Goal: Book appointment/travel/reservation

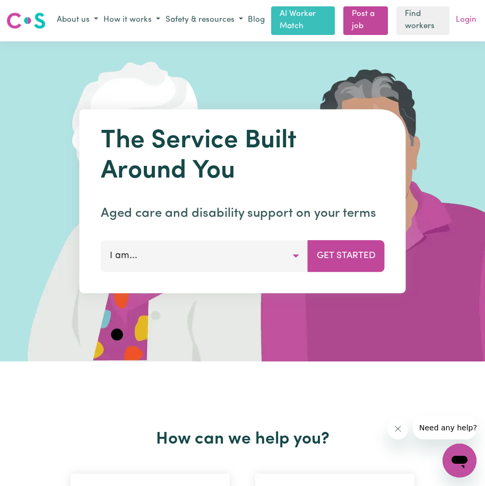
click at [468, 22] on link "Login" at bounding box center [465, 20] width 25 height 16
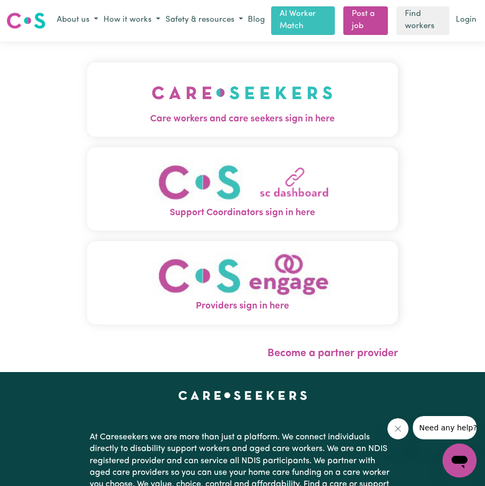
click at [207, 115] on span "Care workers and care seekers sign in here" at bounding box center [242, 119] width 310 height 14
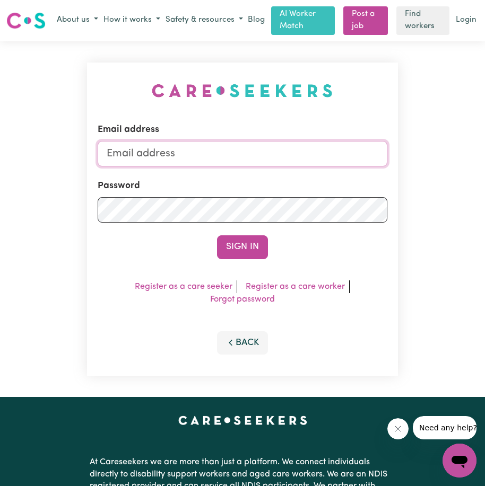
click at [196, 146] on input "Email address" at bounding box center [242, 153] width 289 height 25
type input "[EMAIL_ADDRESS][DOMAIN_NAME]"
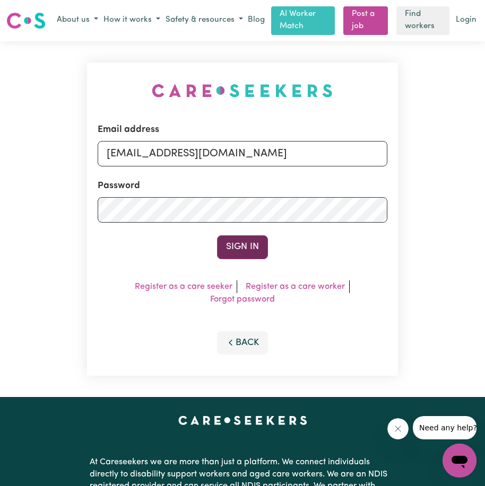
click at [256, 258] on button "Sign In" at bounding box center [242, 246] width 51 height 23
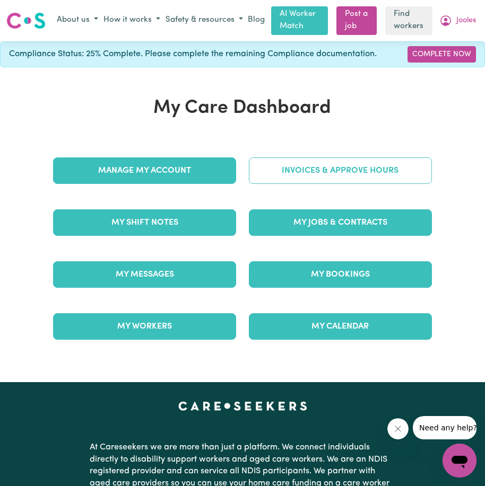
click at [285, 165] on link "Invoices & Approve Hours" at bounding box center [340, 170] width 183 height 27
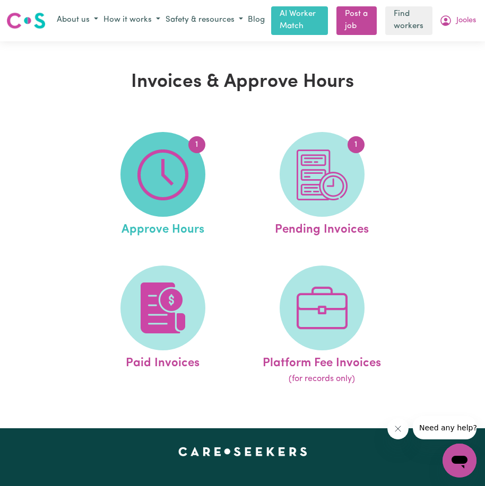
click at [145, 181] on img at bounding box center [162, 175] width 51 height 51
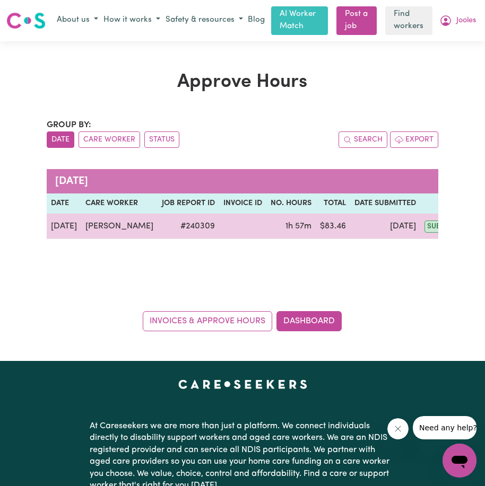
click at [121, 230] on td "[PERSON_NAME]" at bounding box center [119, 226] width 76 height 25
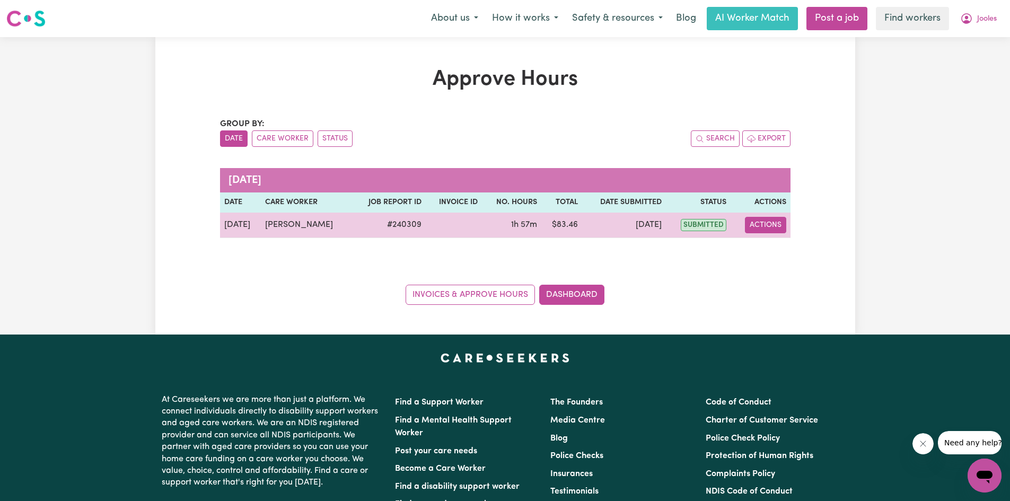
click at [484, 217] on button "Actions" at bounding box center [765, 225] width 41 height 16
click at [484, 252] on link "View Job Report" at bounding box center [792, 249] width 91 height 21
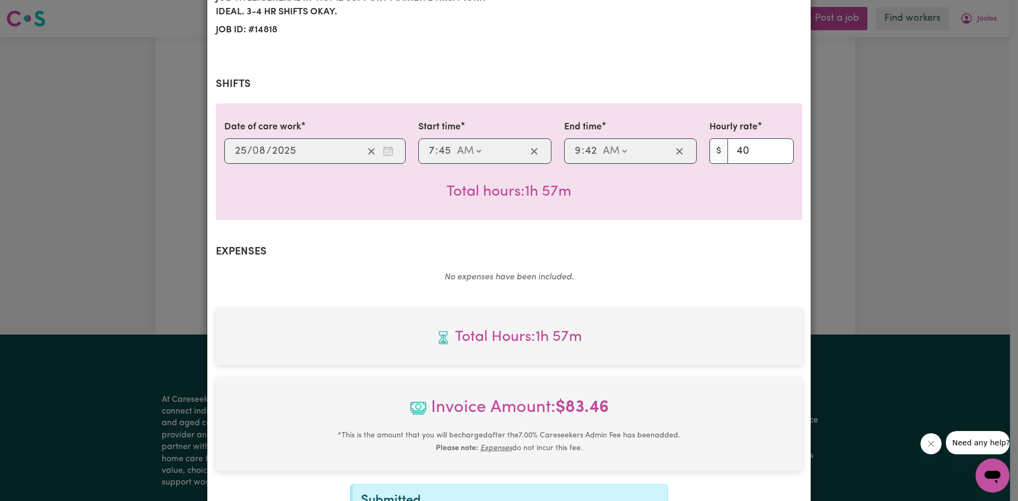
scroll to position [13, 0]
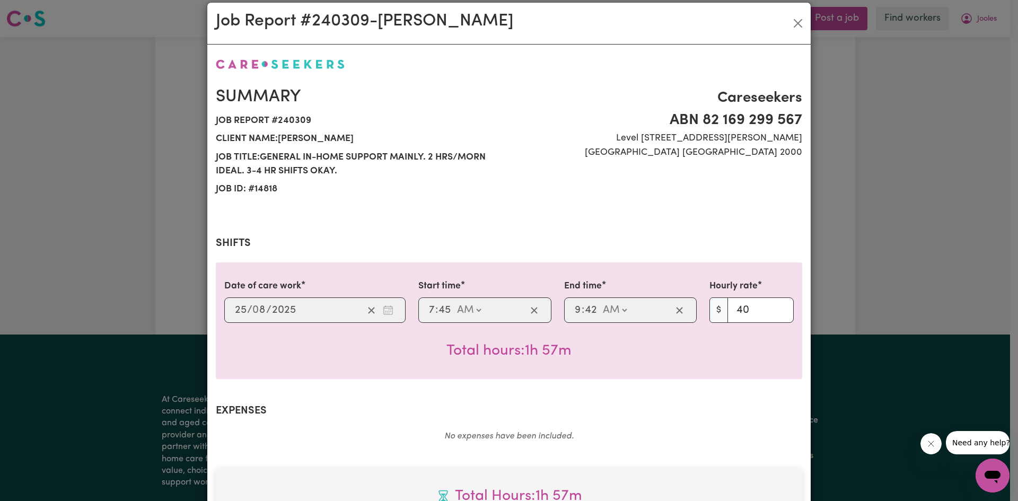
click at [484, 207] on div "Summary Job report # 240309 Client name: [PERSON_NAME] Job title: General in-ho…" at bounding box center [508, 142] width 599 height 137
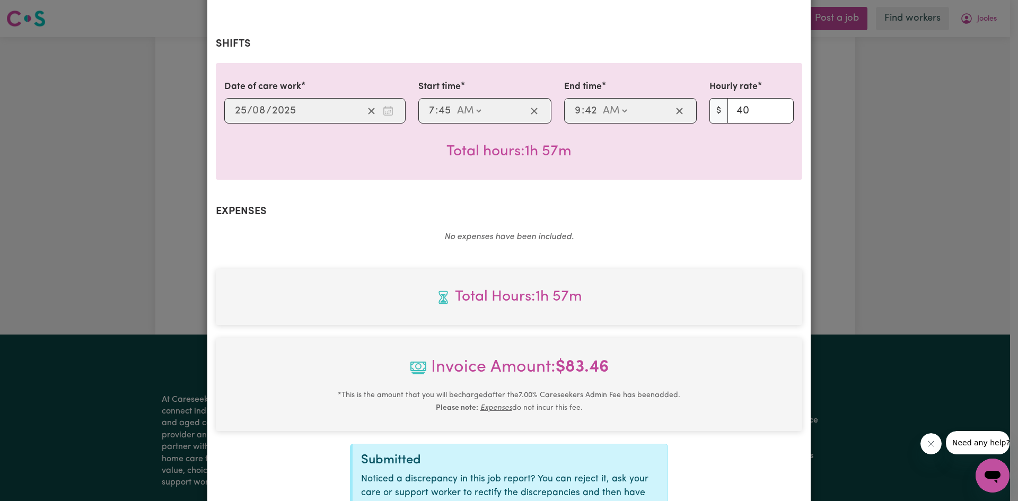
scroll to position [331, 0]
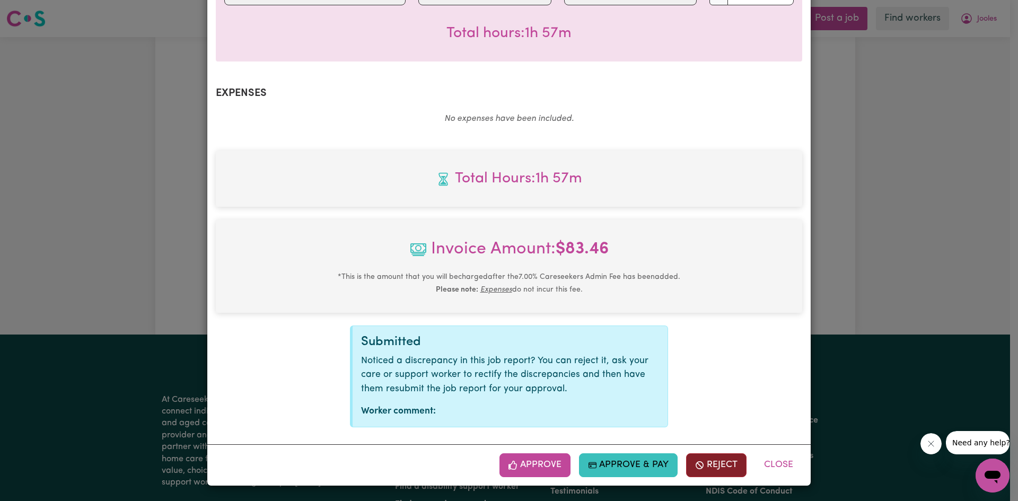
click at [484, 464] on button "Reject" at bounding box center [716, 464] width 60 height 23
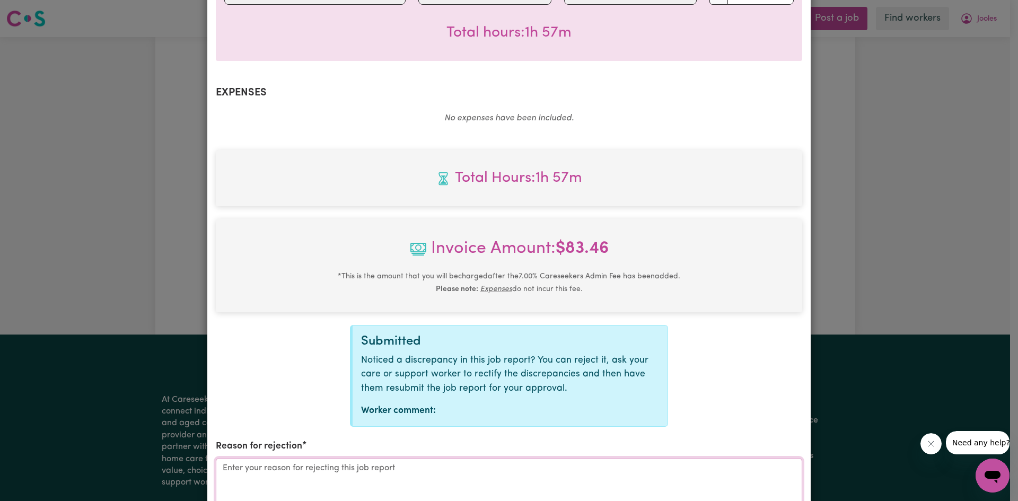
click at [353, 474] on textarea "Reason for rejection" at bounding box center [509, 498] width 586 height 80
type textarea "I"
click at [352, 470] on textarea "I would like to pay [PERSON_NAME] until 9.45am because she was in my home helpi…" at bounding box center [509, 498] width 586 height 80
click at [484, 475] on textarea "I would like to pay [PERSON_NAME] until 9.46am because she was in my home helpi…" at bounding box center [509, 498] width 586 height 80
click at [484, 472] on textarea "I would like to pay [PERSON_NAME] until 9.46am because she was in my home helpi…" at bounding box center [509, 498] width 586 height 80
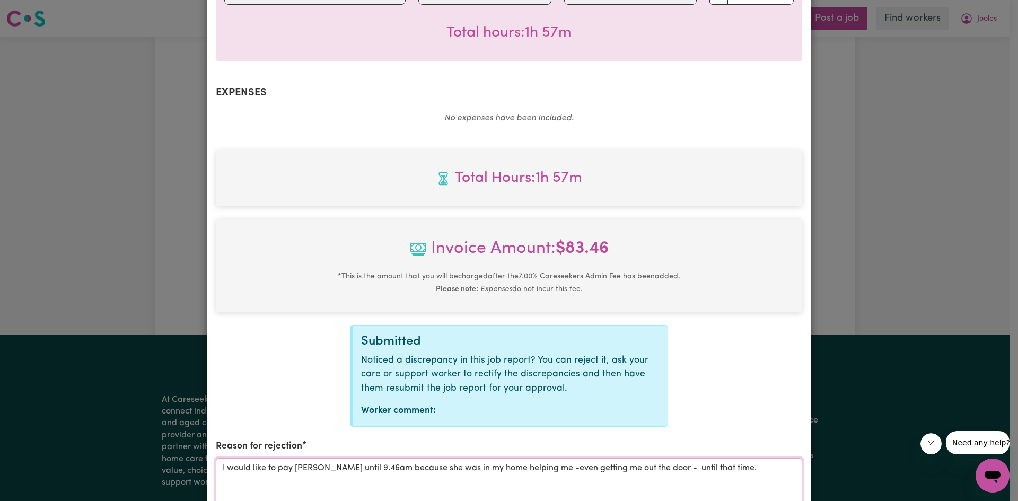
click at [484, 458] on textarea "I would like to pay [PERSON_NAME] until 9.46am because she was in my home helpi…" at bounding box center [509, 498] width 586 height 80
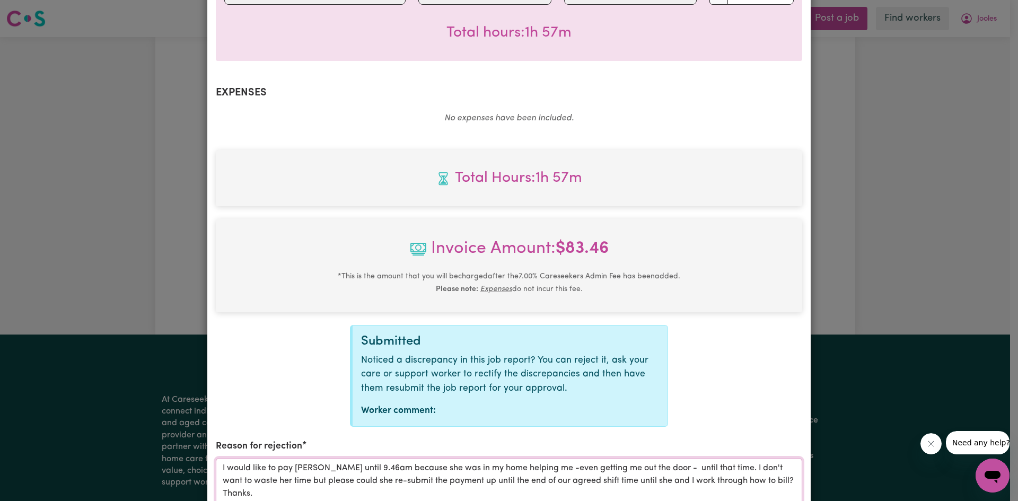
scroll to position [437, 0]
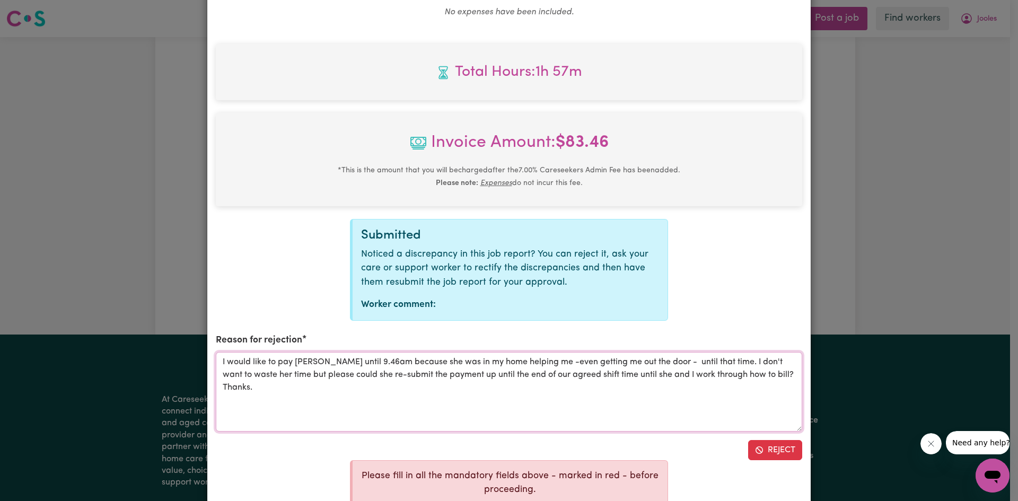
click at [224, 361] on textarea "I would like to pay [PERSON_NAME] until 9.46am because she was in my home helpi…" at bounding box center [509, 392] width 586 height 80
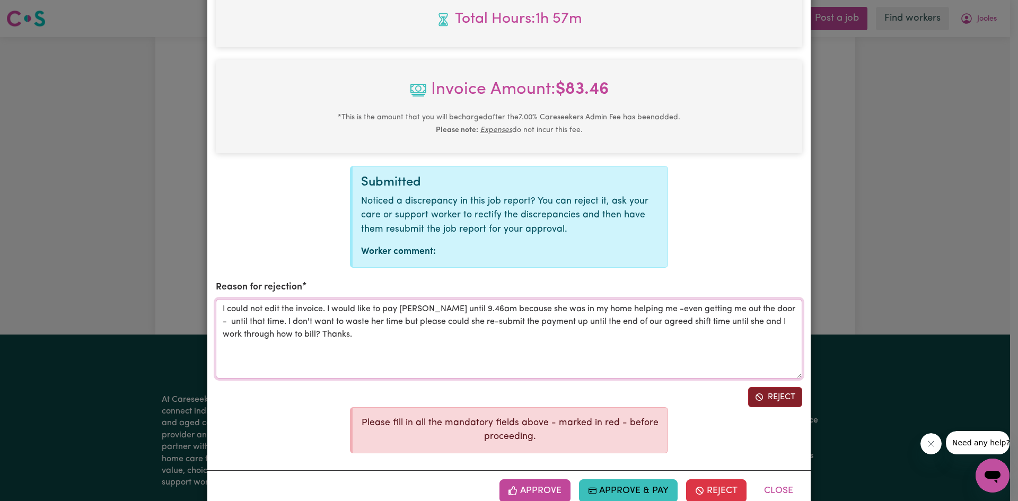
type textarea "I could not edit the invoice. I would like to pay [PERSON_NAME] until 9.46am be…"
click at [484, 400] on button "Reject" at bounding box center [775, 397] width 54 height 20
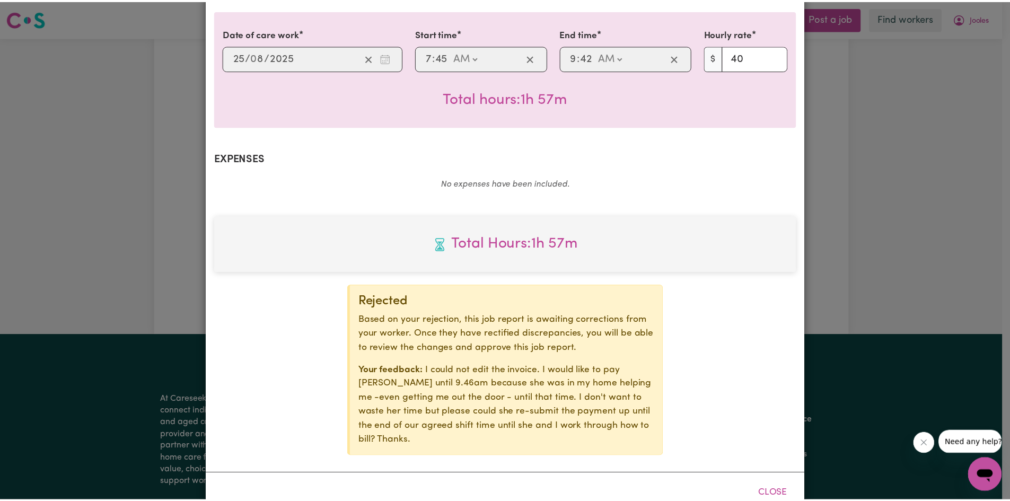
scroll to position [280, 0]
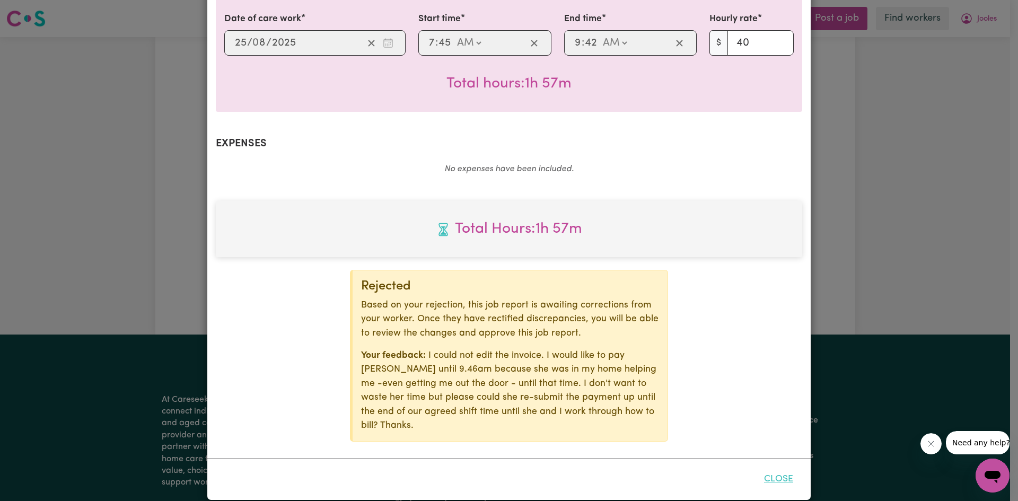
click at [484, 468] on button "Close" at bounding box center [778, 479] width 47 height 23
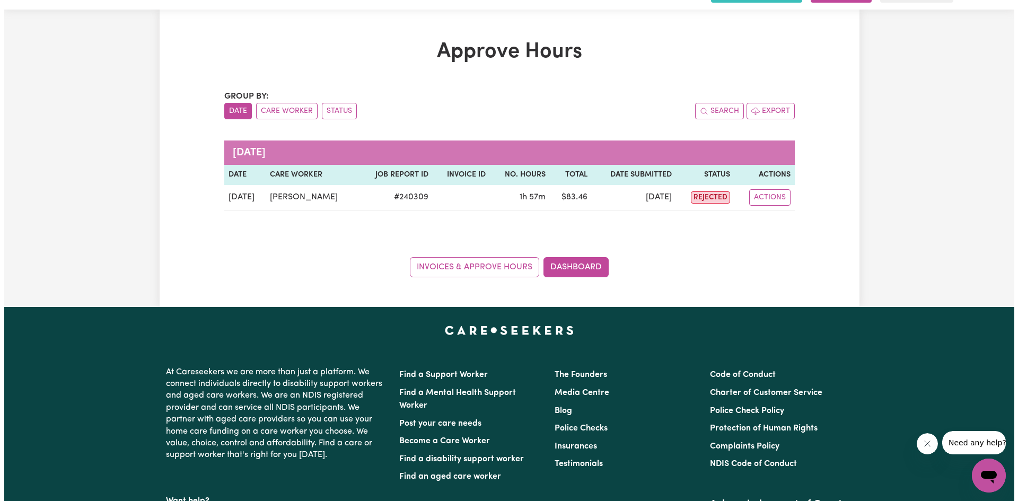
scroll to position [0, 0]
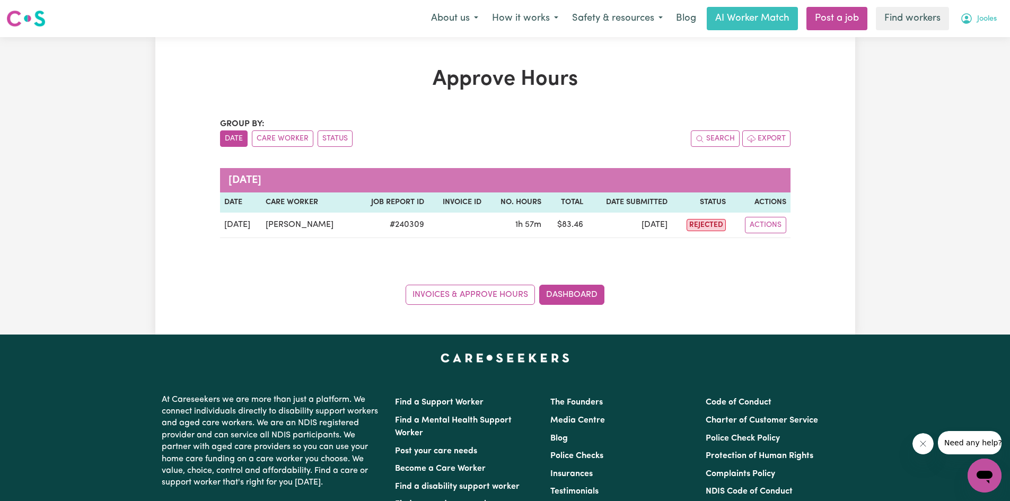
click at [484, 21] on span "Jooles" at bounding box center [987, 19] width 20 height 12
click at [484, 42] on link "My Dashboard" at bounding box center [961, 41] width 84 height 20
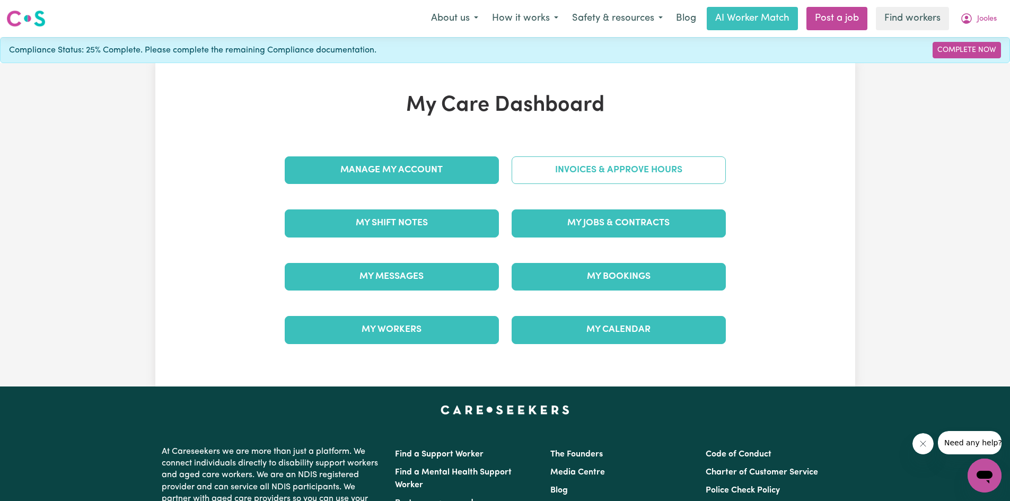
click at [484, 178] on link "Invoices & Approve Hours" at bounding box center [619, 170] width 214 height 28
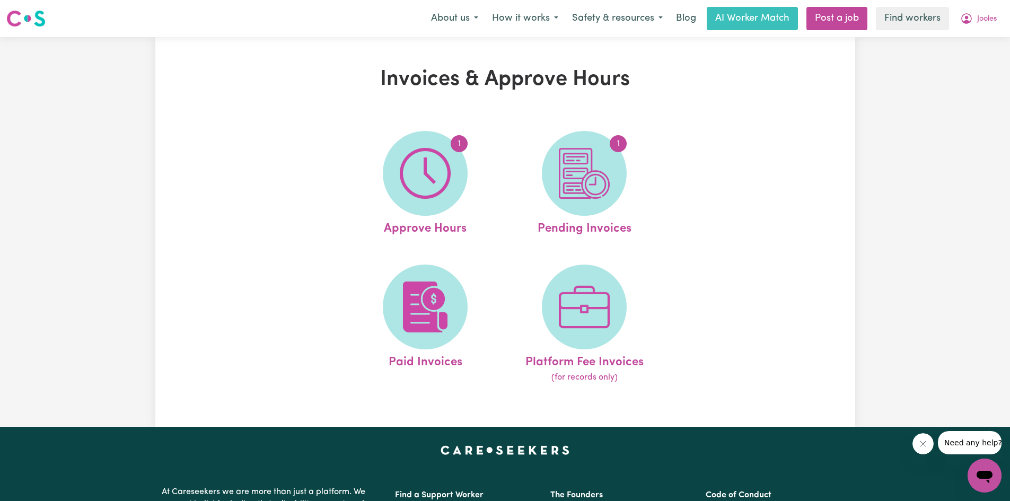
click at [484, 178] on img at bounding box center [584, 173] width 51 height 51
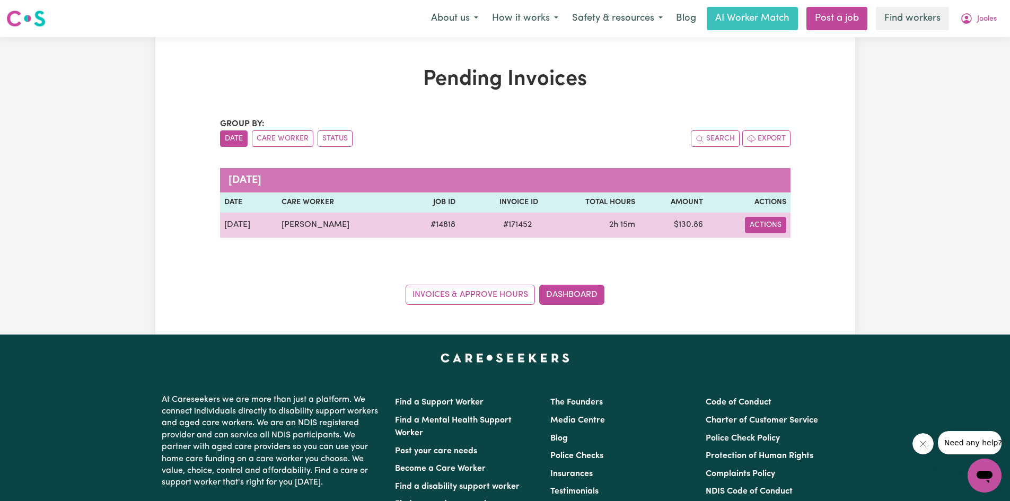
click at [484, 223] on button "Actions" at bounding box center [765, 225] width 41 height 16
click at [484, 253] on link "Download Invoice" at bounding box center [795, 249] width 97 height 21
click at [484, 228] on button "Actions" at bounding box center [765, 225] width 41 height 16
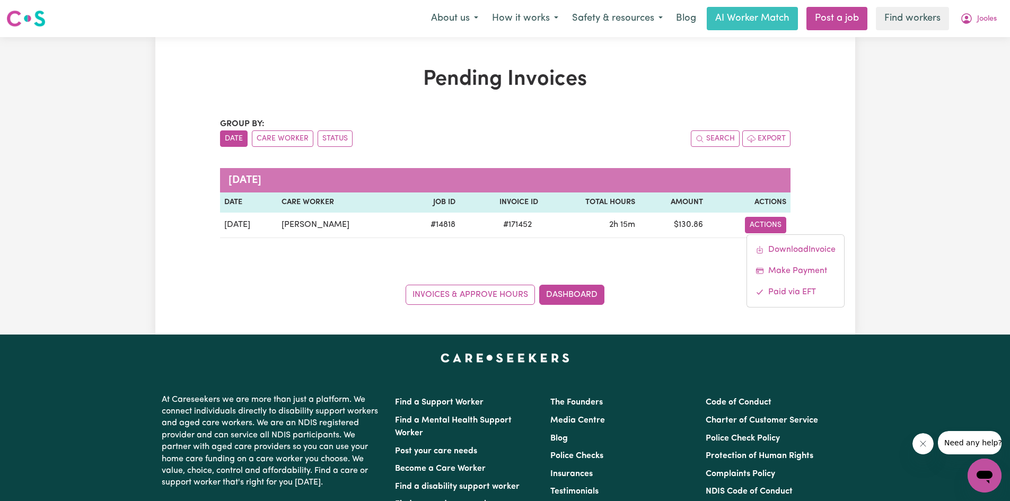
click at [484, 98] on div "Pending Invoices Group by: Date Care Worker Status Search Export [DATE] Date Ca…" at bounding box center [505, 185] width 1010 height 297
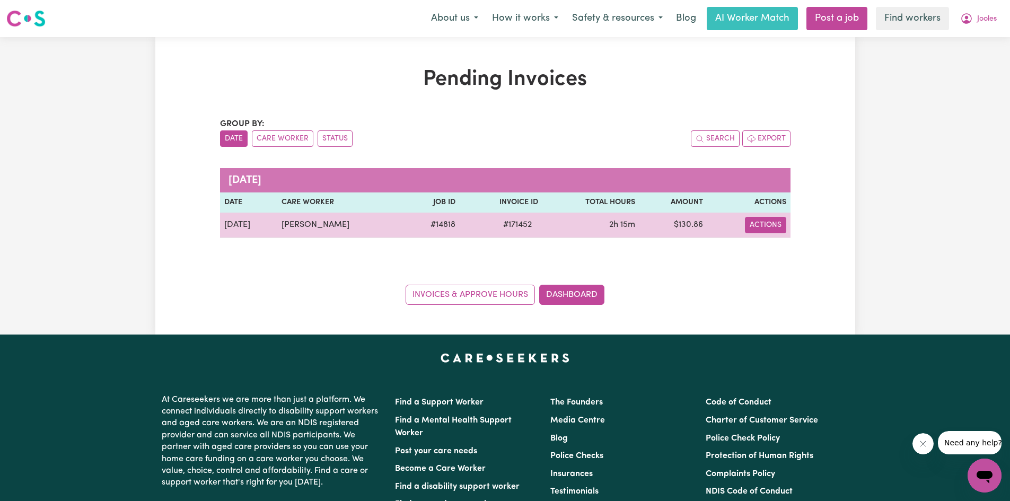
click at [484, 224] on button "Actions" at bounding box center [765, 225] width 41 height 16
click at [484, 270] on link "Make Payment" at bounding box center [795, 270] width 97 height 21
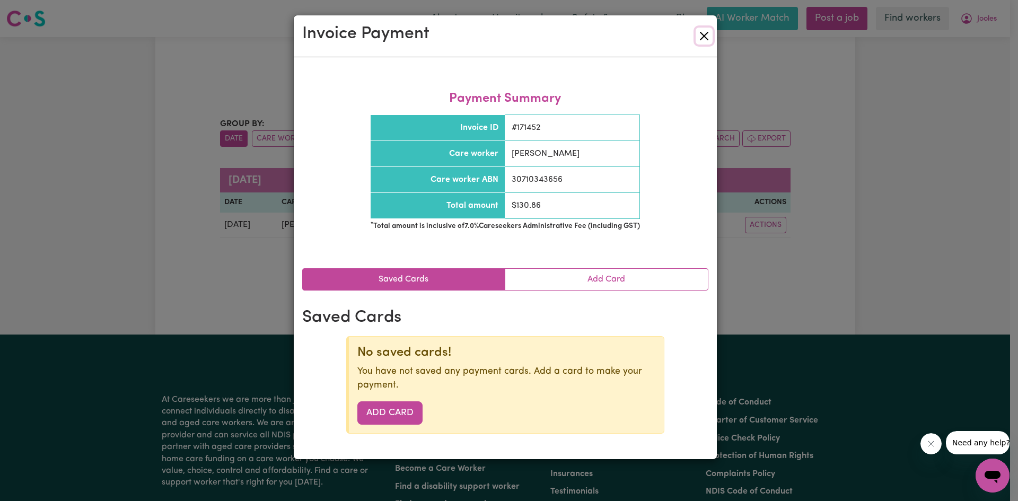
click at [484, 34] on button "Close" at bounding box center [704, 36] width 17 height 17
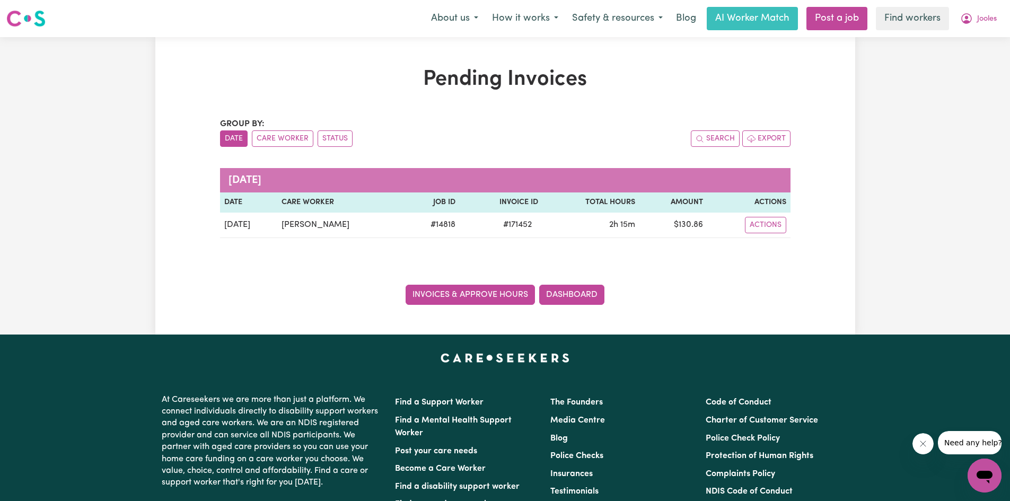
click at [456, 297] on link "Invoices & Approve Hours" at bounding box center [470, 295] width 129 height 20
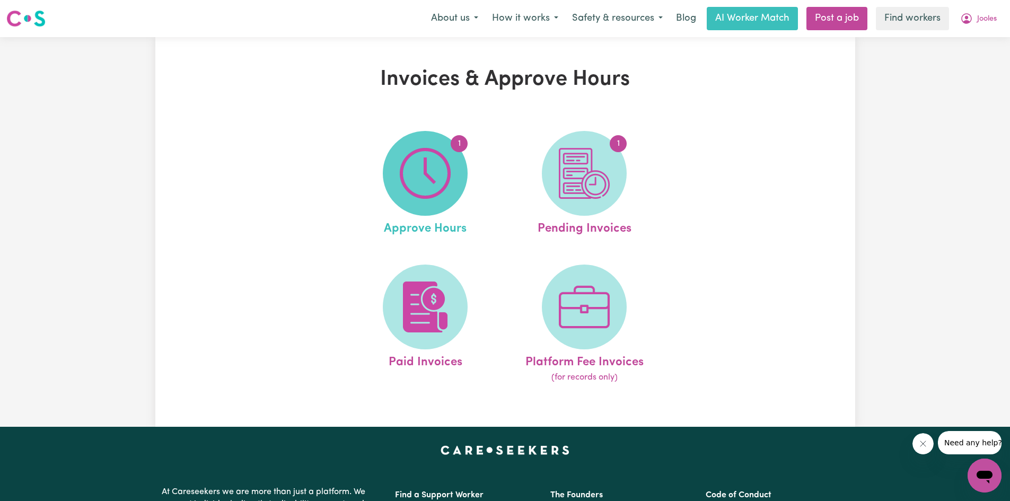
click at [437, 206] on span "1" at bounding box center [425, 173] width 85 height 85
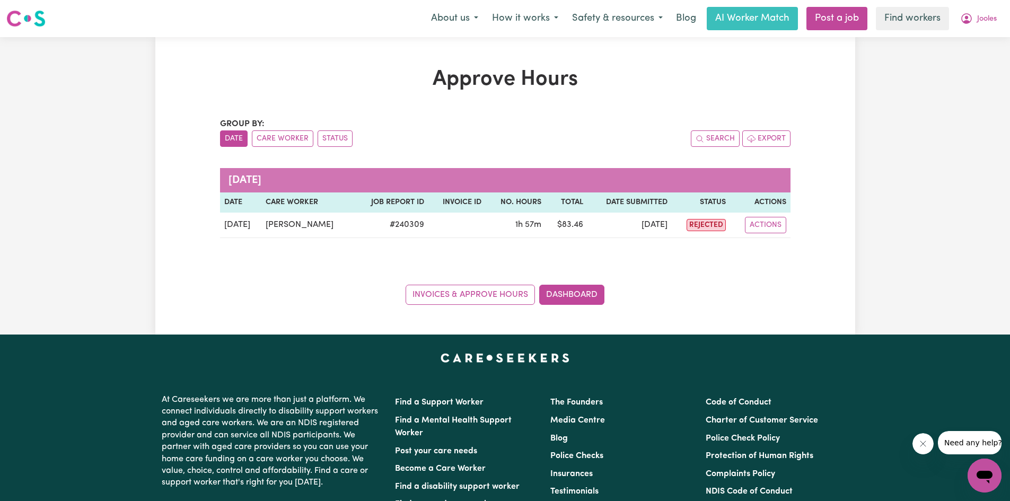
click at [284, 63] on div "Approve Hours Group by: Date Care Worker Status Search Export [DATE] Date Care …" at bounding box center [505, 185] width 700 height 297
click at [125, 15] on div "Menu About us How it works Safety & resources Blog AI Worker Match Post a job F…" at bounding box center [505, 18] width 1010 height 24
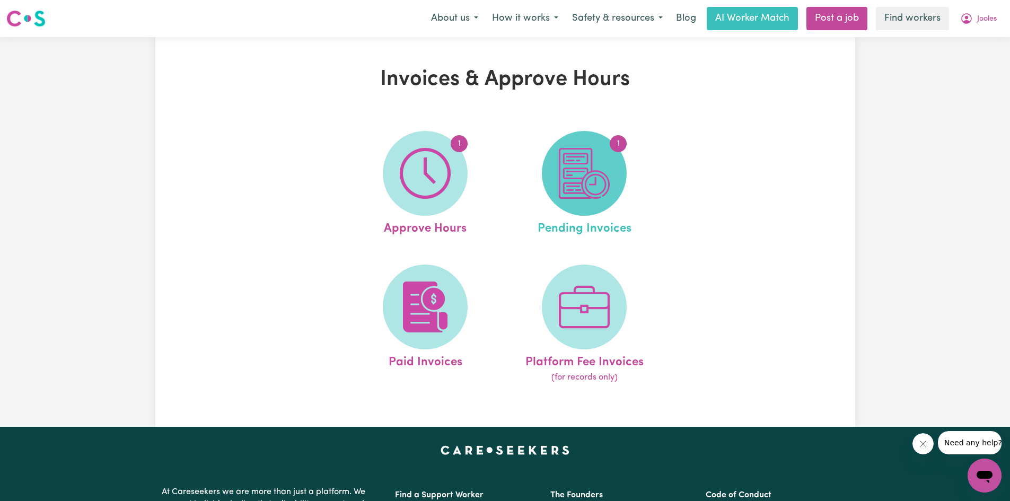
click at [484, 185] on img at bounding box center [584, 173] width 51 height 51
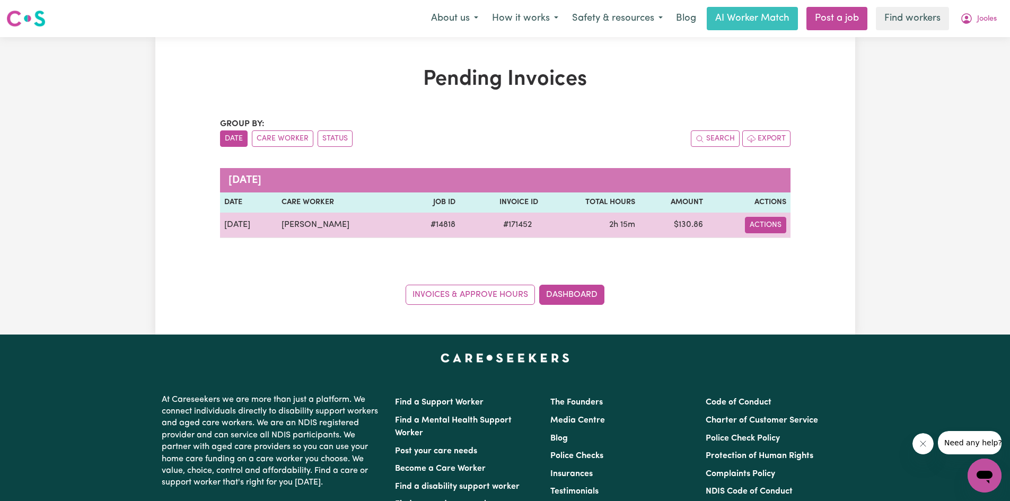
click at [484, 227] on button "Actions" at bounding box center [765, 225] width 41 height 16
click at [484, 273] on link "Make Payment" at bounding box center [795, 270] width 97 height 21
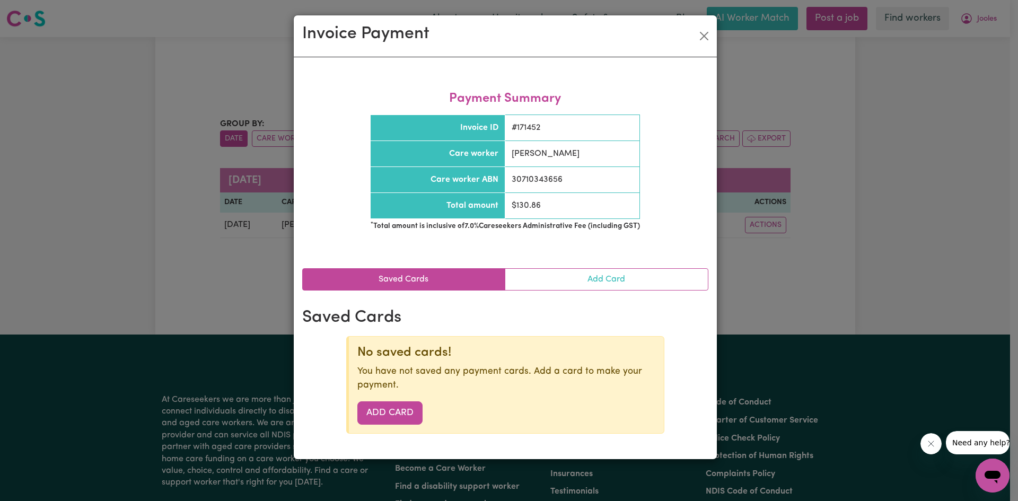
click at [484, 282] on link "Add Card" at bounding box center [606, 279] width 203 height 21
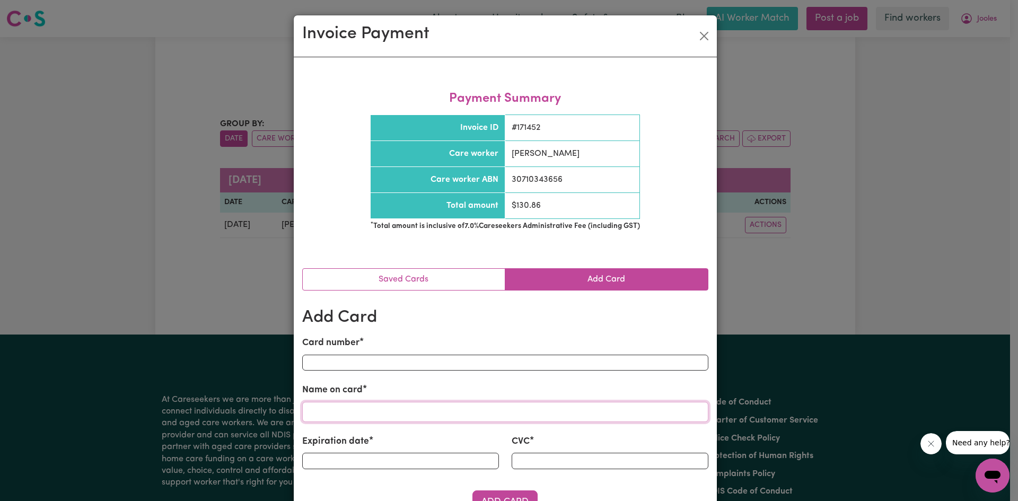
click at [418, 402] on input "Name on card" at bounding box center [505, 412] width 406 height 20
type input "[PERSON_NAME]"
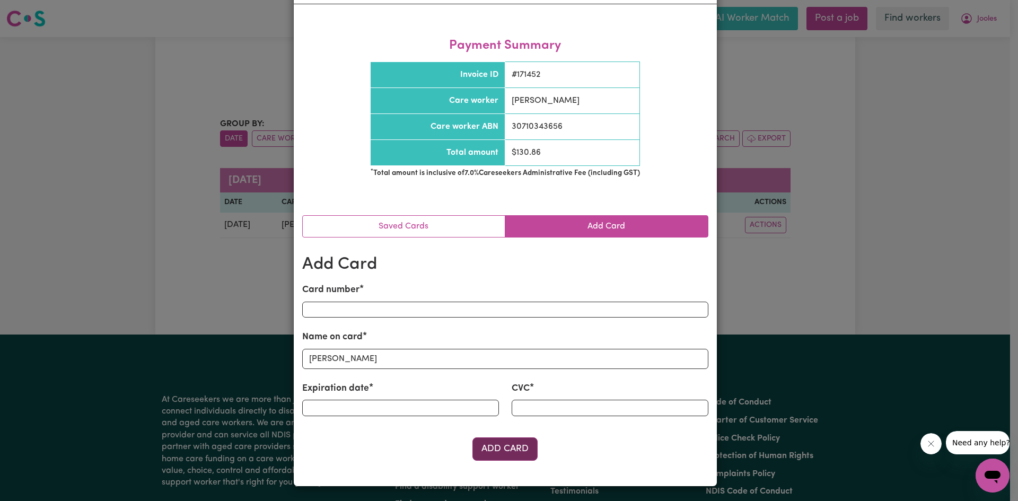
click at [484, 449] on button "Add Card" at bounding box center [504, 448] width 65 height 23
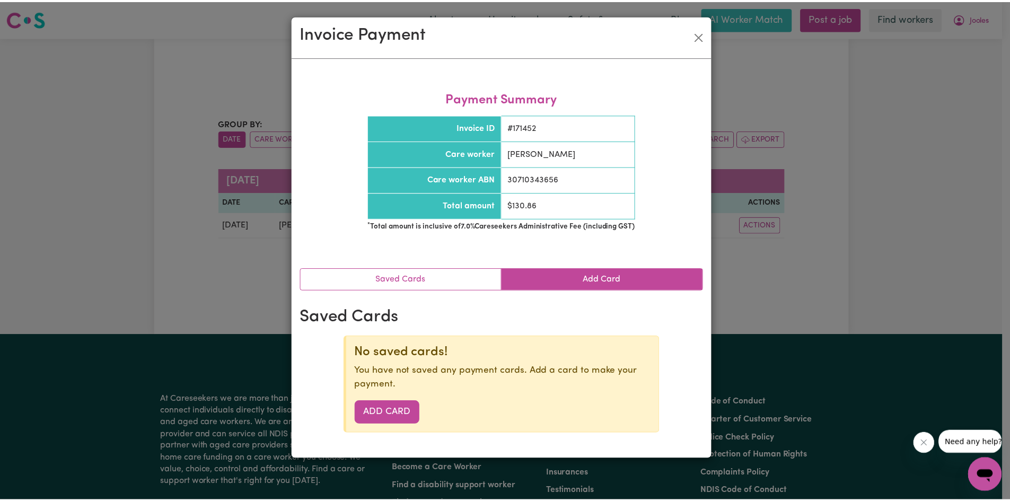
scroll to position [0, 0]
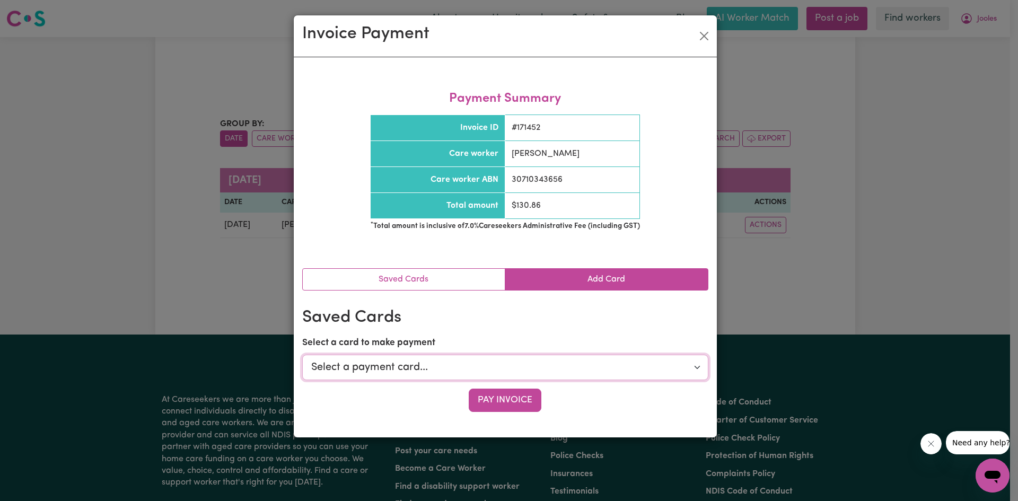
click at [410, 363] on select "Select a payment card... **** **** **** 9894 - [PERSON_NAME] (Visa)" at bounding box center [505, 367] width 406 height 25
click at [484, 362] on select "Select a payment card... **** **** **** 9894 - [PERSON_NAME] (Visa)" at bounding box center [505, 367] width 406 height 25
select select "card_1RzpF0B2z0xKyepBTeeK2hsF"
click at [302, 355] on select "Select a payment card... **** **** **** 9894 - [PERSON_NAME] (Visa)" at bounding box center [505, 367] width 406 height 25
click at [484, 401] on button "Pay Invoice" at bounding box center [505, 400] width 73 height 23
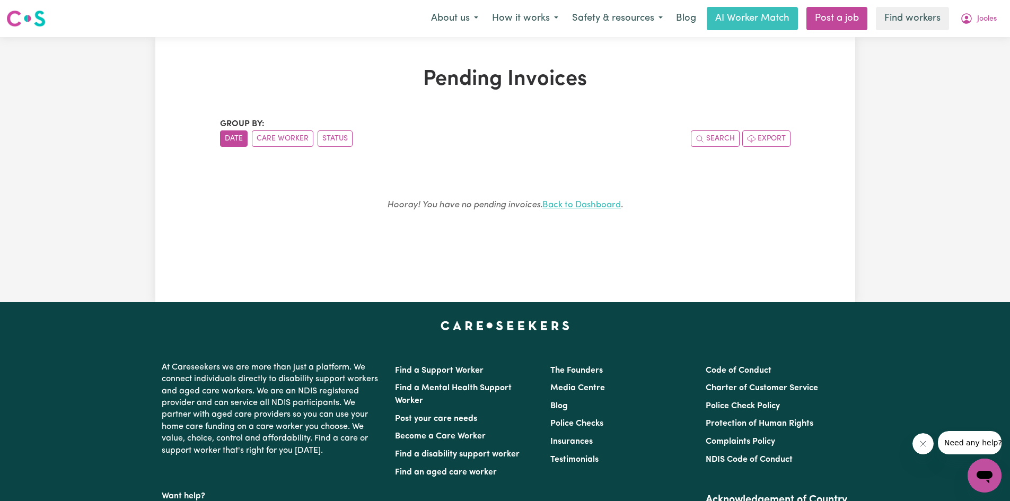
click at [484, 205] on link "Back to Dashboard" at bounding box center [581, 204] width 78 height 9
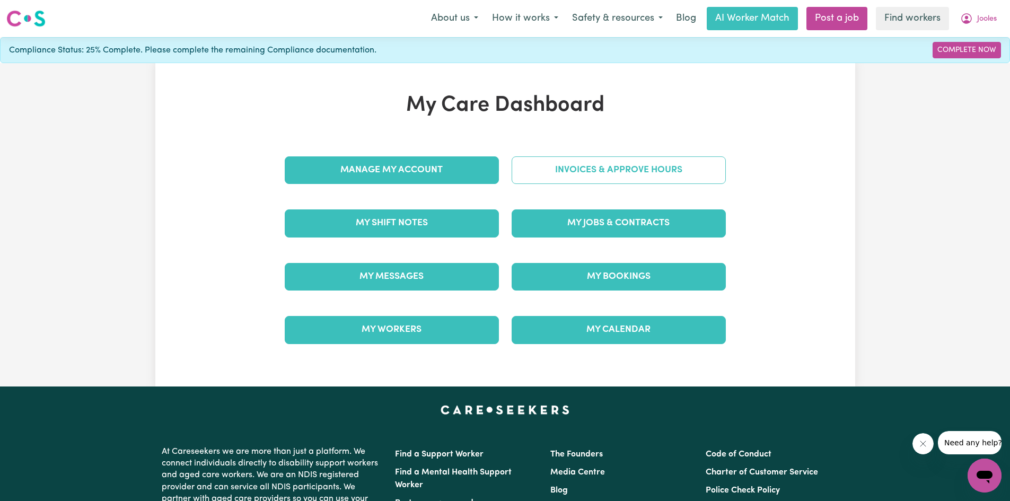
click at [484, 172] on link "Invoices & Approve Hours" at bounding box center [619, 170] width 214 height 28
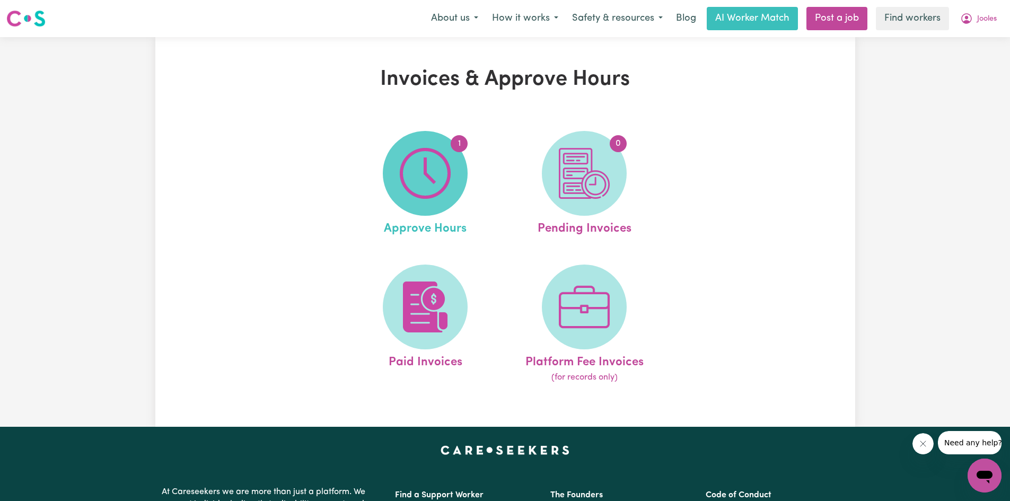
click at [443, 174] on img at bounding box center [425, 173] width 51 height 51
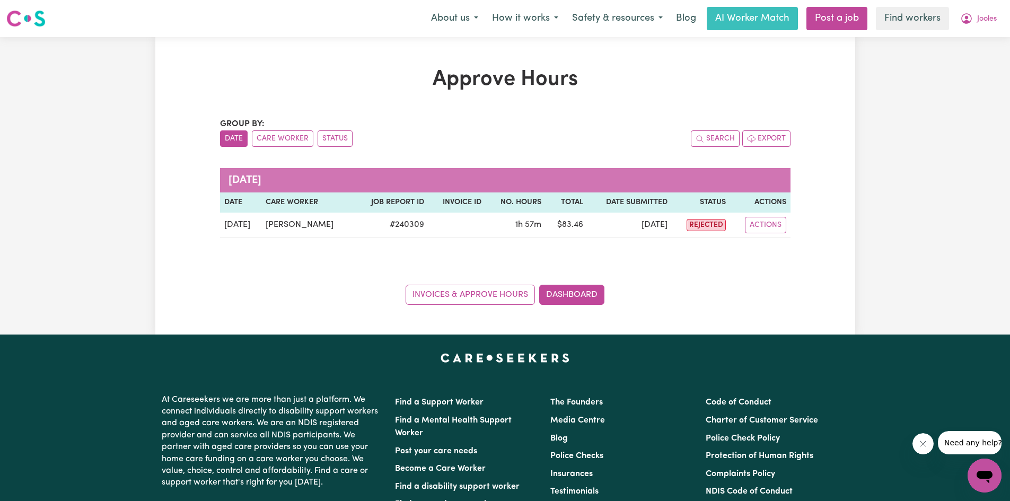
click at [484, 109] on div "Approve Hours Group by: Date Care Worker Status Search Export [DATE] Date Care …" at bounding box center [505, 186] width 583 height 238
click at [67, 283] on div "Approve Hours Group by: Date Care Worker Status Search Export [DATE] Date Care …" at bounding box center [505, 185] width 1010 height 297
click at [484, 112] on div "Approve Hours Group by: Date Care Worker Status Search Export [DATE] Date Care …" at bounding box center [505, 185] width 1010 height 297
click at [484, 21] on span "Jooles" at bounding box center [987, 19] width 20 height 12
click at [484, 46] on link "My Dashboard" at bounding box center [961, 41] width 84 height 20
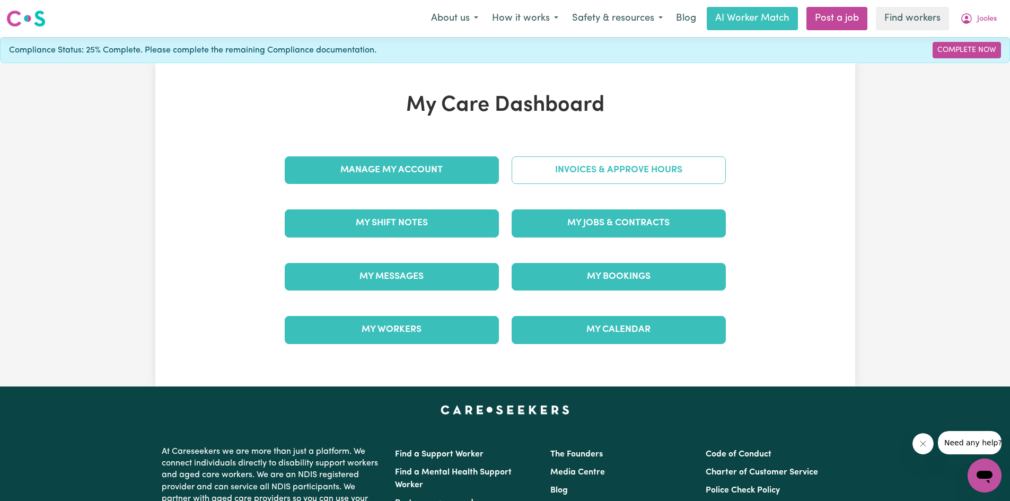
click at [484, 164] on link "Invoices & Approve Hours" at bounding box center [619, 170] width 214 height 28
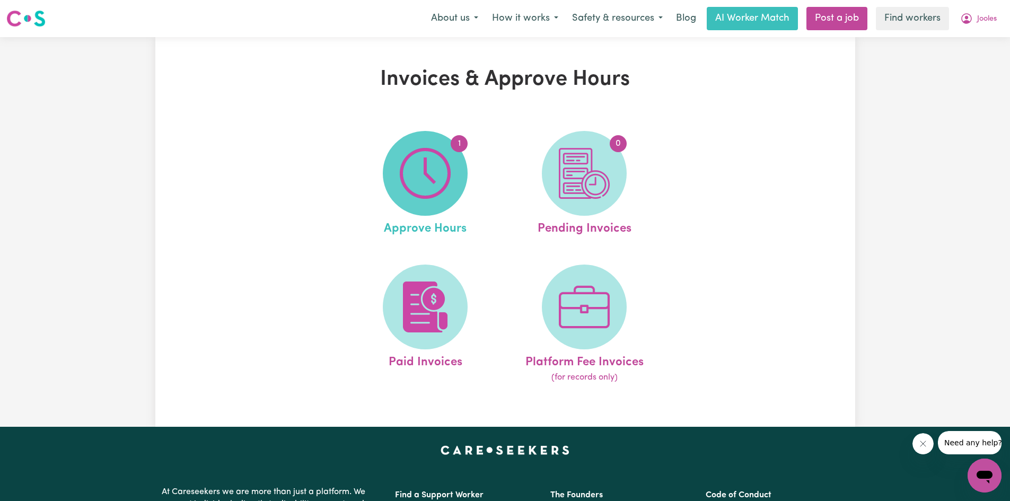
click at [455, 166] on span "1" at bounding box center [425, 173] width 85 height 85
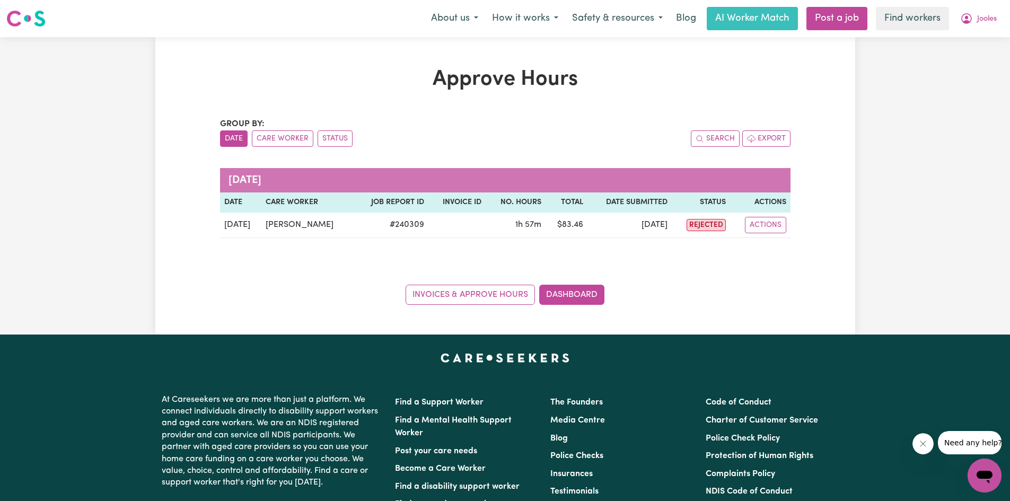
click at [484, 63] on div "Approve Hours Group by: Date Care Worker Status Search Export [DATE] Date Care …" at bounding box center [505, 185] width 700 height 297
click at [484, 16] on button "Jooles" at bounding box center [978, 18] width 50 height 22
click at [484, 41] on link "My Dashboard" at bounding box center [961, 41] width 84 height 20
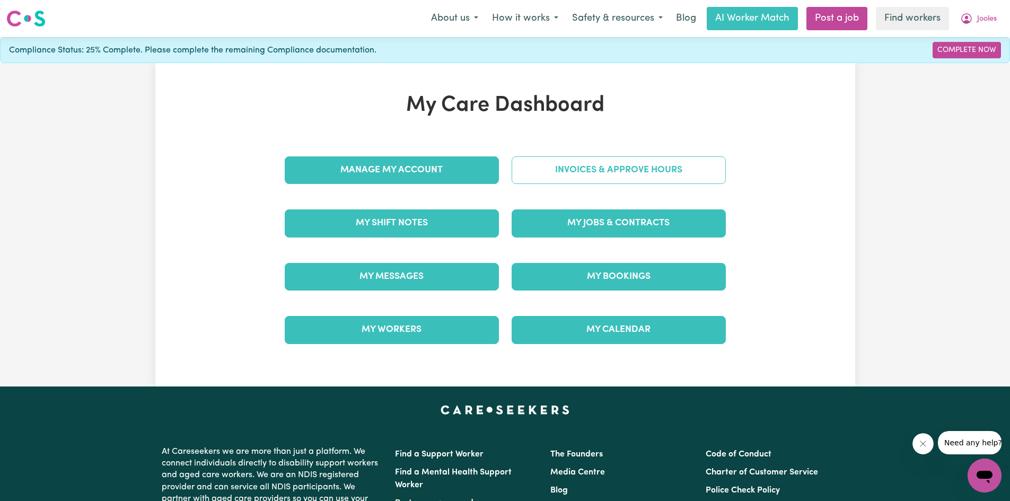
click at [484, 167] on link "Invoices & Approve Hours" at bounding box center [619, 170] width 214 height 28
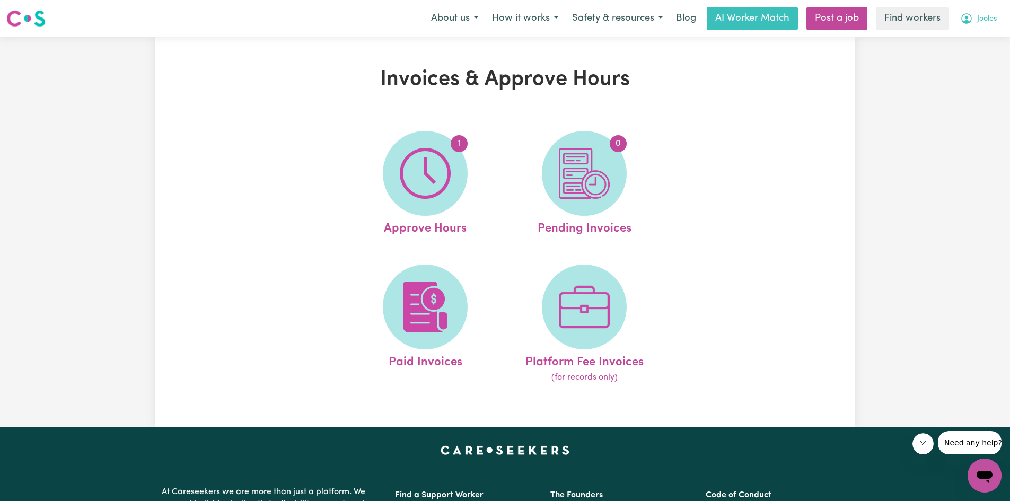
click at [484, 21] on span "Jooles" at bounding box center [987, 19] width 20 height 12
click at [484, 102] on div "Invoices & Approve Hours 1 Approve Hours 0 Pending Invoices Paid Invoices Platf…" at bounding box center [505, 232] width 467 height 330
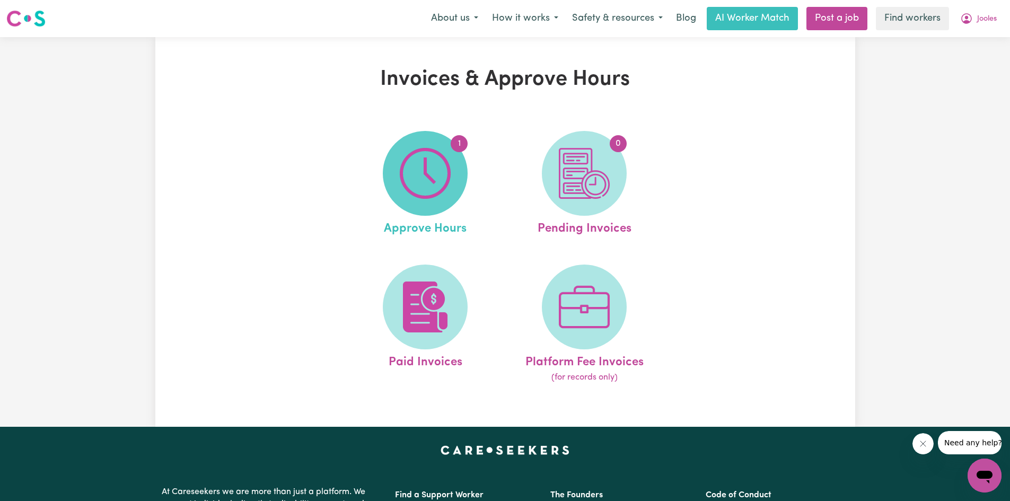
click at [443, 164] on img at bounding box center [425, 173] width 51 height 51
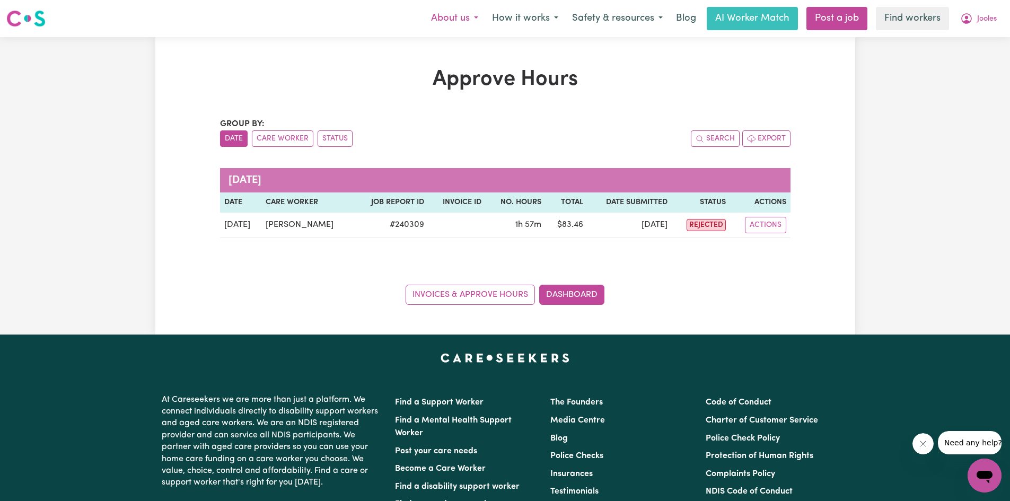
click at [437, 16] on button "About us" at bounding box center [454, 18] width 61 height 22
click at [376, 86] on h1 "Approve Hours" at bounding box center [505, 79] width 571 height 25
click at [484, 20] on span "Jooles" at bounding box center [987, 19] width 20 height 12
click at [484, 41] on link "My Dashboard" at bounding box center [961, 41] width 84 height 20
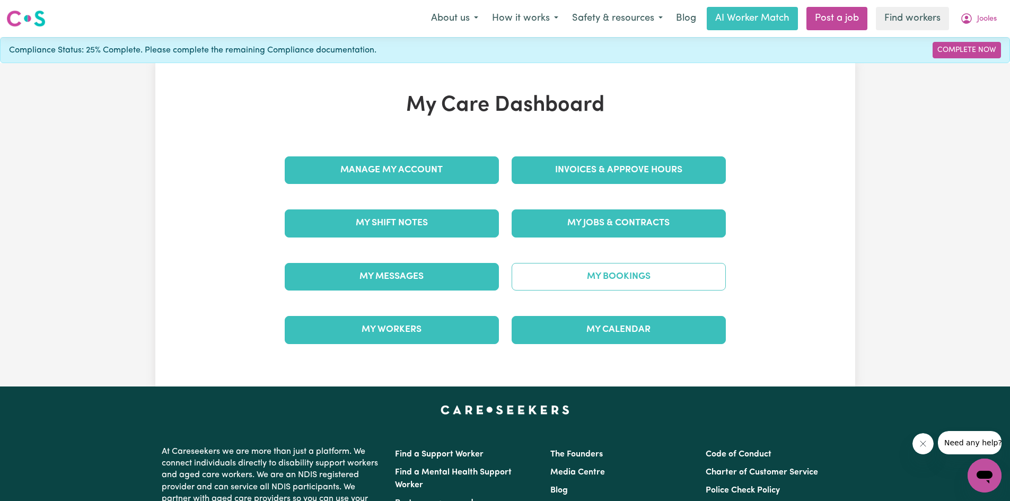
click at [484, 282] on link "My Bookings" at bounding box center [619, 277] width 214 height 28
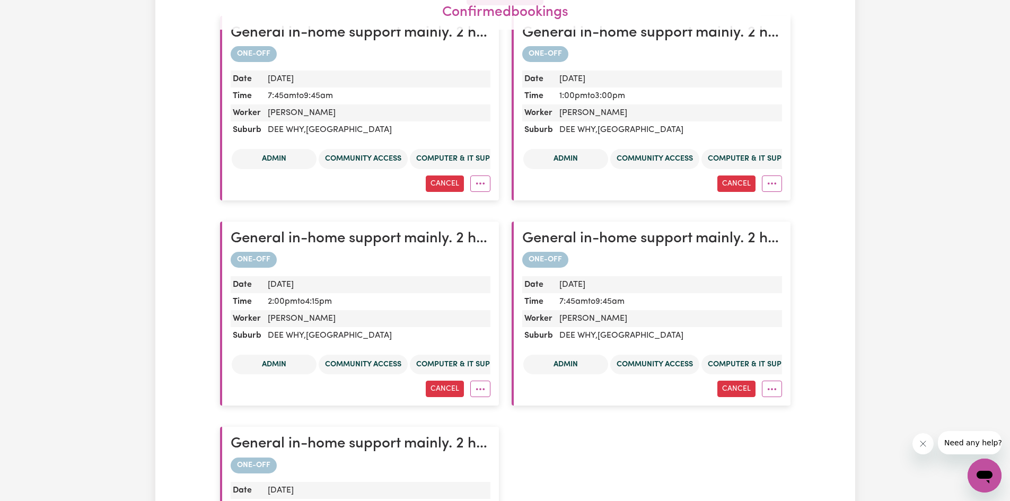
scroll to position [53, 0]
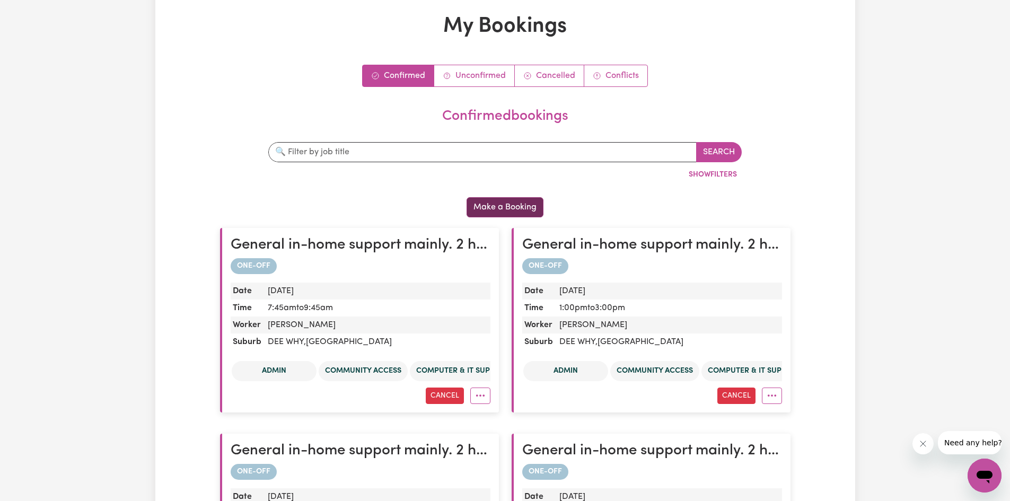
click at [484, 198] on button "Make a Booking" at bounding box center [505, 207] width 77 height 20
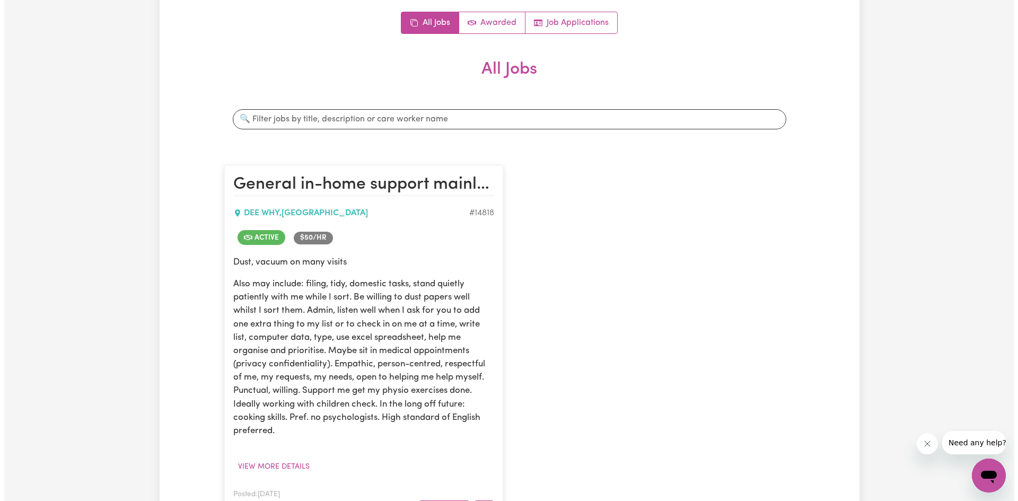
scroll to position [318, 0]
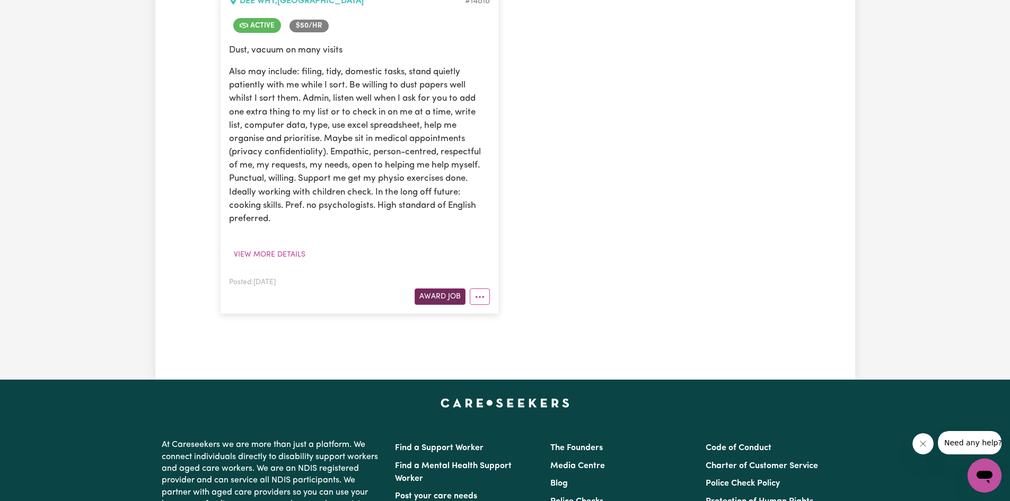
click at [439, 300] on button "Award Job" at bounding box center [440, 296] width 51 height 16
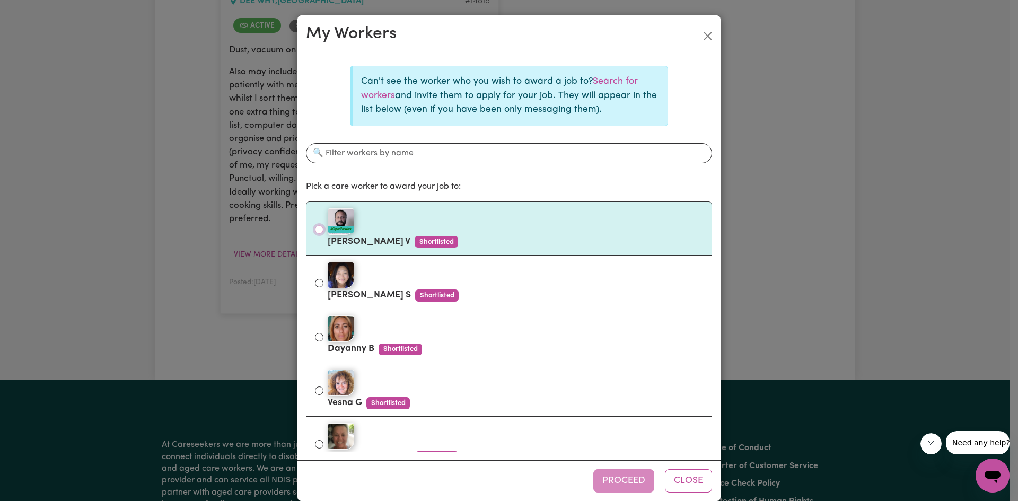
click at [315, 227] on input "#OpenForWork [PERSON_NAME] Shortlisted" at bounding box center [319, 229] width 8 height 8
radio input "true"
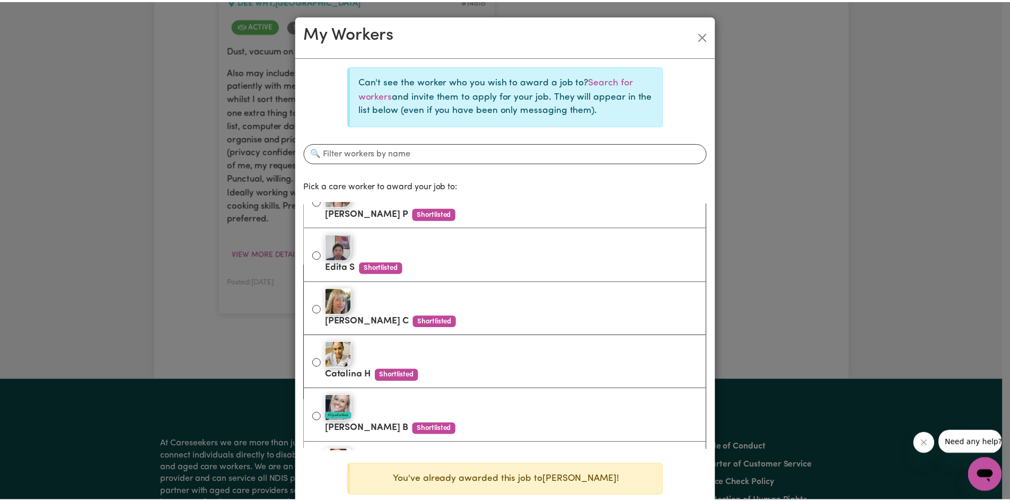
scroll to position [986, 0]
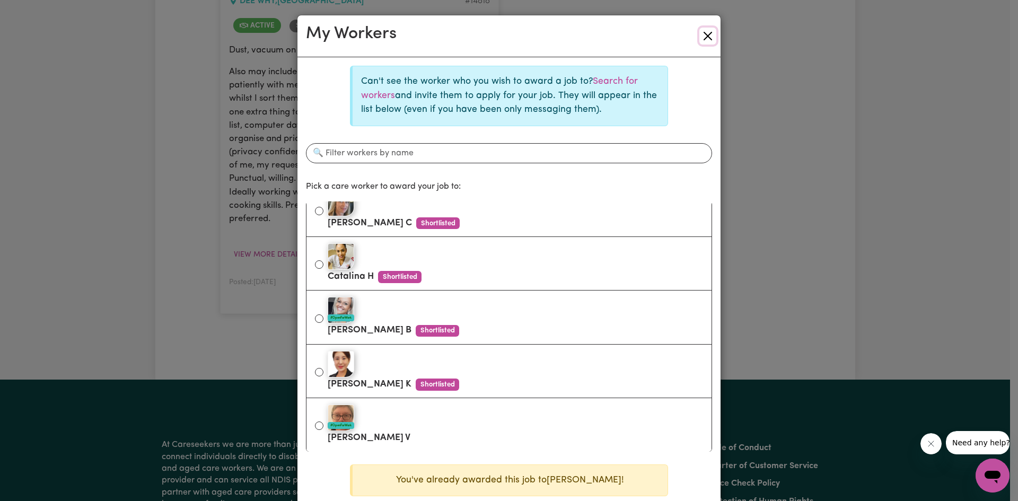
click at [484, 31] on button "Close" at bounding box center [707, 36] width 17 height 17
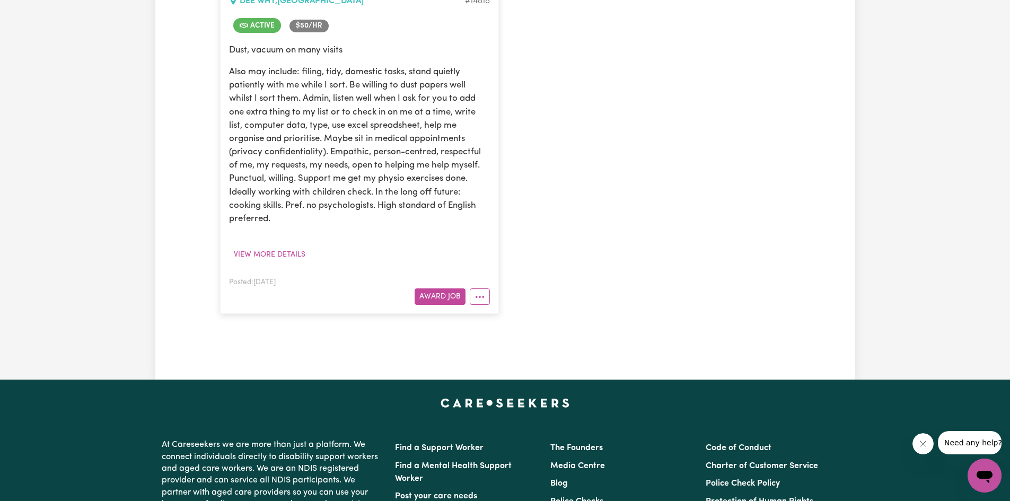
scroll to position [106, 0]
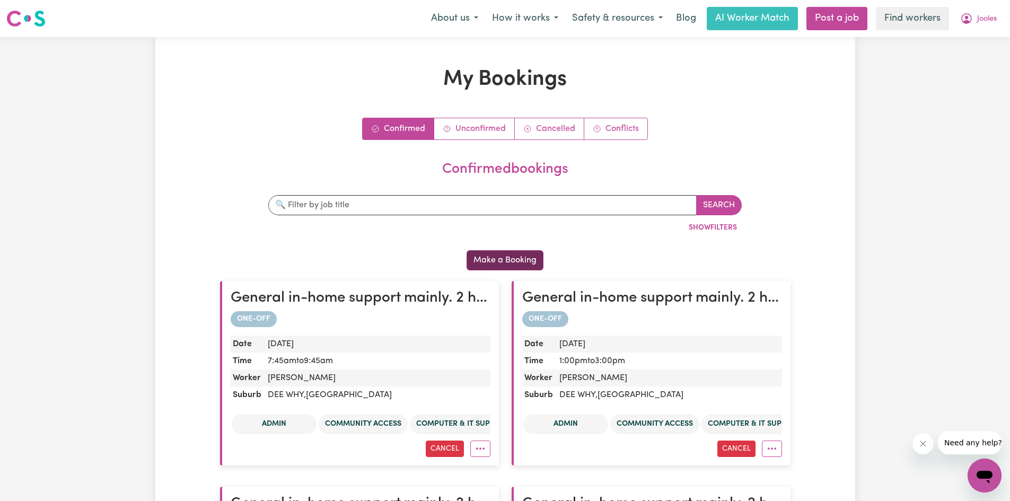
click at [484, 259] on button "Make a Booking" at bounding box center [505, 260] width 77 height 20
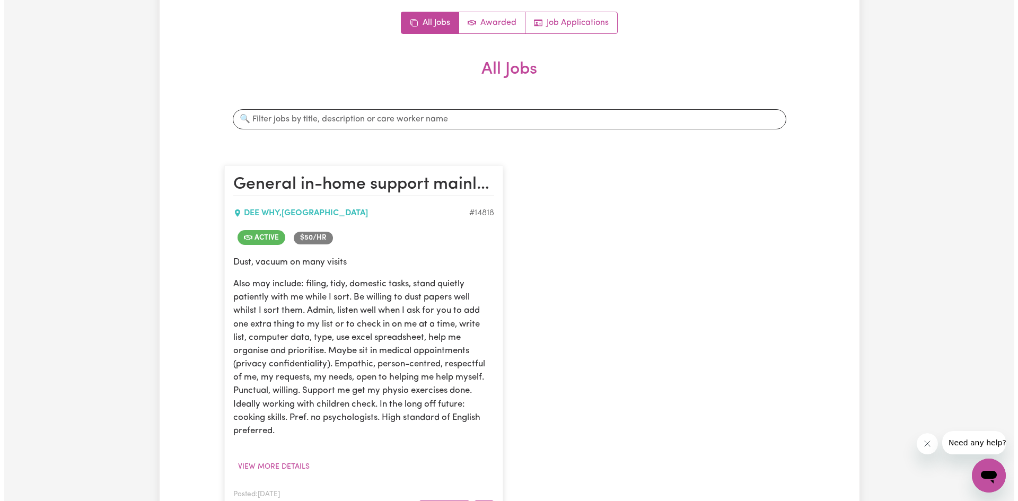
scroll to position [212, 0]
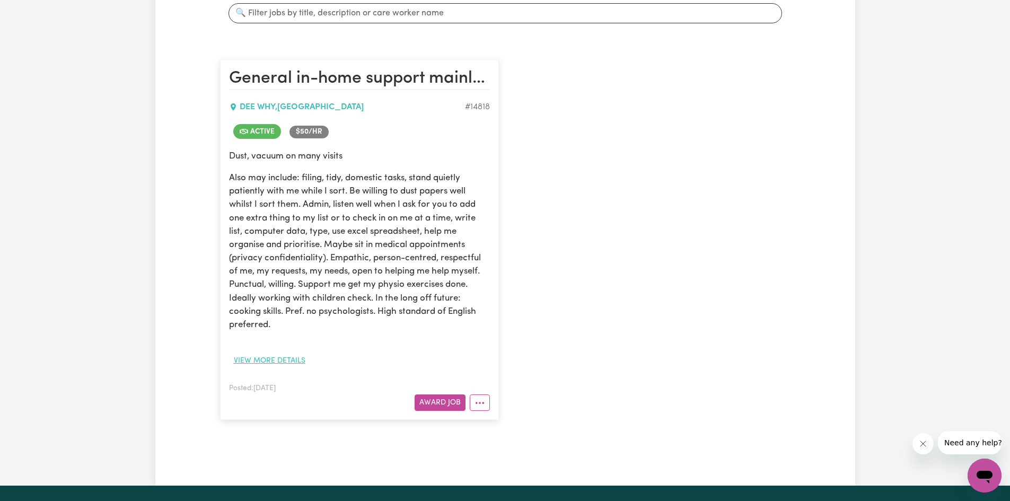
click at [262, 362] on button "View more details" at bounding box center [269, 361] width 81 height 16
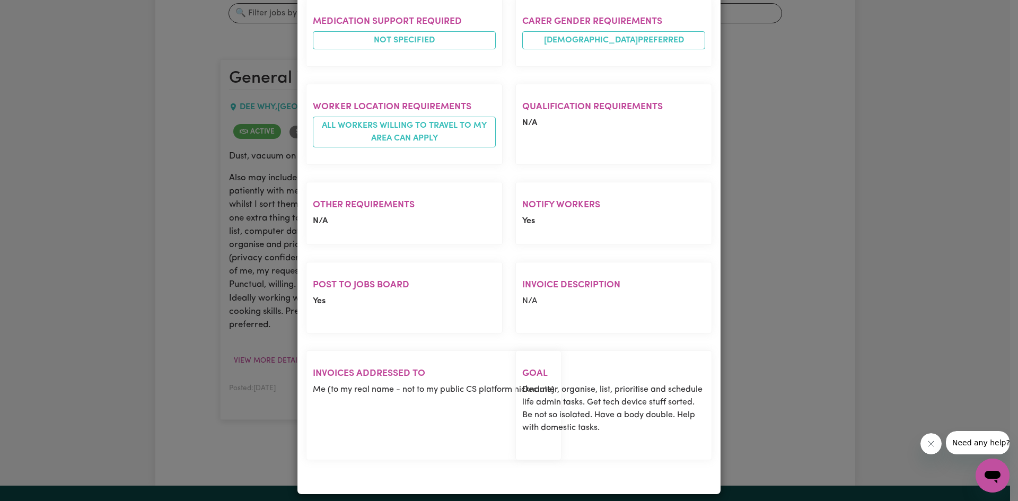
scroll to position [963, 0]
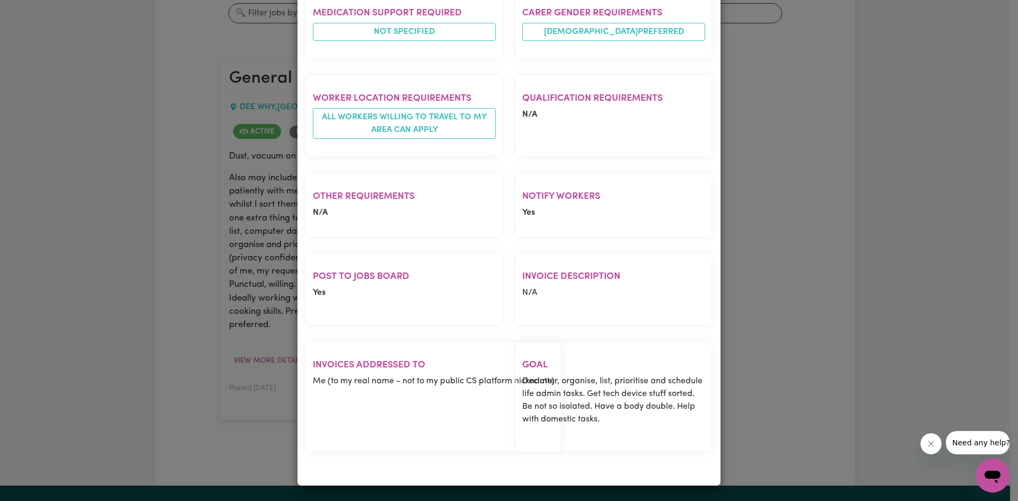
click at [366, 378] on p "Me (to my real name - not to my public CS platform nickname)" at bounding box center [434, 381] width 242 height 13
drag, startPoint x: 308, startPoint y: 381, endPoint x: 427, endPoint y: 393, distance: 119.4
click at [427, 393] on section "Invoices addressed to Me (to my real name - not to my public CS platform nickna…" at bounding box center [434, 397] width 256 height 110
click at [435, 386] on p "Me (to my real name - not to my public CS platform nickname)" at bounding box center [434, 381] width 242 height 13
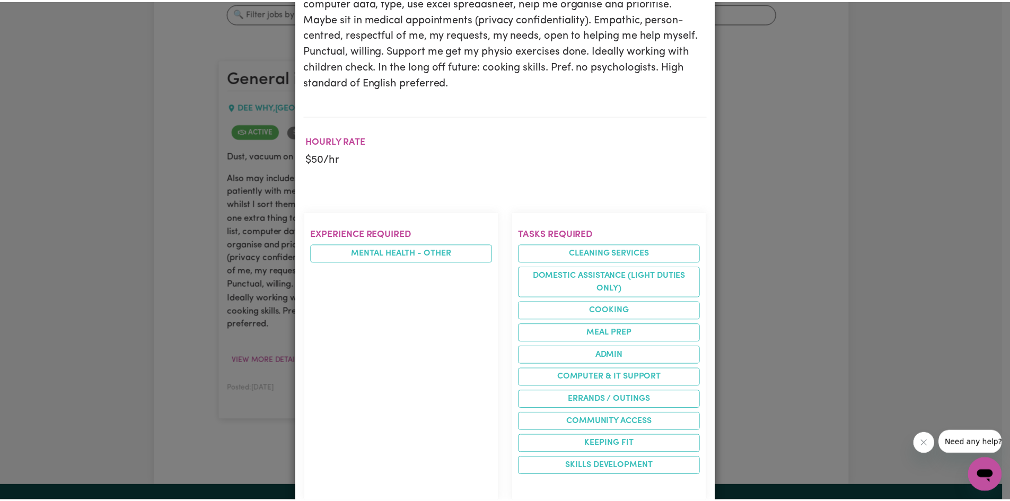
scroll to position [0, 0]
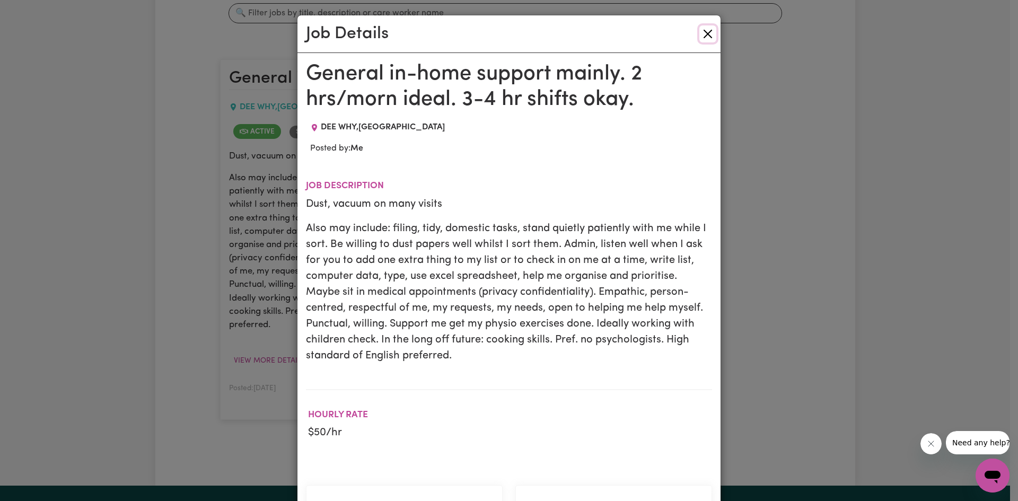
click at [484, 31] on button "Close" at bounding box center [707, 33] width 17 height 17
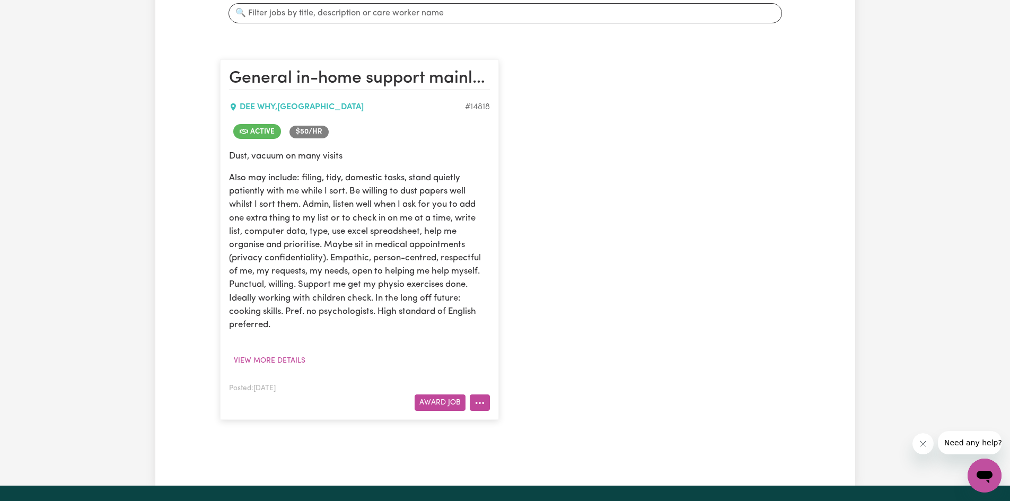
click at [477, 405] on icon "More options" at bounding box center [480, 403] width 11 height 11
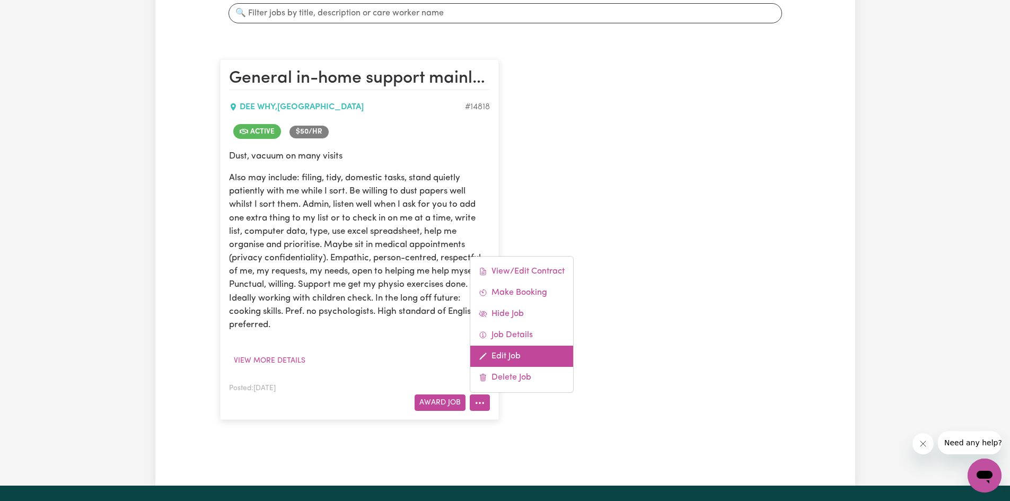
click at [484, 355] on link "Edit Job" at bounding box center [521, 356] width 103 height 21
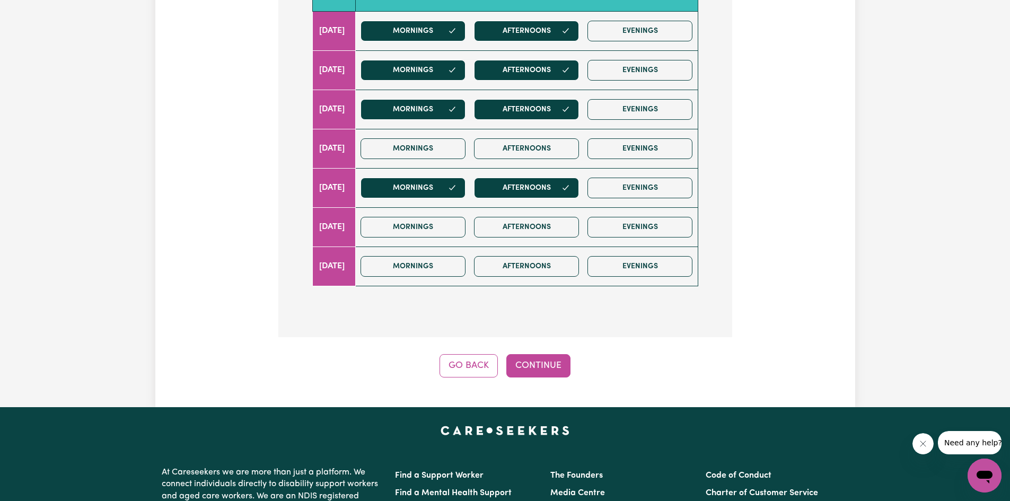
scroll to position [415, 0]
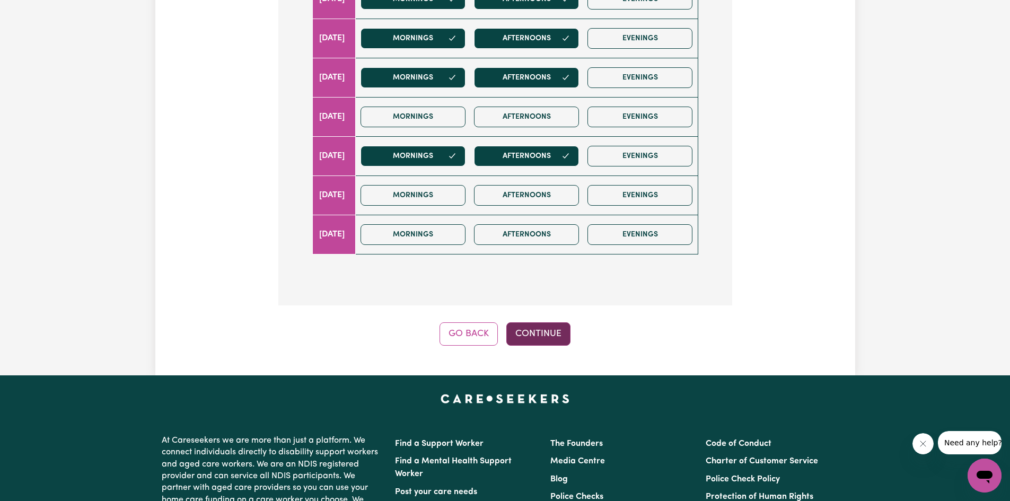
click at [484, 335] on button "Continue" at bounding box center [538, 333] width 64 height 23
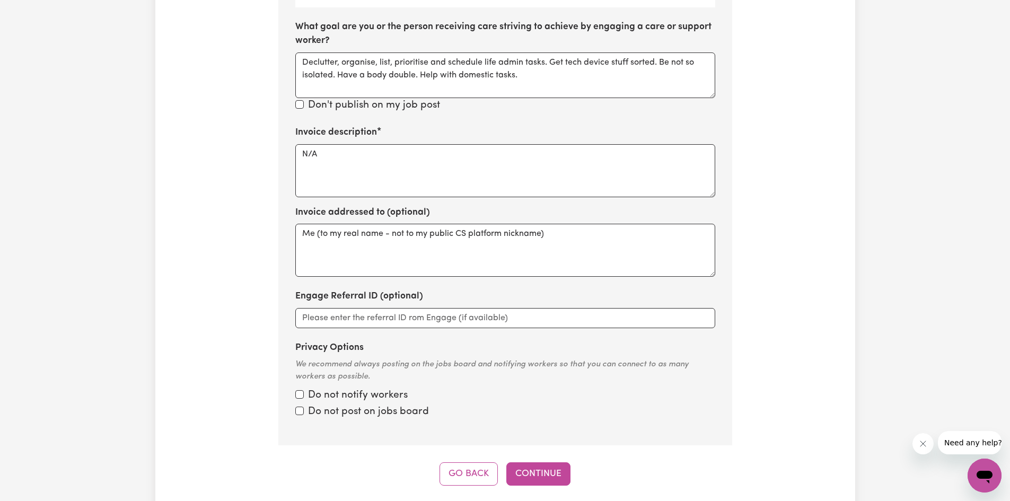
scroll to position [560, 0]
drag, startPoint x: 552, startPoint y: 250, endPoint x: 281, endPoint y: 254, distance: 271.0
click at [281, 254] on section "Step 10 of 11 Please personalise your care and support request with a title and…" at bounding box center [505, 31] width 454 height 825
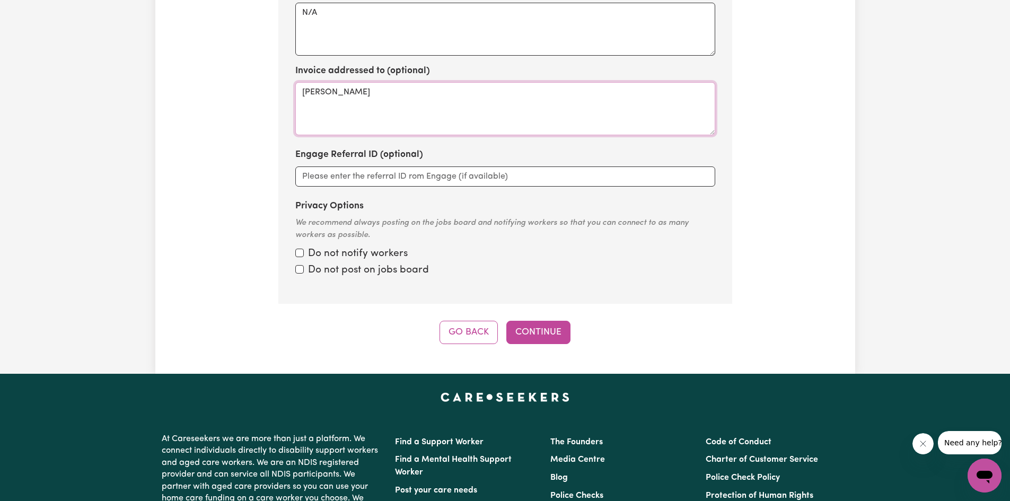
scroll to position [714, 0]
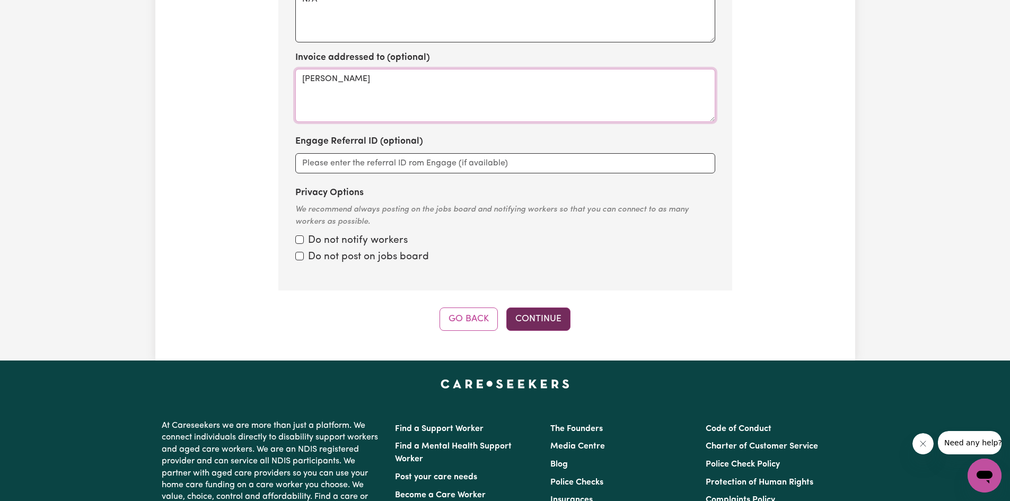
type textarea "[PERSON_NAME]"
click at [484, 331] on button "Continue" at bounding box center [538, 319] width 64 height 23
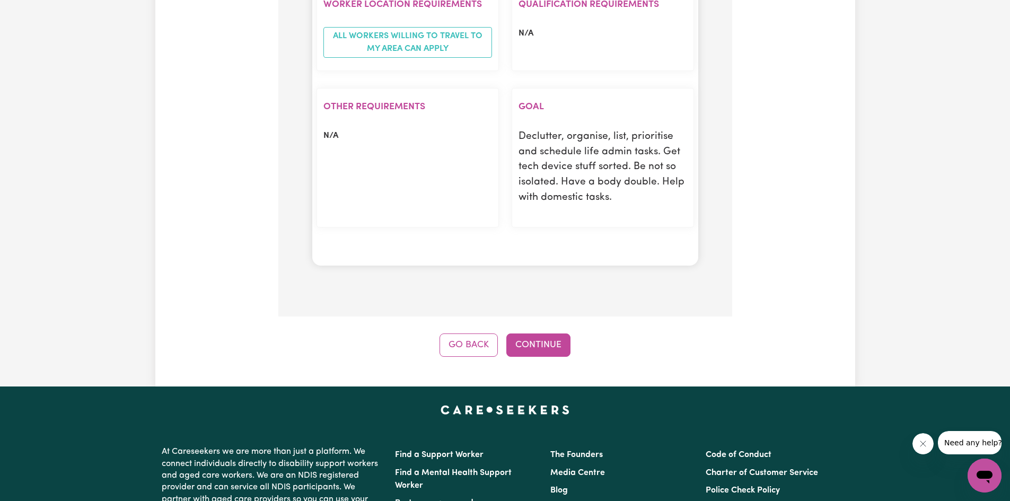
scroll to position [1333, 0]
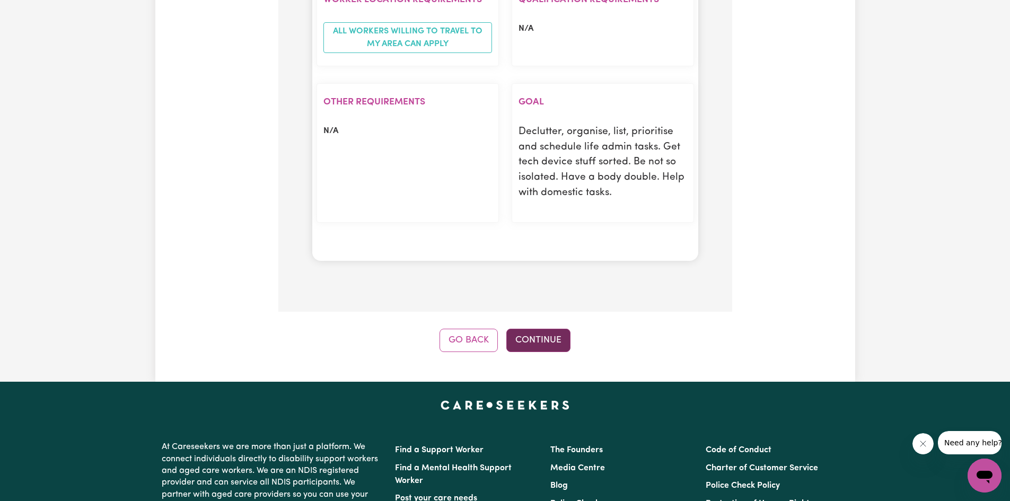
click at [484, 333] on button "Continue" at bounding box center [538, 340] width 64 height 23
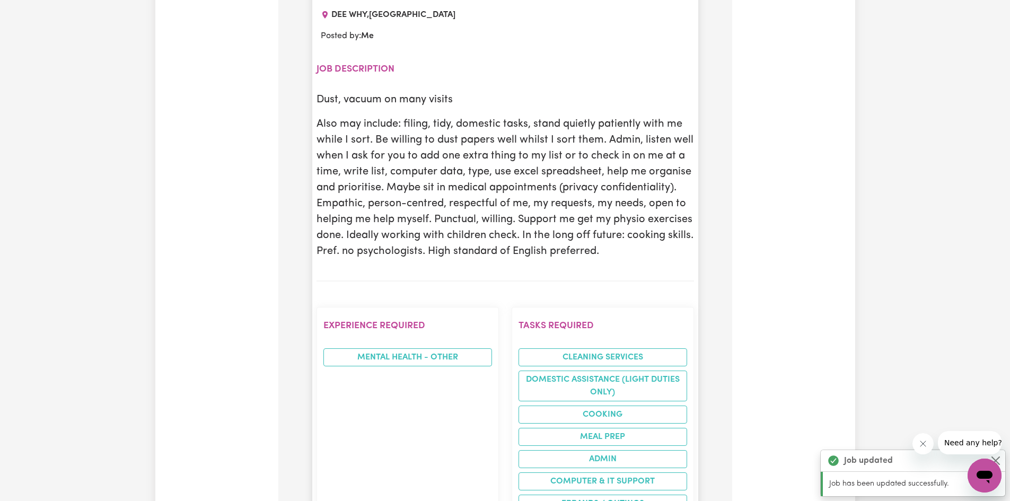
scroll to position [656, 0]
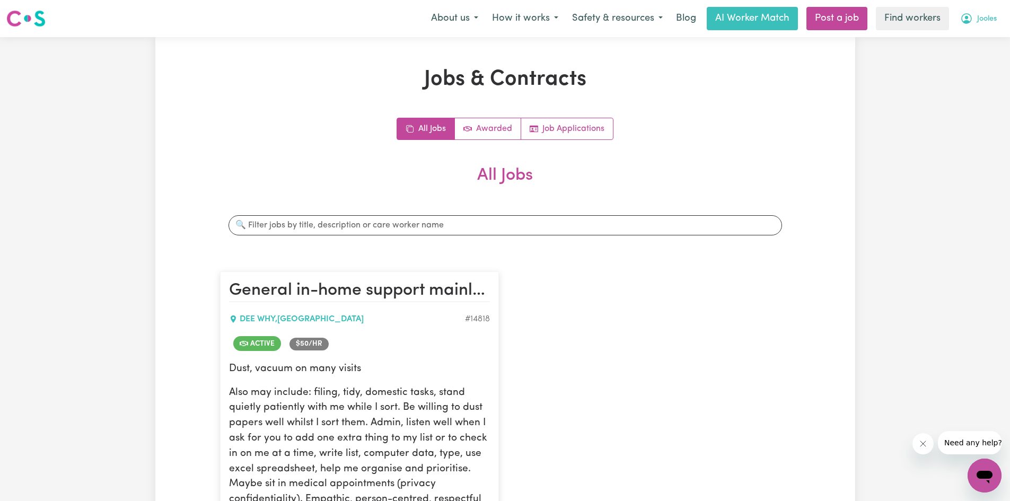
click at [484, 20] on span "Jooles" at bounding box center [987, 19] width 20 height 12
click at [484, 38] on link "My Dashboard" at bounding box center [961, 41] width 84 height 20
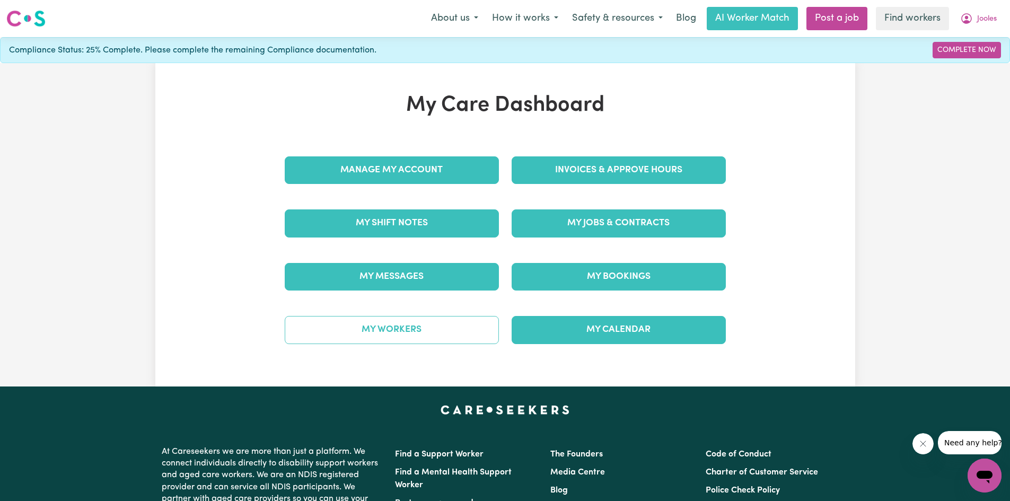
click at [418, 328] on link "My Workers" at bounding box center [392, 330] width 214 height 28
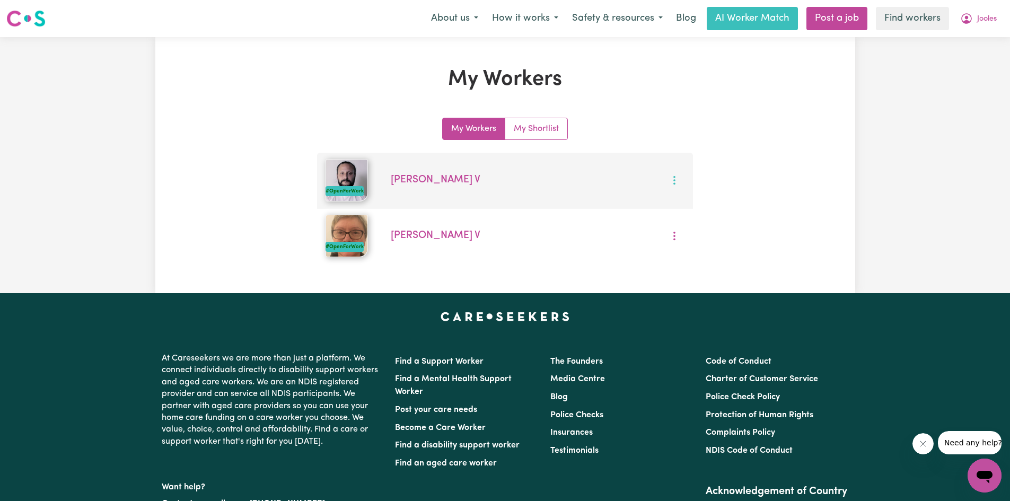
click at [484, 181] on icon "More options" at bounding box center [674, 180] width 11 height 11
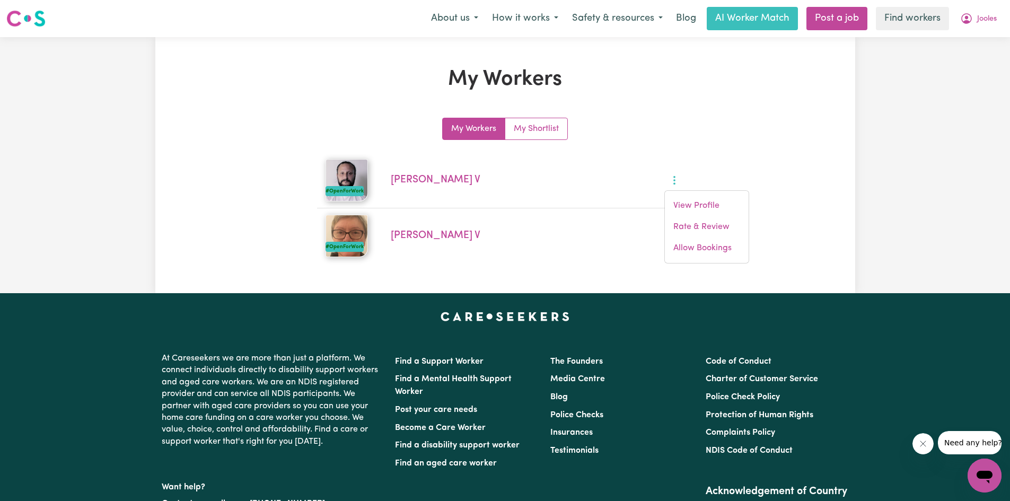
click at [484, 150] on div "My Workers My Workers My Shortlist #OpenForWork [PERSON_NAME] View Profile Rate…" at bounding box center [505, 165] width 700 height 197
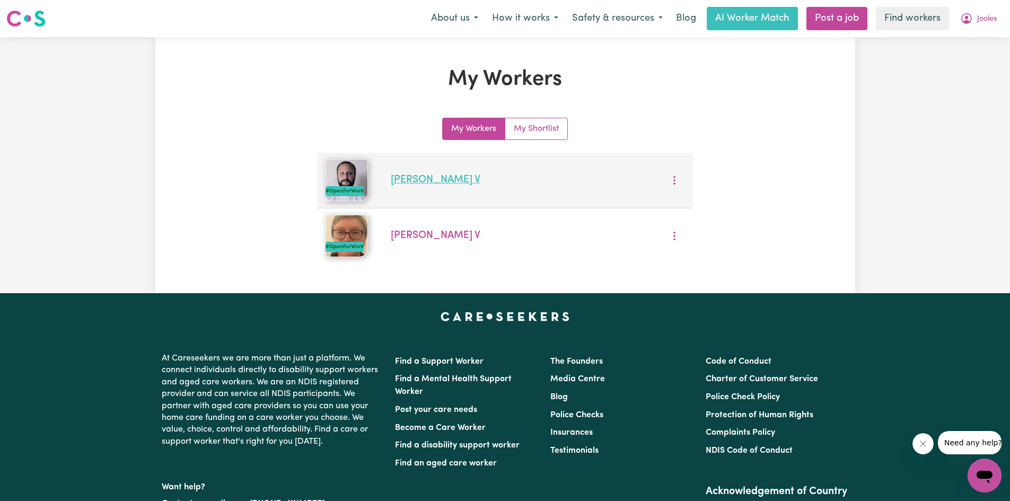
click at [406, 181] on link "[PERSON_NAME]" at bounding box center [436, 180] width 90 height 10
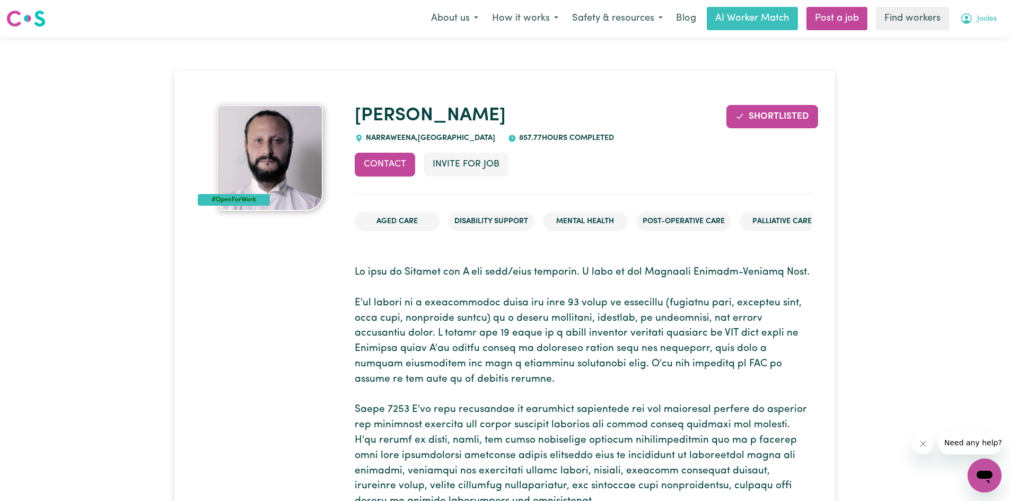
click at [484, 23] on span "Jooles" at bounding box center [987, 19] width 20 height 12
click at [484, 43] on link "My Dashboard" at bounding box center [961, 41] width 84 height 20
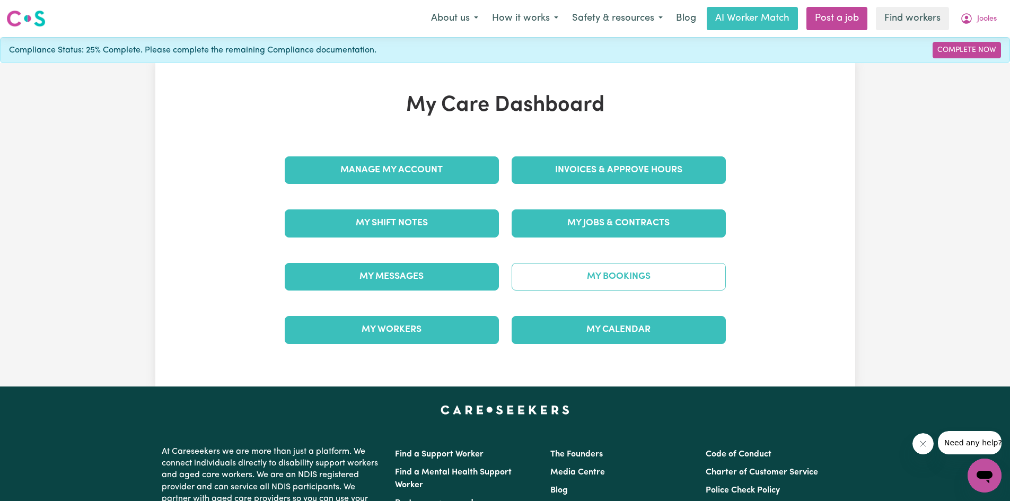
click at [484, 267] on link "My Bookings" at bounding box center [619, 277] width 214 height 28
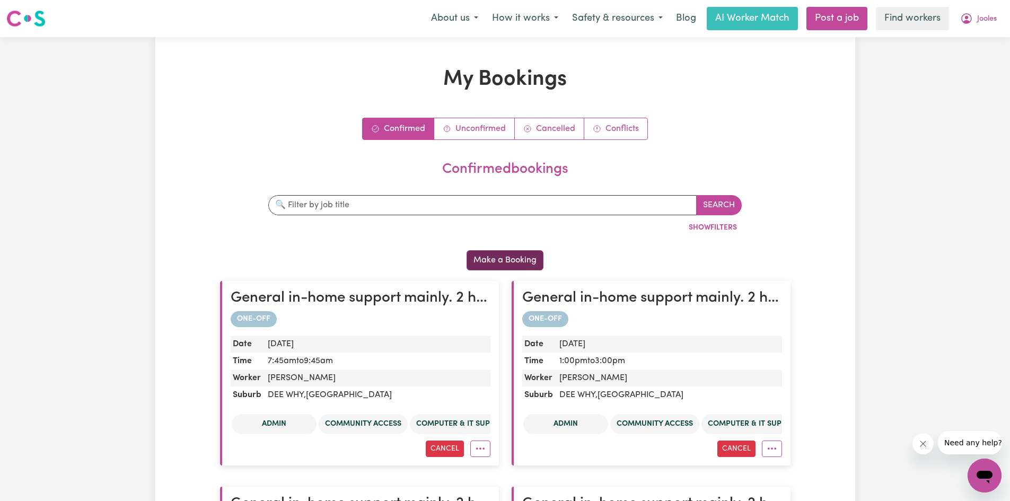
click at [484, 255] on button "Make a Booking" at bounding box center [505, 260] width 77 height 20
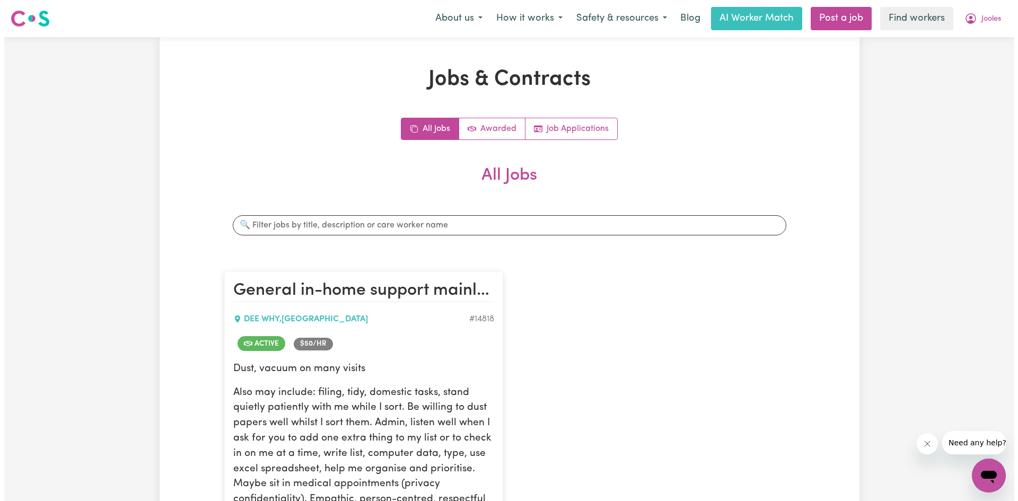
scroll to position [318, 0]
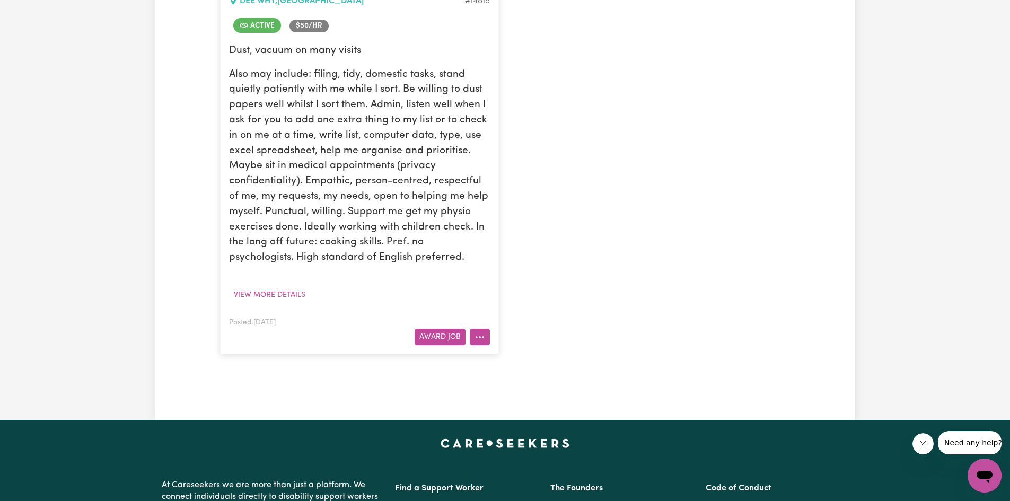
click at [484, 335] on button "More options" at bounding box center [480, 337] width 20 height 16
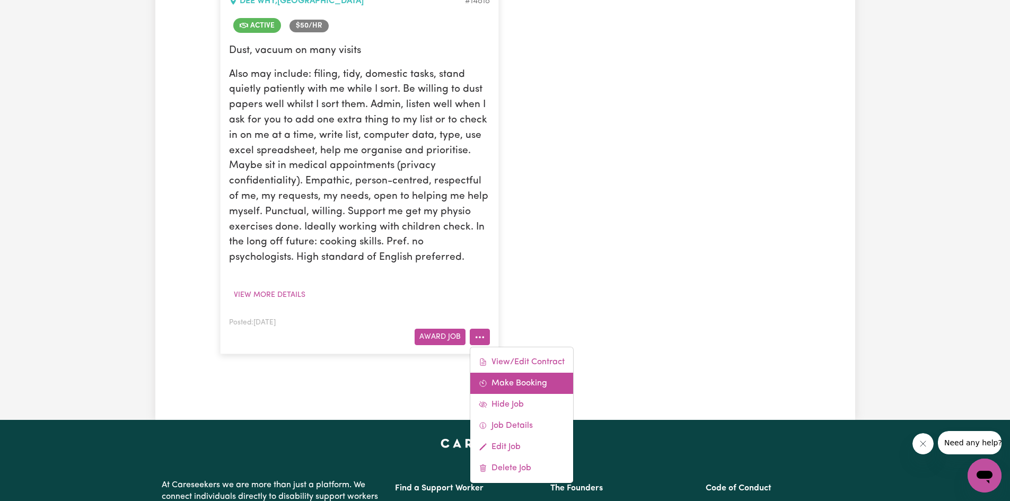
click at [484, 385] on link "Make Booking" at bounding box center [521, 383] width 103 height 21
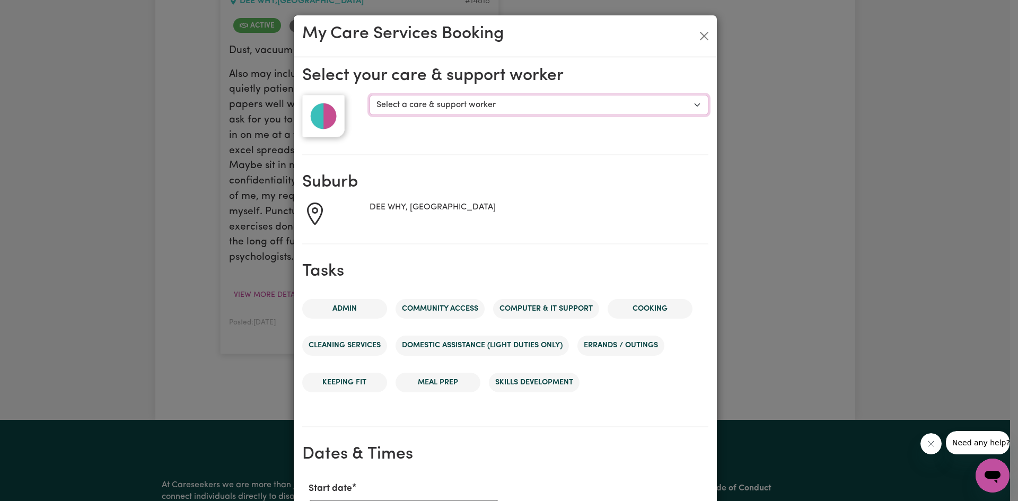
click at [484, 98] on select "Select a care & support worker [PERSON_NAME] [PERSON_NAME]" at bounding box center [539, 105] width 338 height 20
select select "10141"
click at [370, 95] on select "Select a care & support worker [PERSON_NAME] [PERSON_NAME]" at bounding box center [539, 105] width 338 height 20
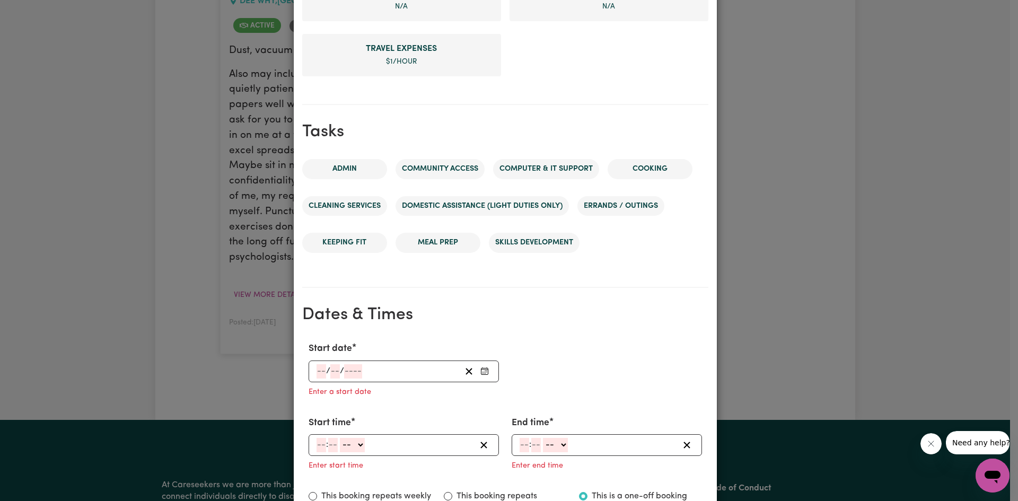
scroll to position [565, 0]
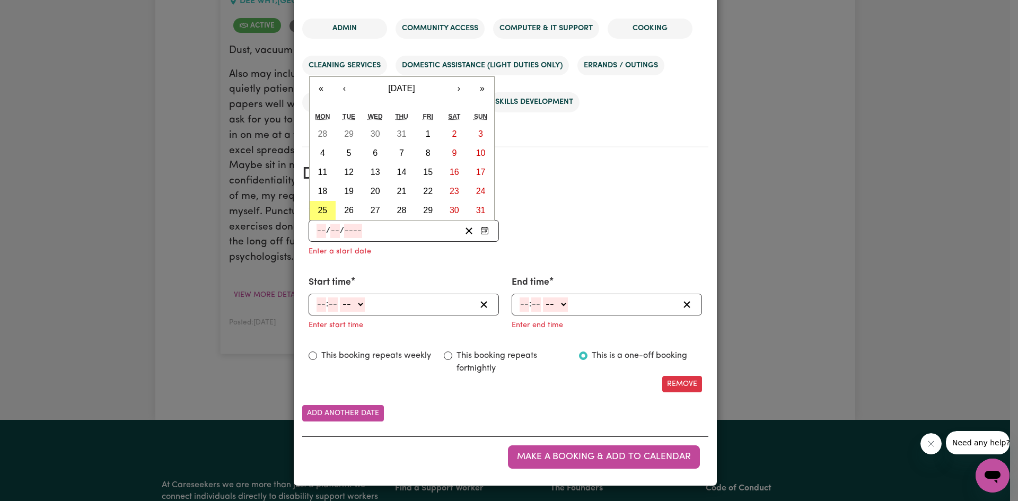
click at [317, 231] on input "number" at bounding box center [322, 231] width 10 height 14
click at [371, 211] on abbr "27" at bounding box center [376, 210] width 10 height 9
type input "[DATE]"
type input "27"
type input "8"
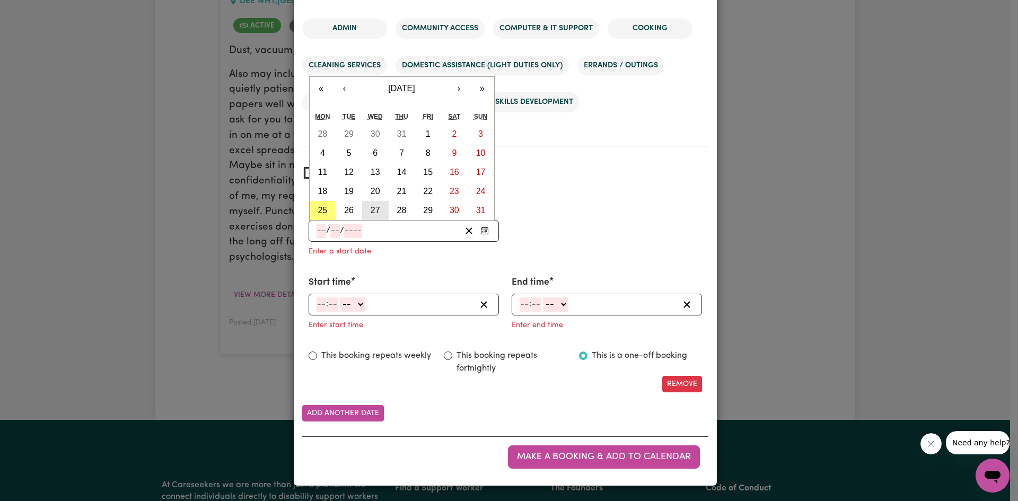
type input "2025"
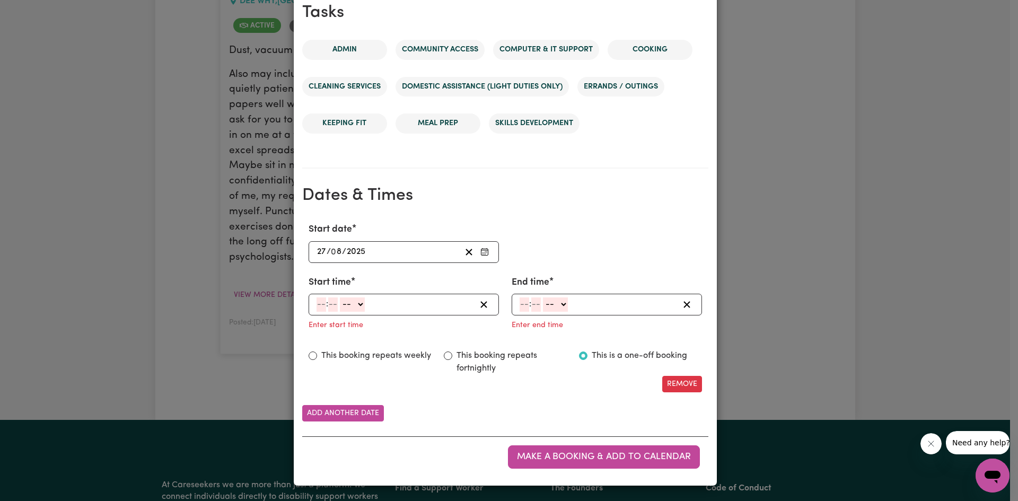
click at [317, 303] on input "number" at bounding box center [322, 304] width 10 height 14
type input "1"
click at [338, 306] on select "-- AM PM" at bounding box center [350, 304] width 25 height 14
click at [318, 298] on input "1" at bounding box center [320, 304] width 6 height 14
click at [328, 303] on input "4" at bounding box center [330, 304] width 11 height 14
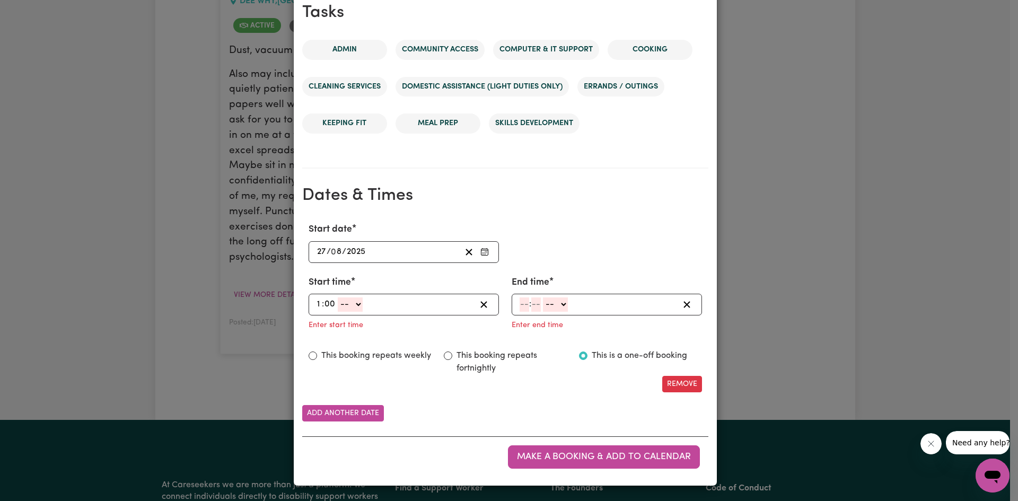
type input "00"
click at [338, 308] on select "-- AM PM" at bounding box center [350, 304] width 25 height 14
select select "pm"
click at [338, 297] on select "-- AM PM" at bounding box center [350, 304] width 25 height 14
type input "13:00"
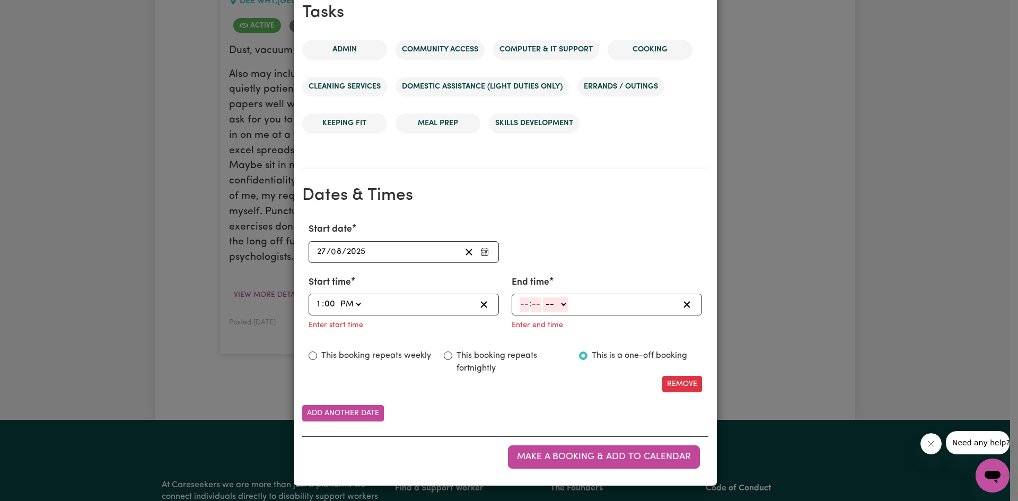
type input "0"
click at [484, 304] on input "number" at bounding box center [525, 304] width 10 height 14
type input "4"
type input "00"
click at [484, 304] on select "-- AM PM" at bounding box center [554, 304] width 25 height 14
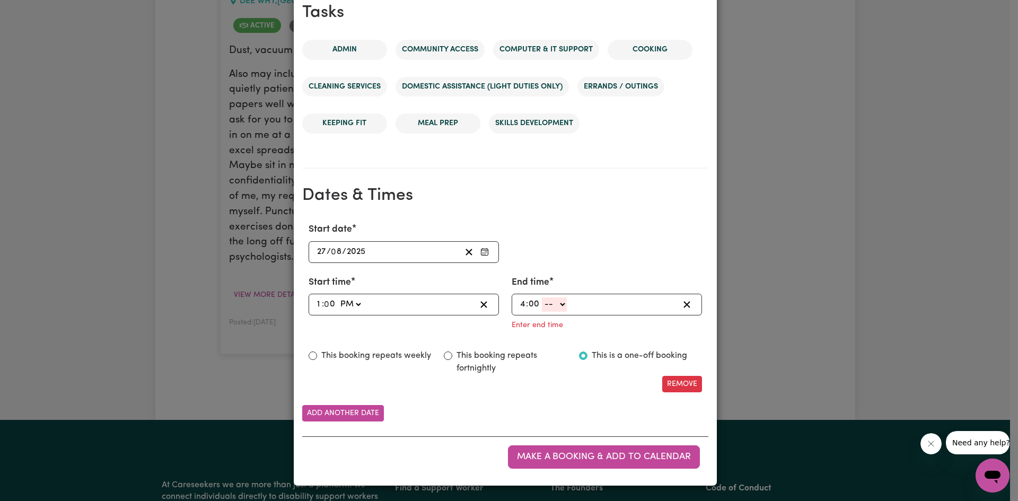
select select "pm"
click at [484, 312] on select "-- AM PM" at bounding box center [554, 304] width 25 height 14
type input "16:00"
type input "0"
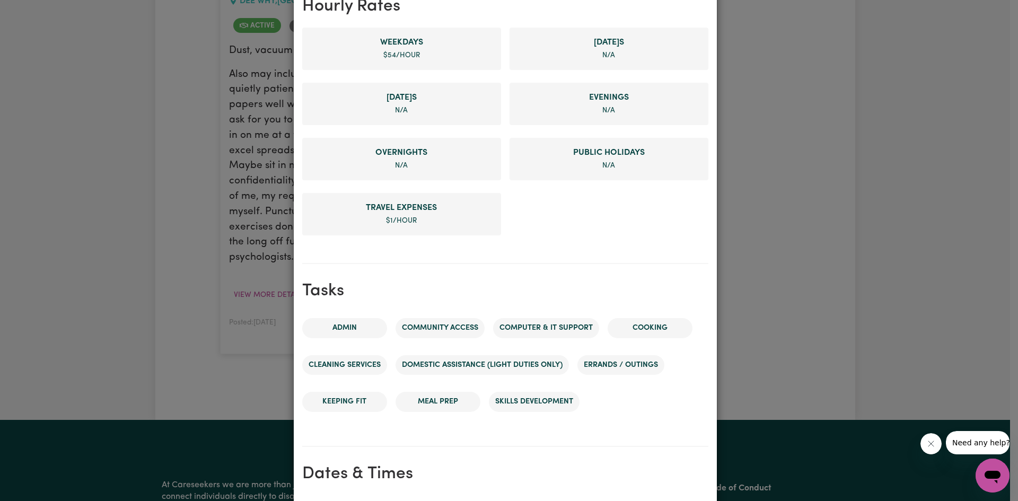
scroll to position [522, 0]
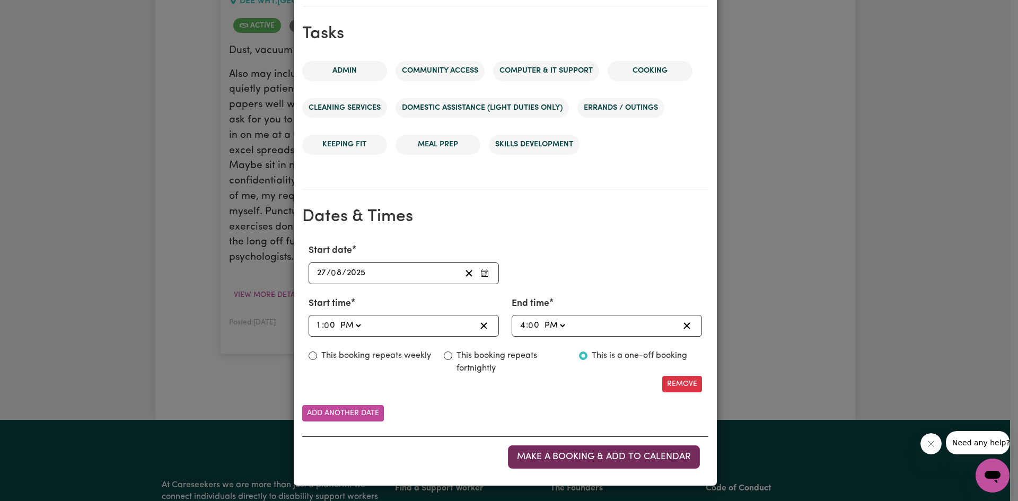
click at [484, 454] on span "Make a booking & add to calendar" at bounding box center [604, 456] width 174 height 9
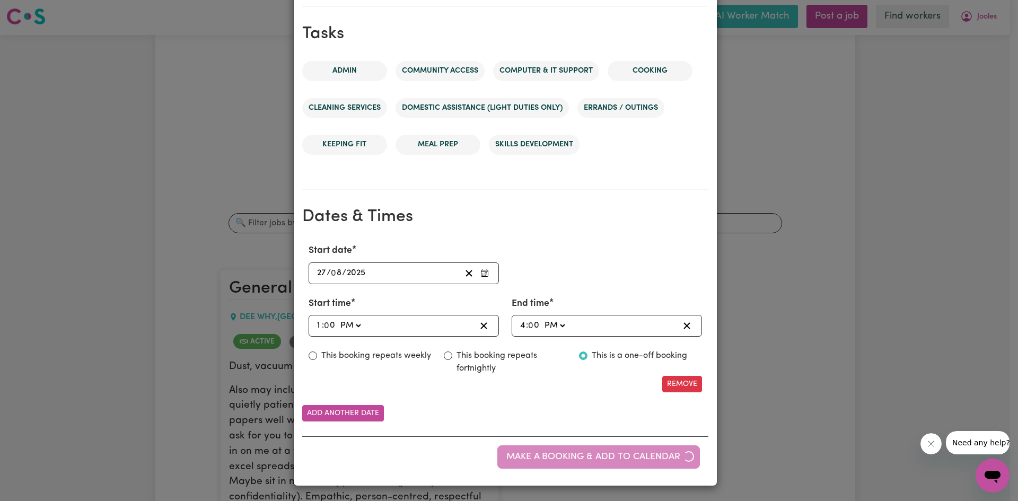
scroll to position [0, 0]
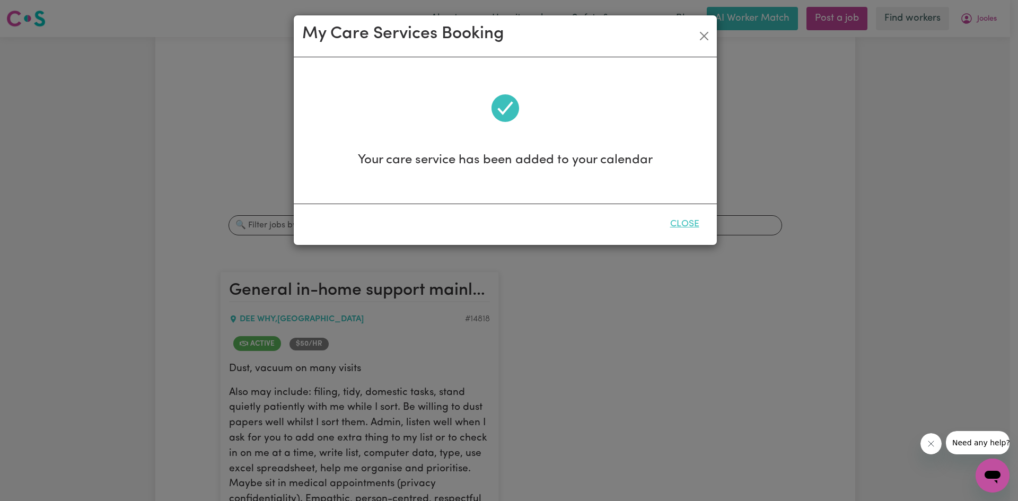
click at [484, 230] on button "Close" at bounding box center [684, 224] width 47 height 23
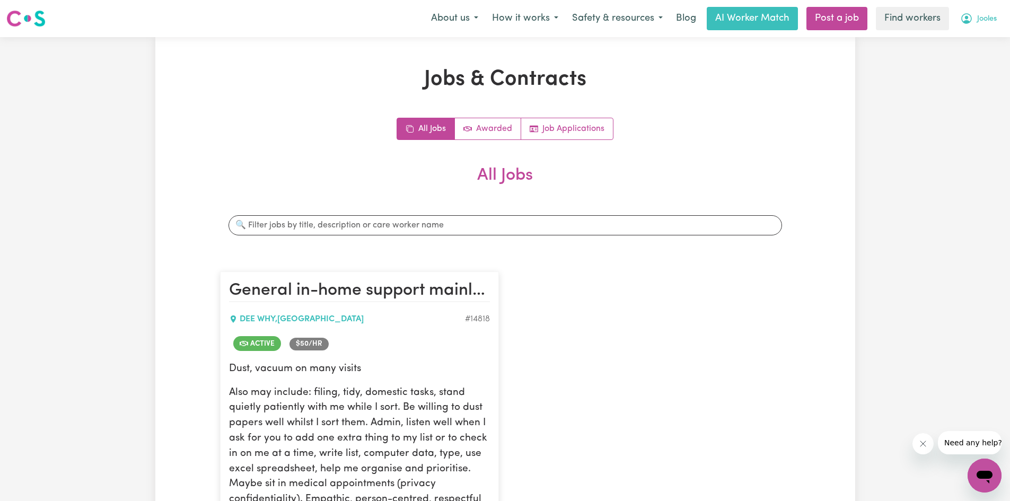
click at [484, 17] on span "Jooles" at bounding box center [987, 19] width 20 height 12
click at [484, 43] on link "My Dashboard" at bounding box center [961, 41] width 84 height 20
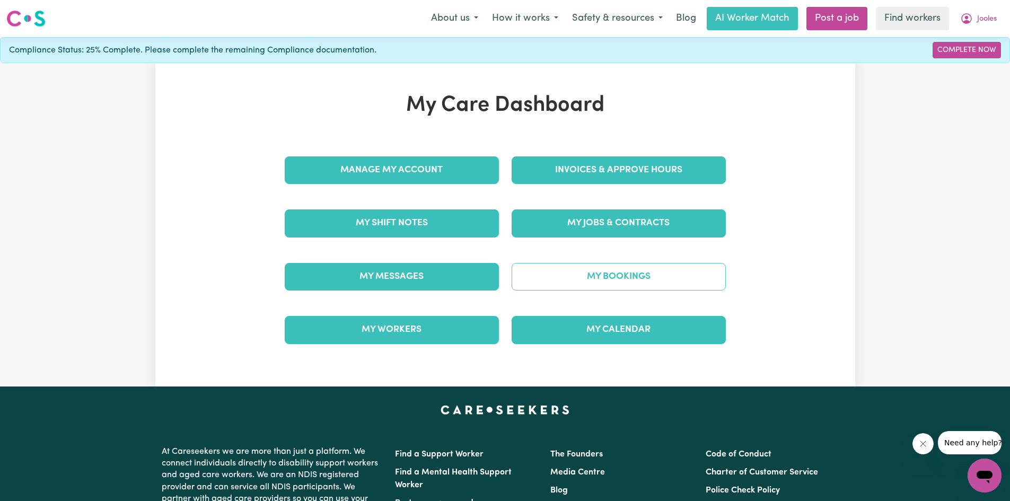
click at [484, 282] on link "My Bookings" at bounding box center [619, 277] width 214 height 28
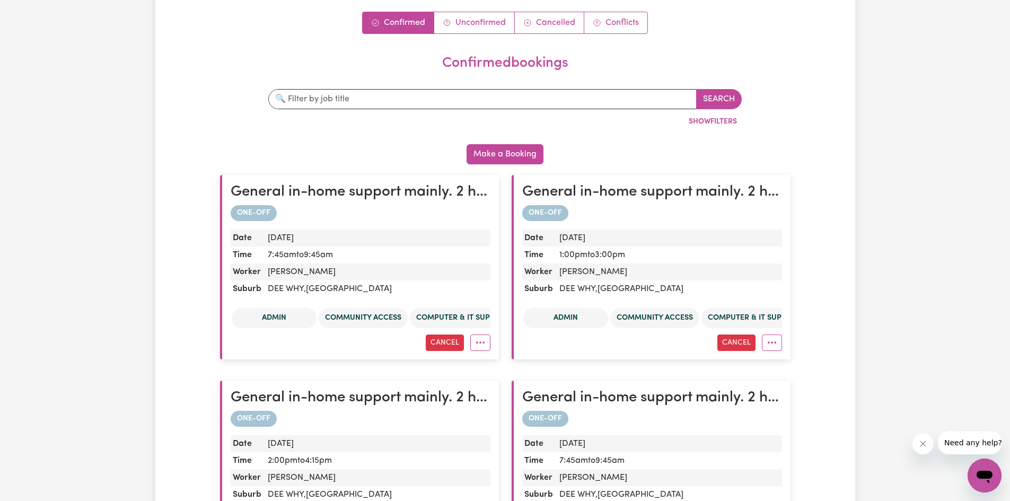
scroll to position [159, 0]
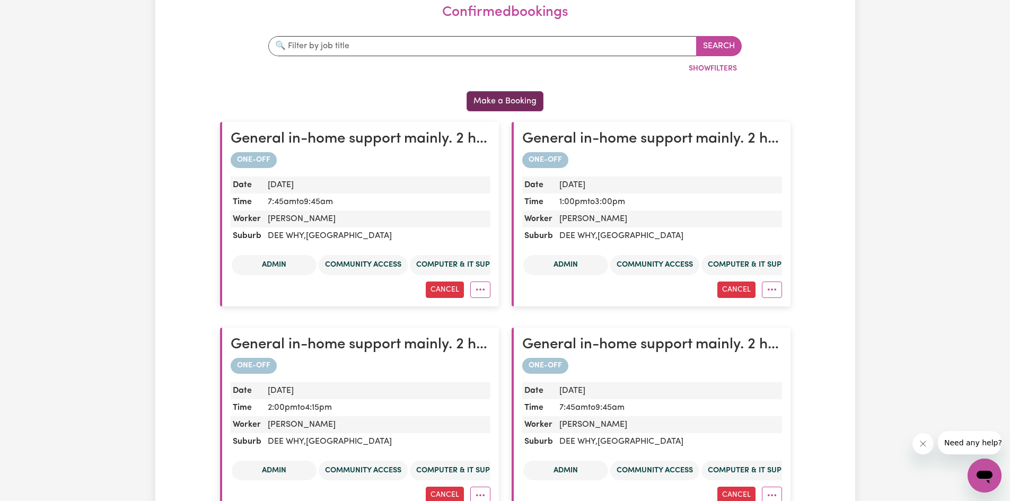
click at [484, 101] on button "Make a Booking" at bounding box center [505, 101] width 77 height 20
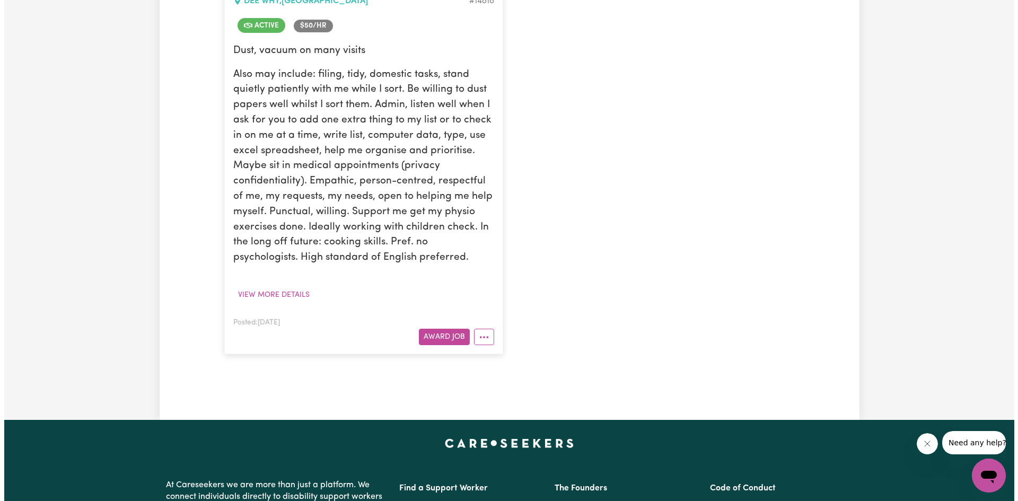
scroll to position [371, 0]
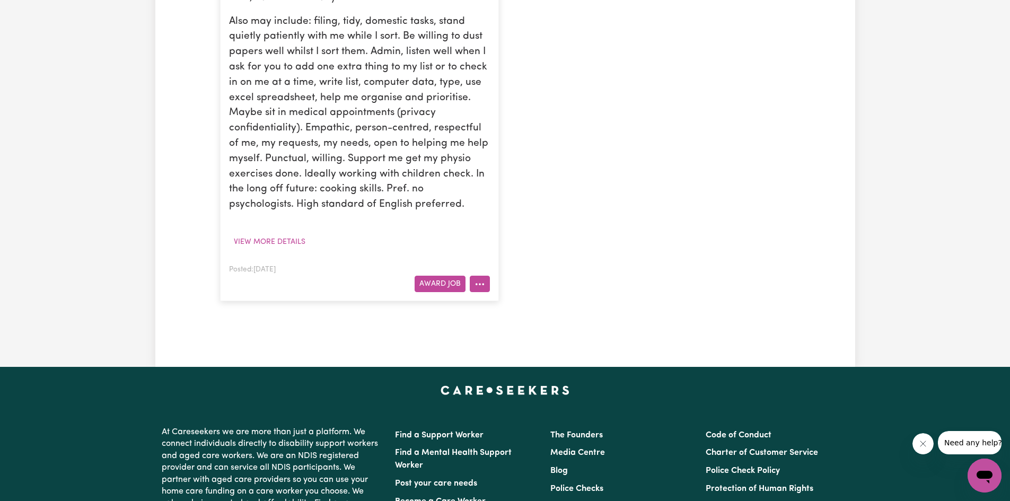
click at [477, 287] on icon "More options" at bounding box center [480, 284] width 11 height 11
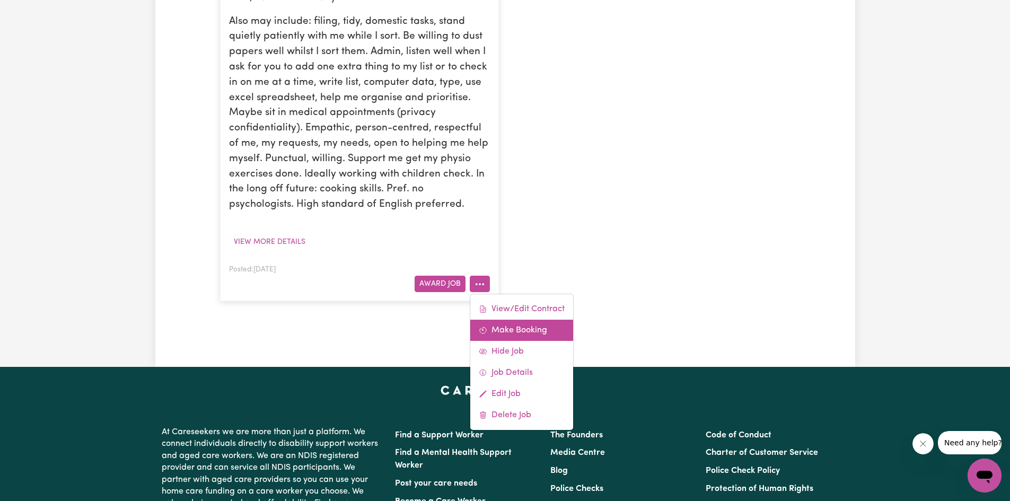
click at [484, 328] on link "Make Booking" at bounding box center [521, 330] width 103 height 21
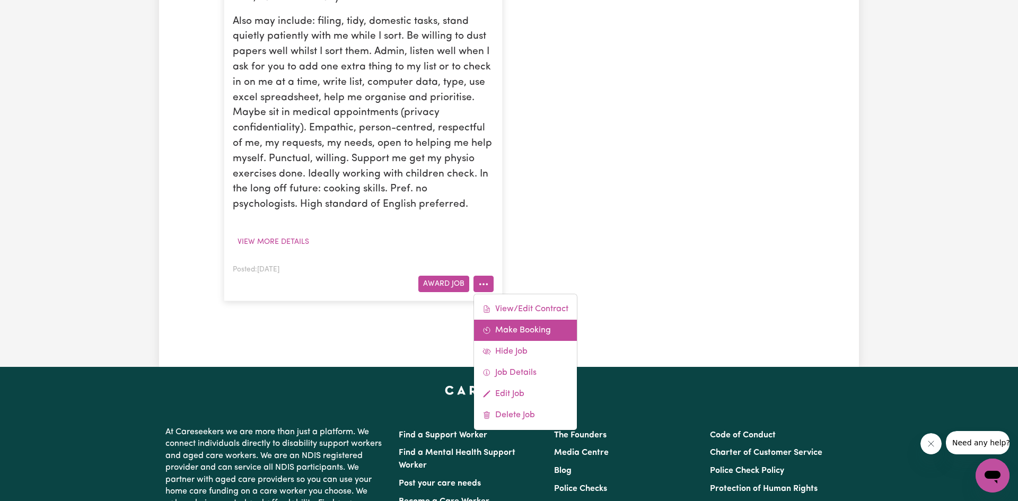
select select "pm"
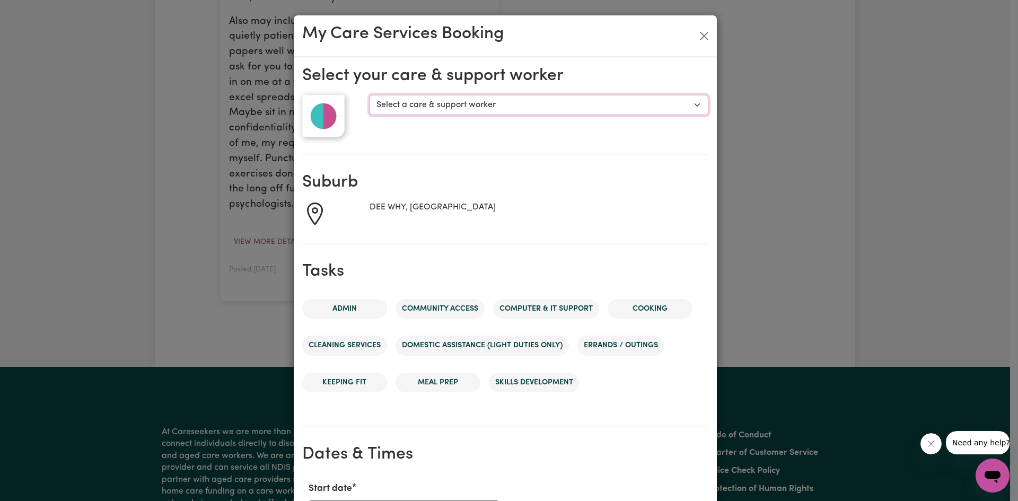
click at [436, 113] on select "Select a care & support worker [PERSON_NAME] [PERSON_NAME]" at bounding box center [539, 105] width 338 height 20
click at [370, 95] on select "Select a care & support worker [PERSON_NAME] [PERSON_NAME]" at bounding box center [539, 105] width 338 height 20
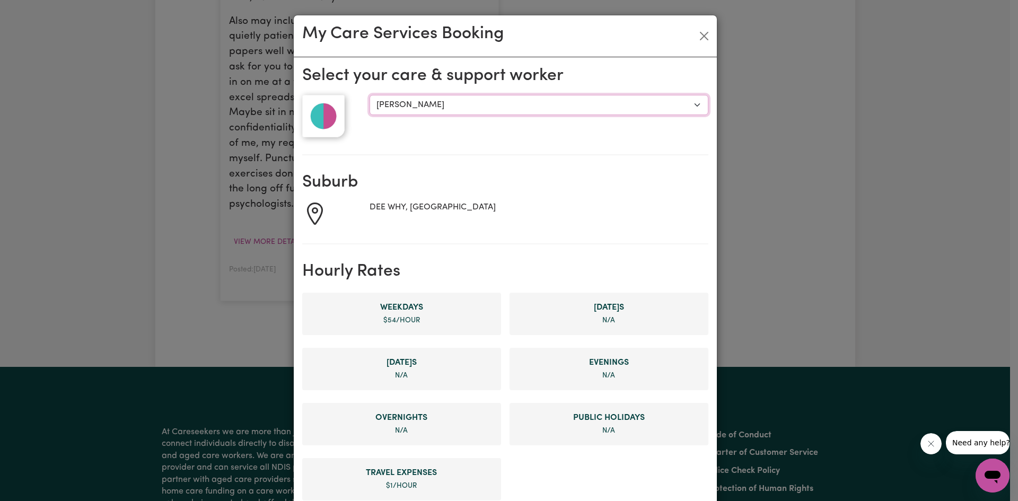
click at [421, 104] on select "Select a care & support worker [PERSON_NAME] [PERSON_NAME]" at bounding box center [539, 105] width 338 height 20
select select "10120"
click at [370, 95] on select "Select a care & support worker [PERSON_NAME] [PERSON_NAME]" at bounding box center [539, 105] width 338 height 20
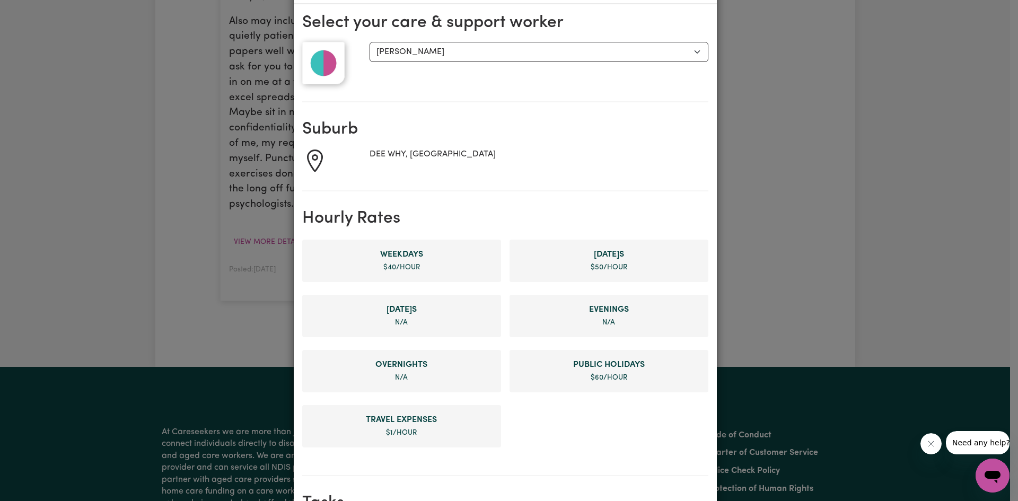
click at [394, 267] on span "$ 40 /hour" at bounding box center [401, 267] width 37 height 7
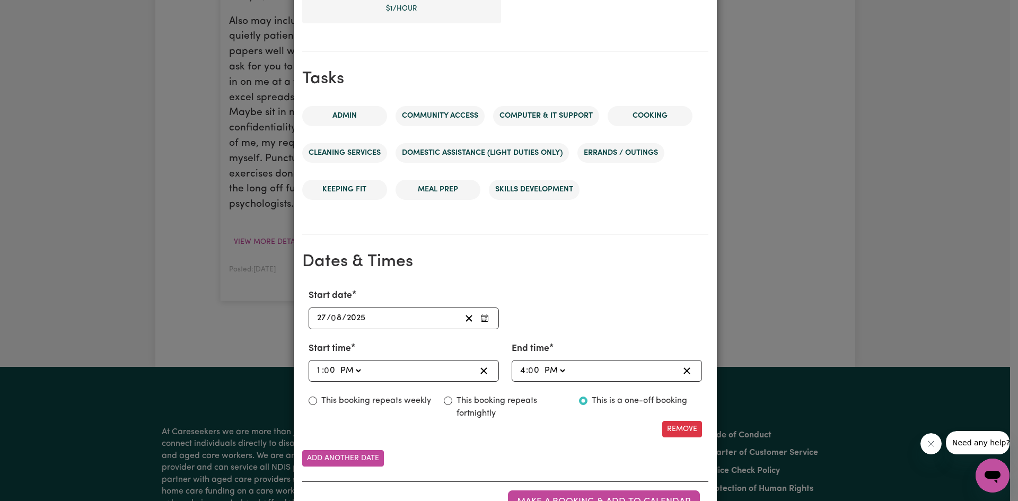
scroll to position [522, 0]
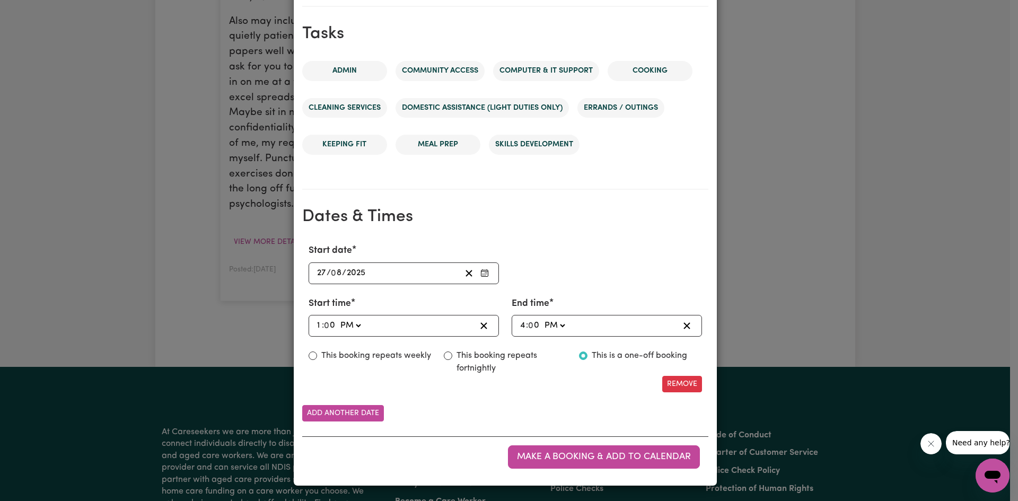
click at [481, 275] on rect "Enter Start date" at bounding box center [484, 273] width 7 height 6
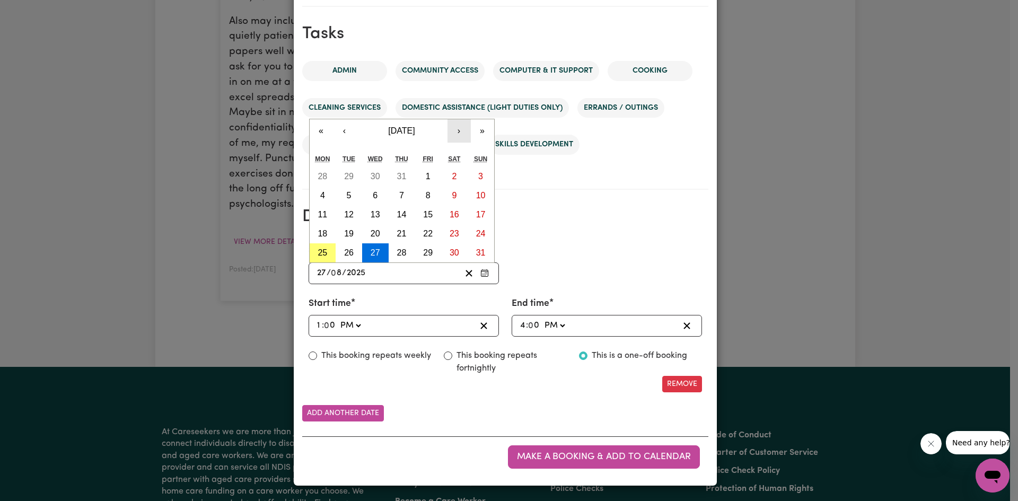
click at [453, 136] on button "›" at bounding box center [459, 130] width 23 height 23
click at [320, 173] on abbr "1" at bounding box center [322, 176] width 5 height 9
type input "[DATE]"
type input "1"
type input "9"
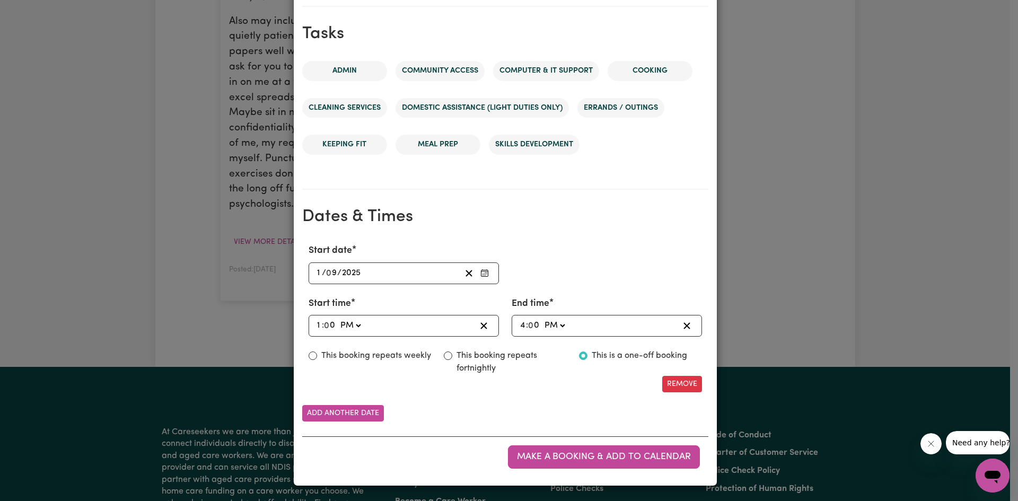
click at [351, 326] on select "AM PM" at bounding box center [350, 326] width 25 height 14
click at [316, 328] on div "13:00 1 : 0 0 AM PM" at bounding box center [396, 326] width 160 height 14
type input "19:00"
type input "7"
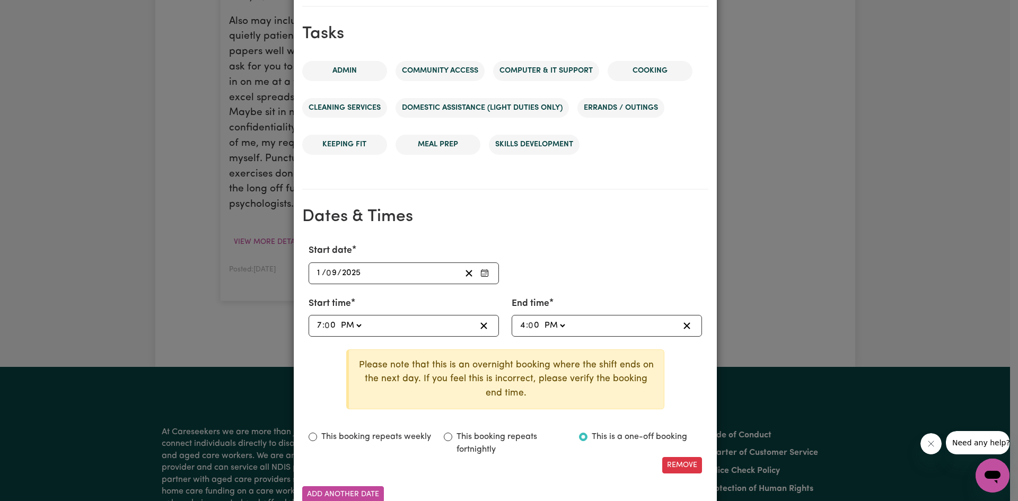
type input "19:04"
type input "4"
type input "19:45"
type input "45"
click at [343, 327] on select "AM PM" at bounding box center [350, 326] width 25 height 14
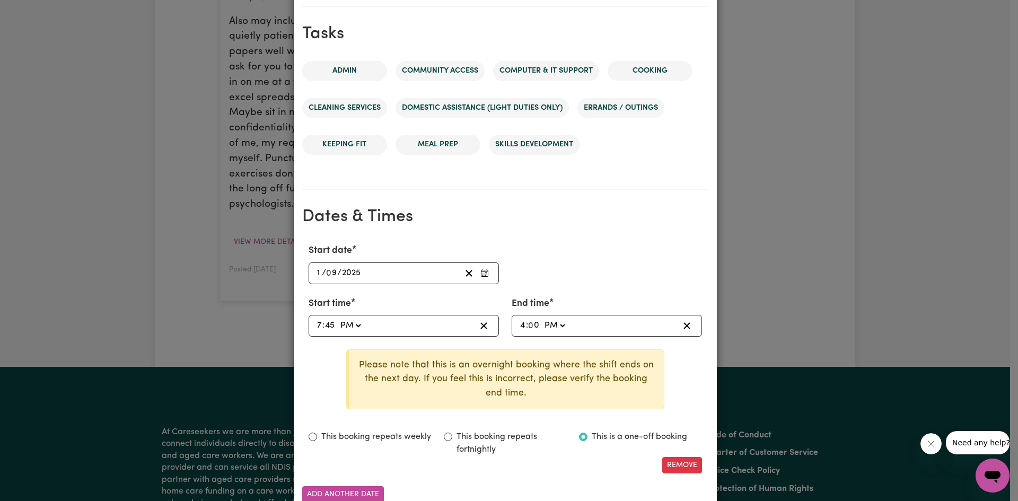
select select "am"
click at [338, 319] on select "AM PM" at bounding box center [350, 326] width 25 height 14
type input "07:45"
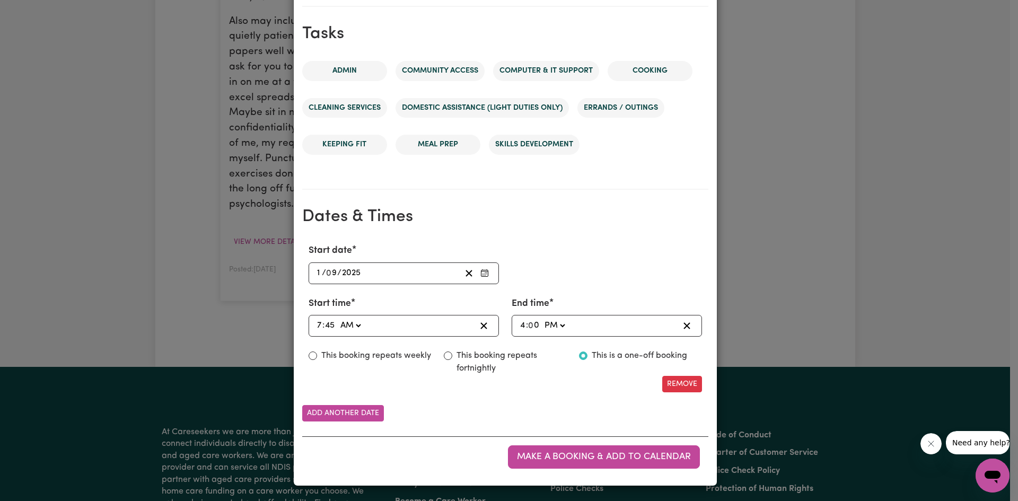
click at [484, 328] on input "0" at bounding box center [534, 326] width 11 height 14
click at [484, 326] on div "16:00 4 : 0 0 AM PM" at bounding box center [607, 326] width 190 height 22
click at [484, 327] on input "4" at bounding box center [523, 326] width 6 height 14
type input "21:00"
type input "9"
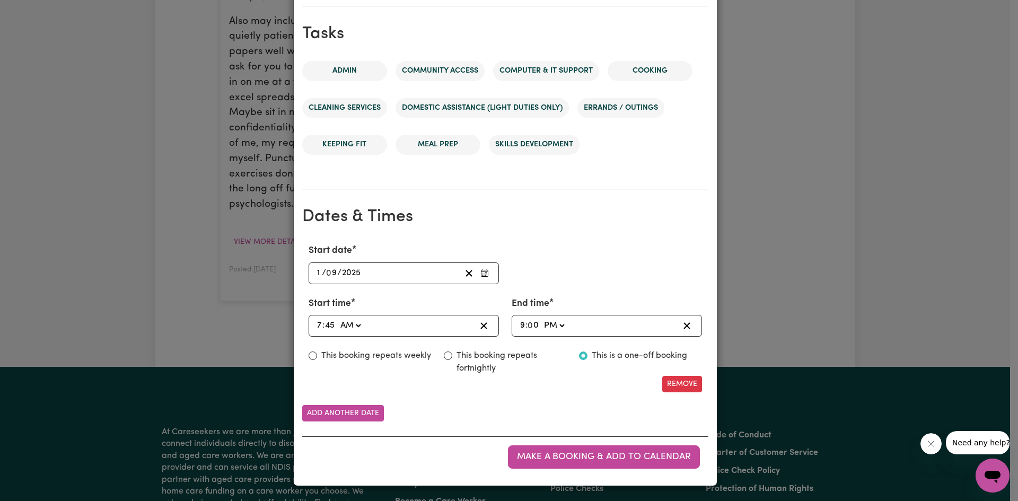
type input "21:04"
type input "4"
type input "21:45"
type input "45"
click at [484, 322] on select "AM PM" at bounding box center [553, 326] width 25 height 14
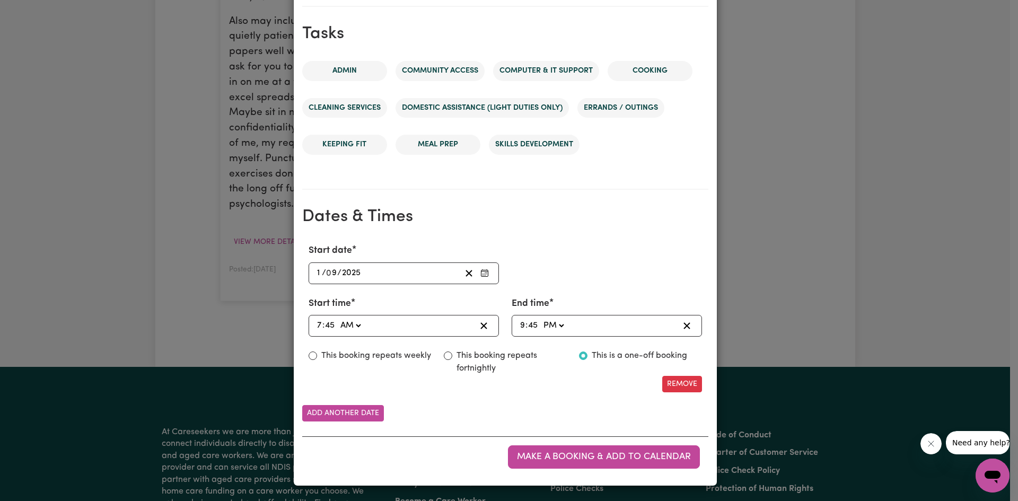
click at [484, 337] on div "Start date [DATE] 1 / 0 9 / 2025 « ‹ [DATE] › » Mon Tue Wed Thu Fri Sat Sun 1 2…" at bounding box center [505, 317] width 406 height 165
click at [484, 328] on select "AM PM" at bounding box center [553, 326] width 25 height 14
select select "am"
click at [484, 319] on select "AM PM" at bounding box center [553, 326] width 25 height 14
type input "09:45"
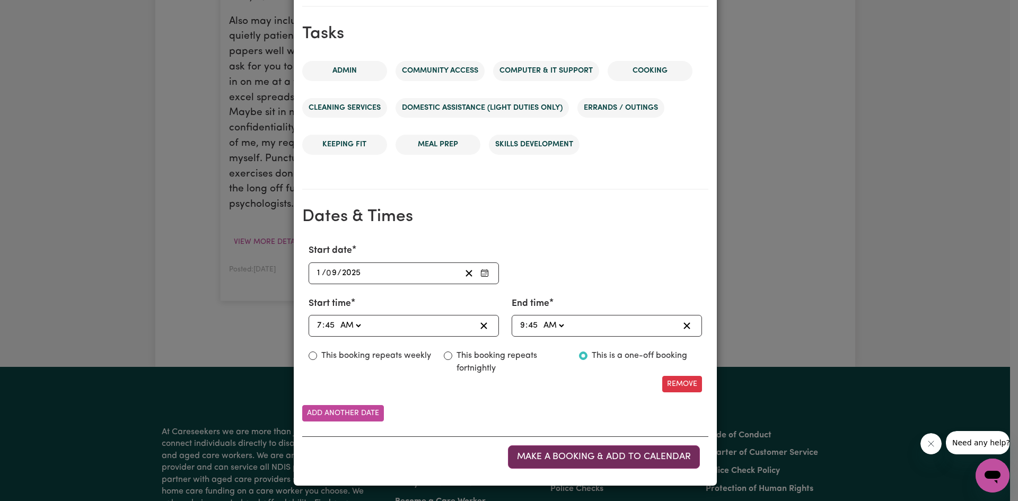
click at [484, 459] on span "Make a booking & add to calendar" at bounding box center [604, 456] width 174 height 9
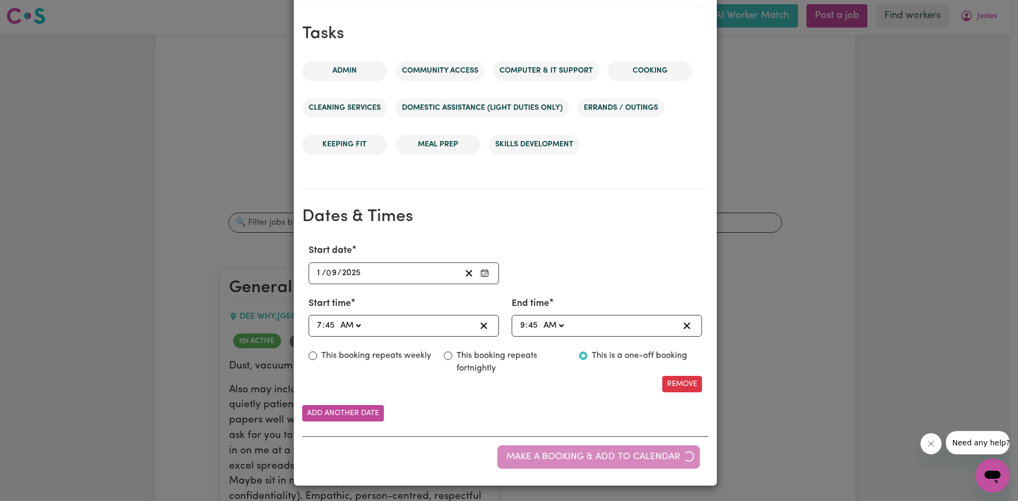
scroll to position [0, 0]
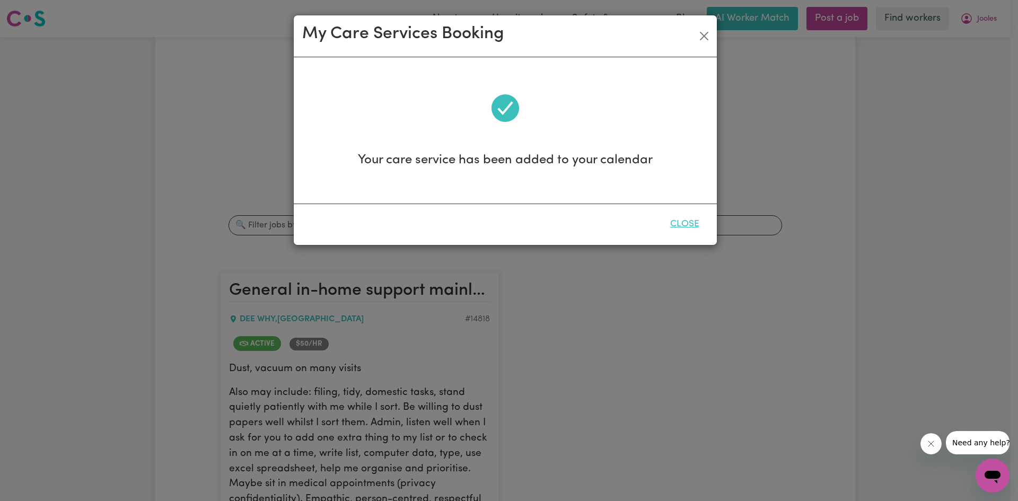
click at [484, 220] on button "Close" at bounding box center [684, 224] width 47 height 23
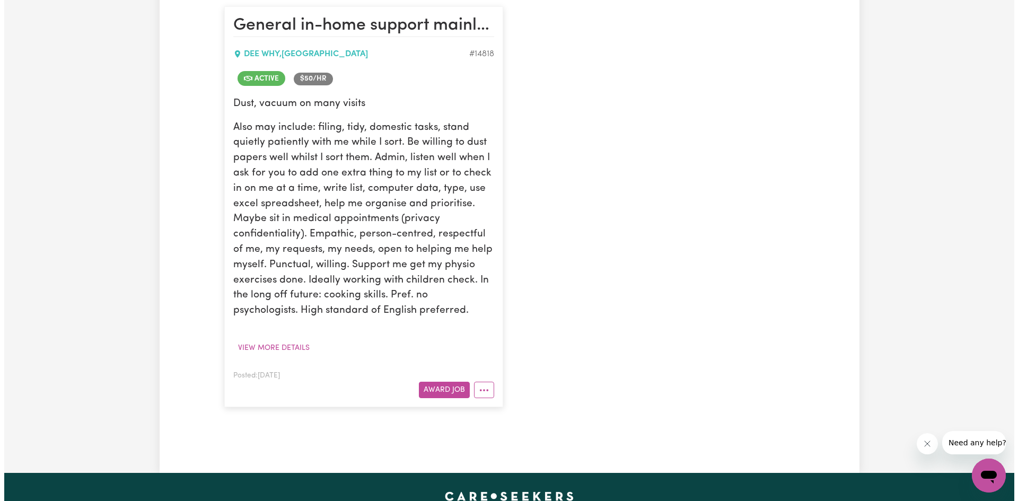
scroll to position [424, 0]
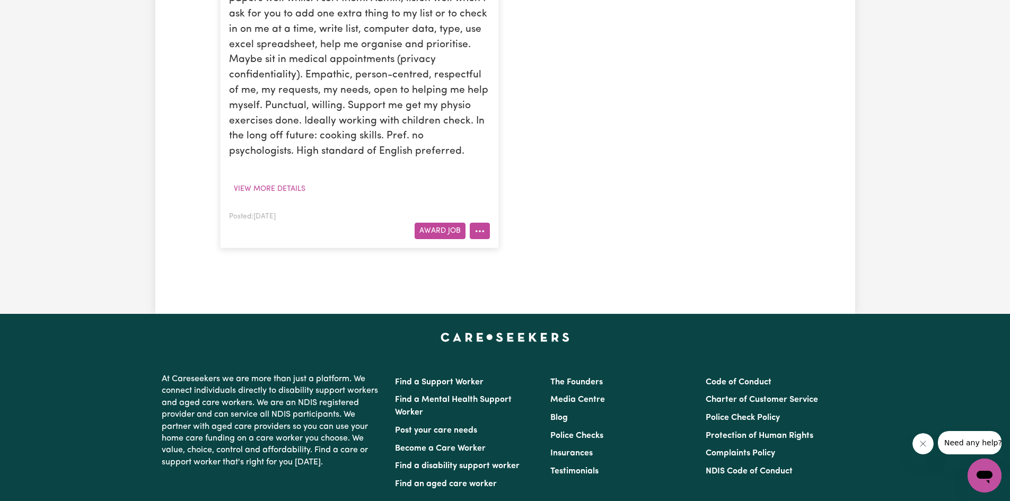
click at [484, 226] on icon "More options" at bounding box center [480, 231] width 11 height 11
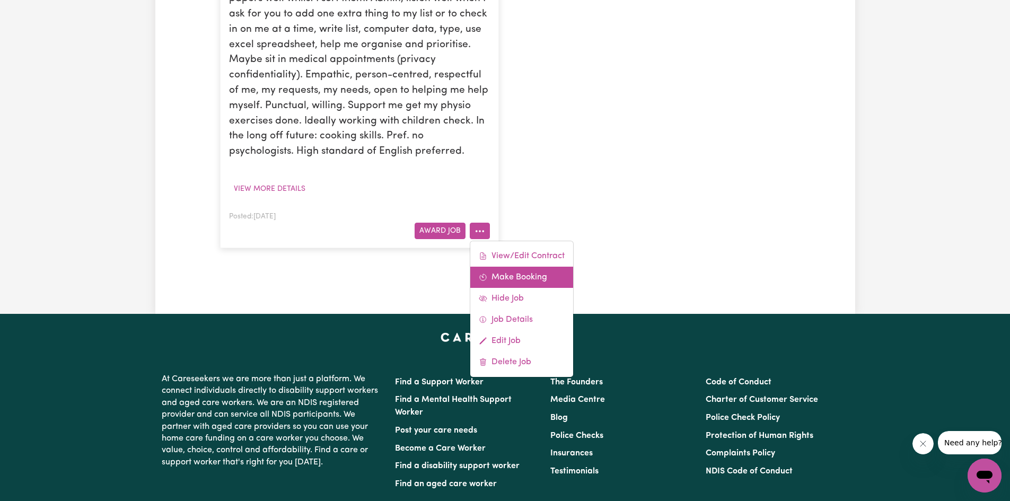
click at [484, 279] on link "Make Booking" at bounding box center [521, 277] width 103 height 21
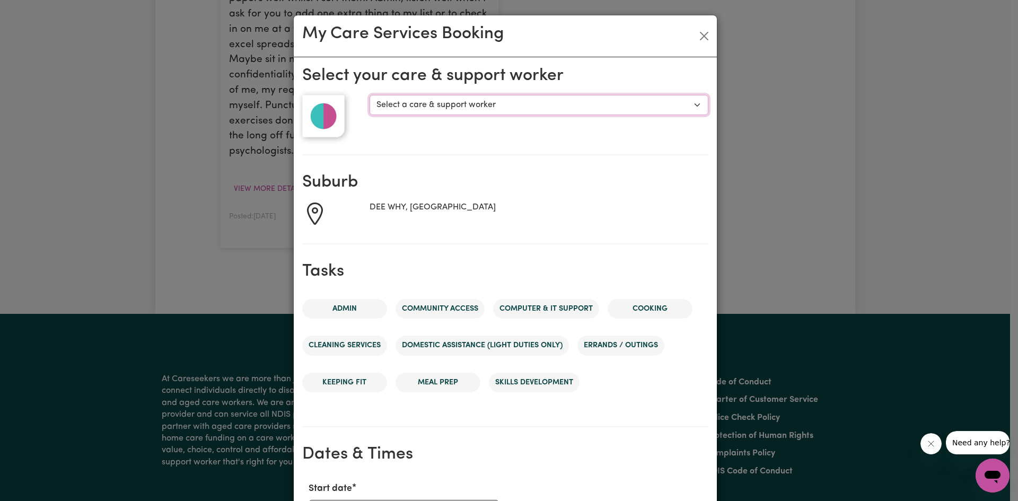
click at [438, 109] on select "Select a care & support worker [PERSON_NAME] [PERSON_NAME]" at bounding box center [539, 105] width 338 height 20
select select "10120"
click at [370, 95] on select "Select a care & support worker [PERSON_NAME] [PERSON_NAME]" at bounding box center [539, 105] width 338 height 20
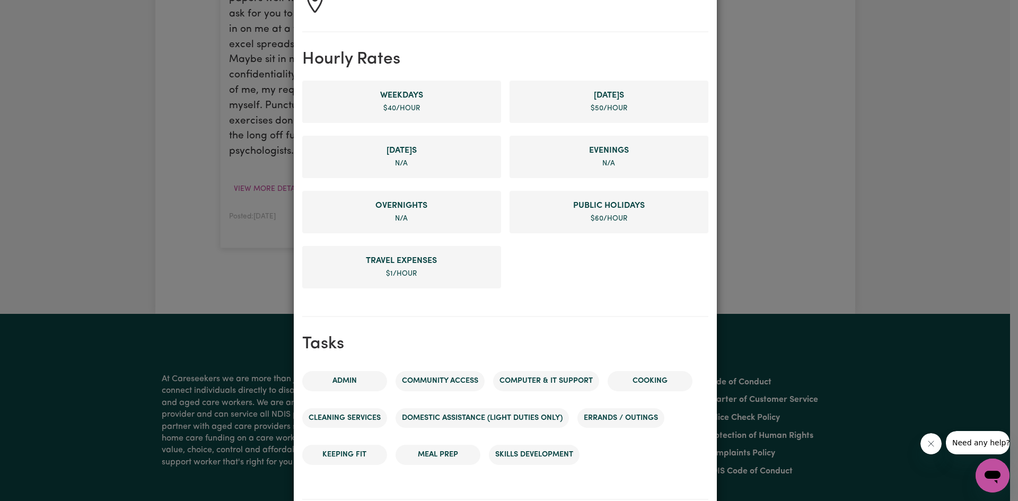
scroll to position [0, 0]
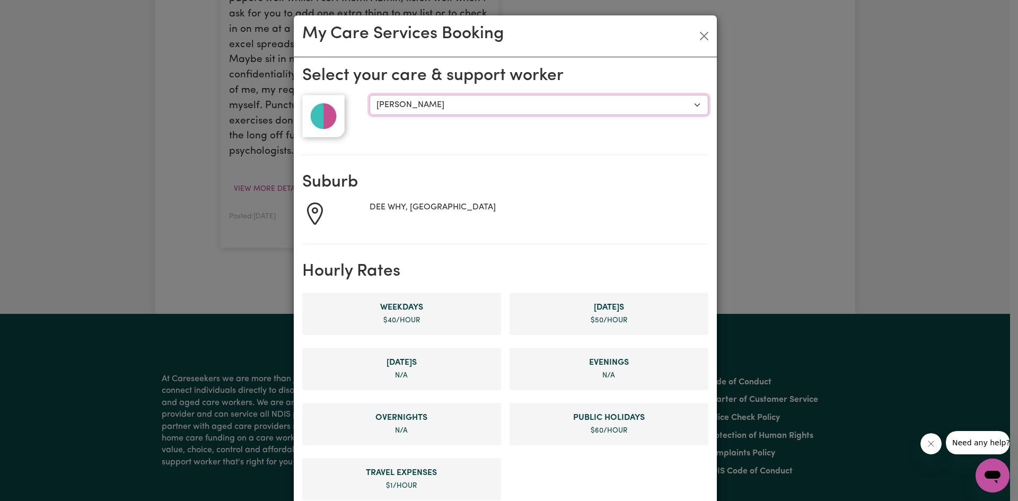
click at [434, 107] on select "Select a care & support worker [PERSON_NAME] [PERSON_NAME]" at bounding box center [539, 105] width 338 height 20
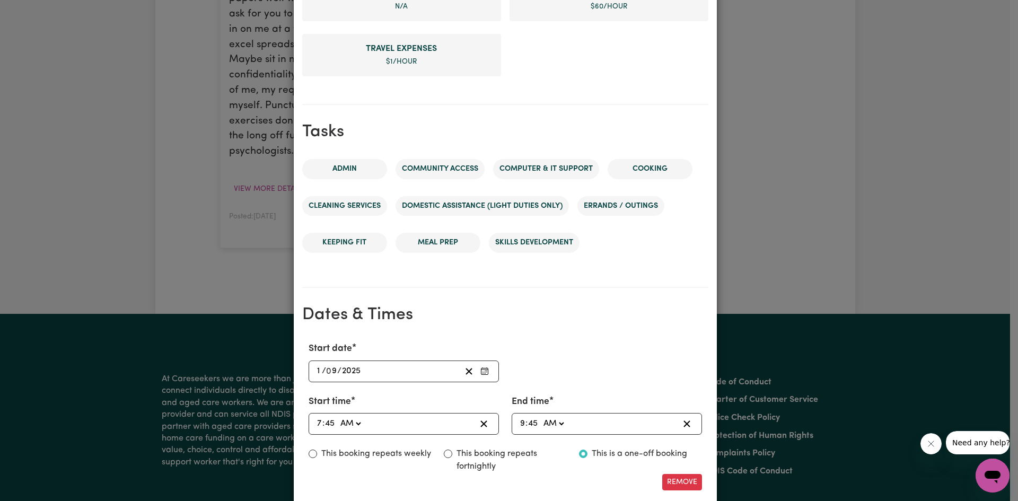
scroll to position [522, 0]
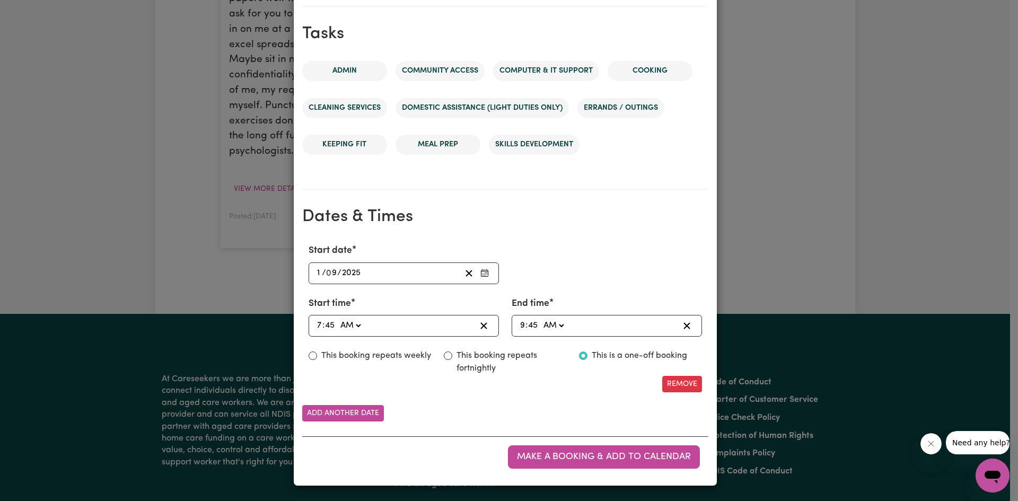
click at [388, 271] on div "[DATE] 1 / 0 9 / 2025" at bounding box center [388, 273] width 145 height 14
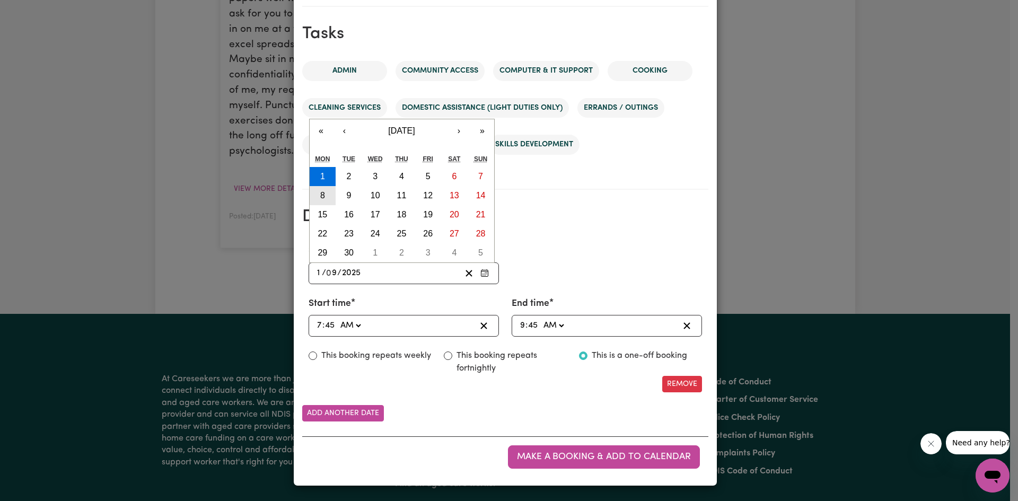
click at [320, 196] on abbr "8" at bounding box center [322, 195] width 5 height 9
type input "[DATE]"
type input "8"
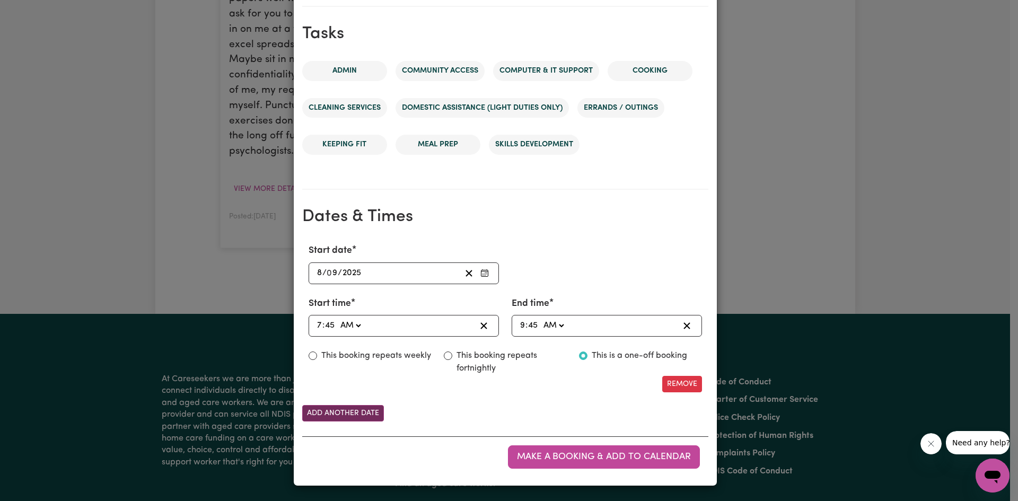
click at [353, 409] on button "Add another date" at bounding box center [343, 413] width 82 height 16
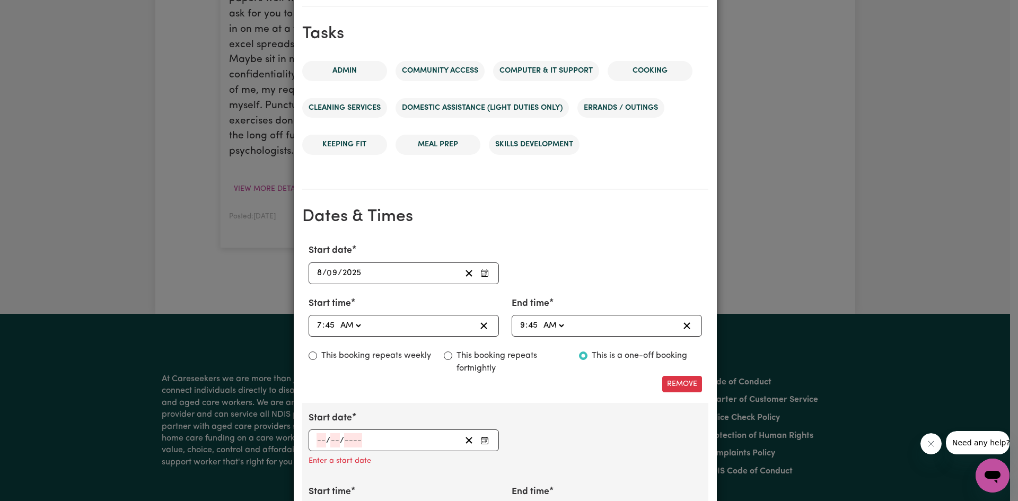
click at [318, 439] on input "number" at bounding box center [322, 440] width 10 height 14
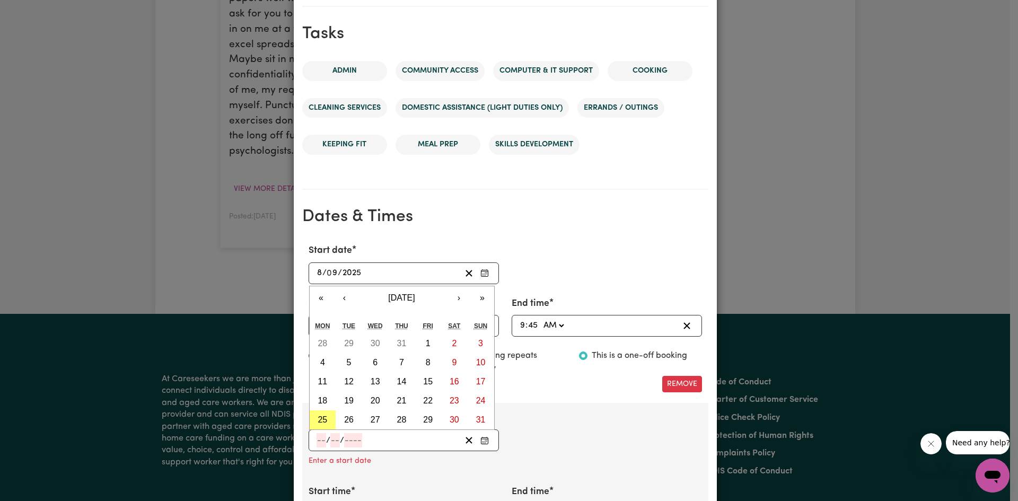
click at [484, 265] on div "Start date [DATE] 8 / 0 9 / 2025 « ‹ [DATE] › » Mon Tue Wed Thu Fri Sat Sun 1 2…" at bounding box center [505, 264] width 406 height 40
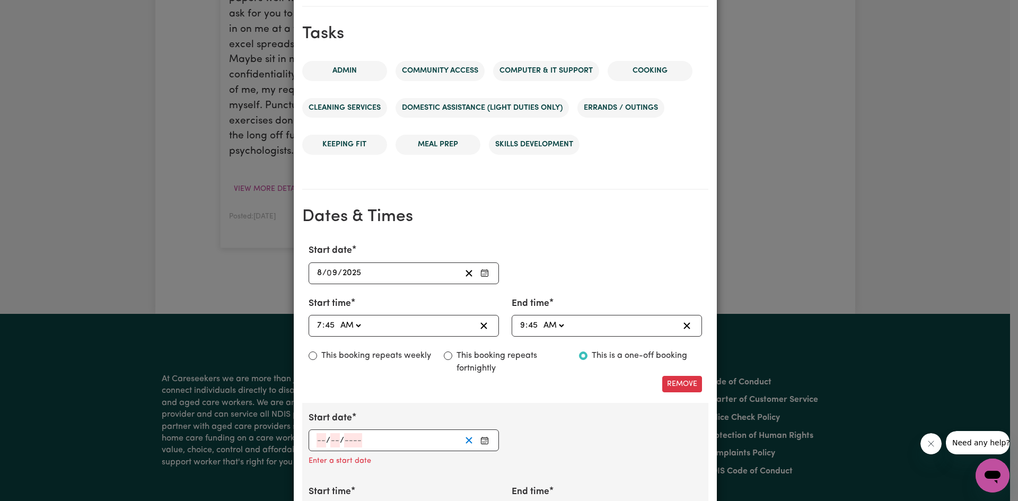
click at [464, 441] on icon "Clear Start date" at bounding box center [469, 440] width 10 height 10
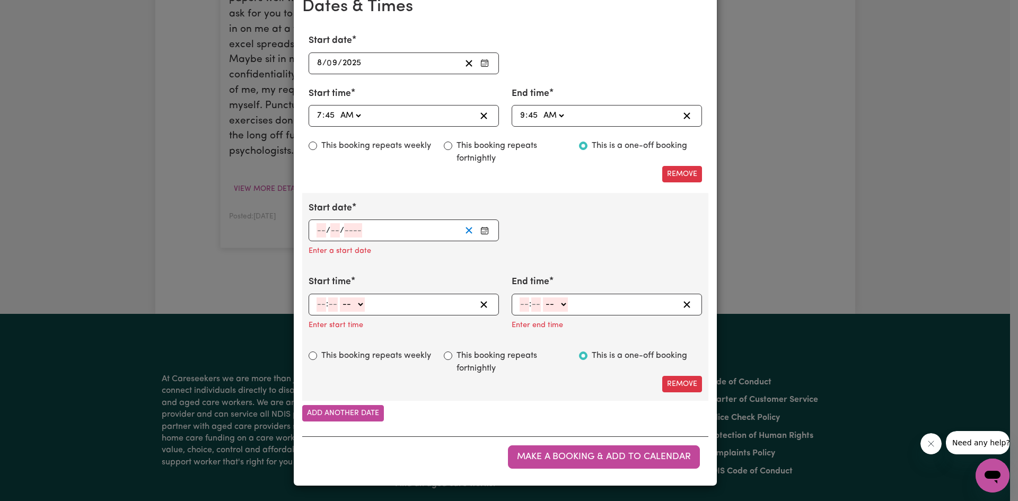
scroll to position [679, 0]
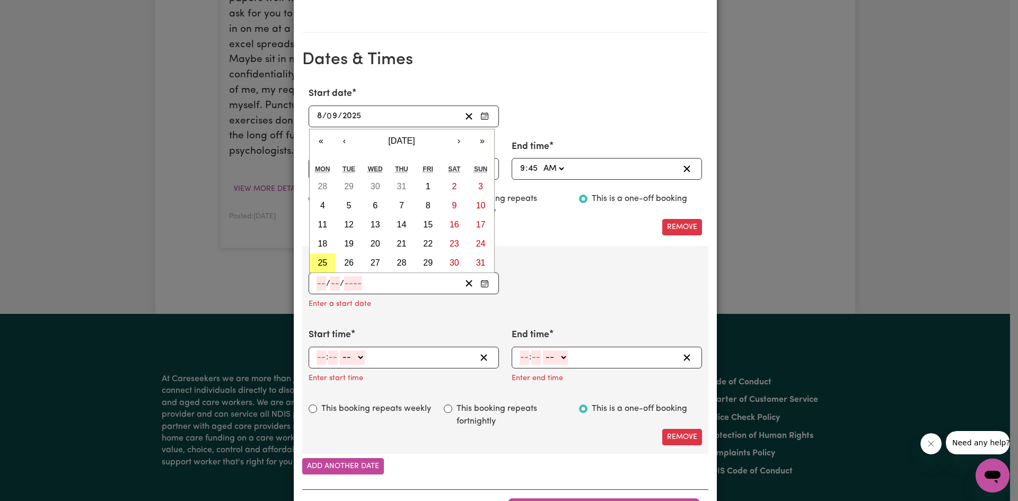
click at [317, 288] on input "number" at bounding box center [322, 283] width 10 height 14
type input "15"
type input "09"
type input "0002-09-15"
type input "9"
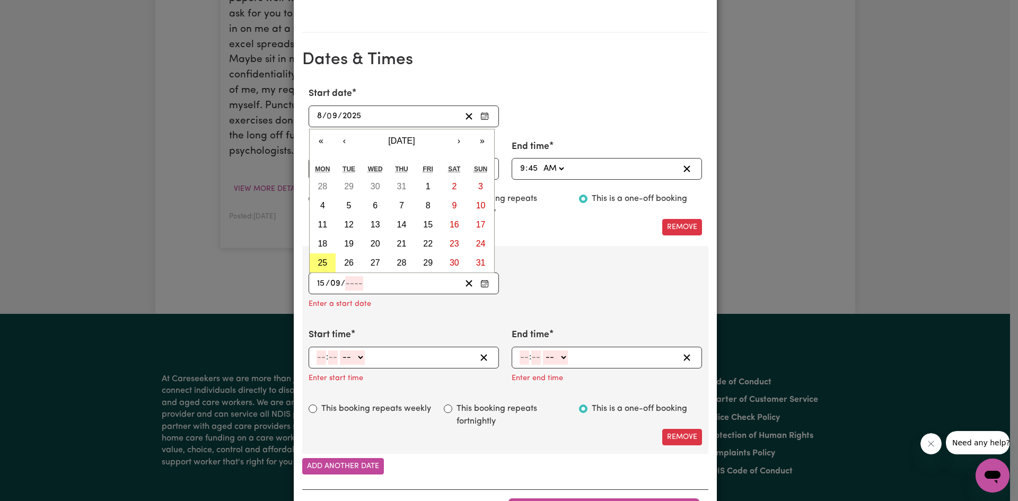
type input "2"
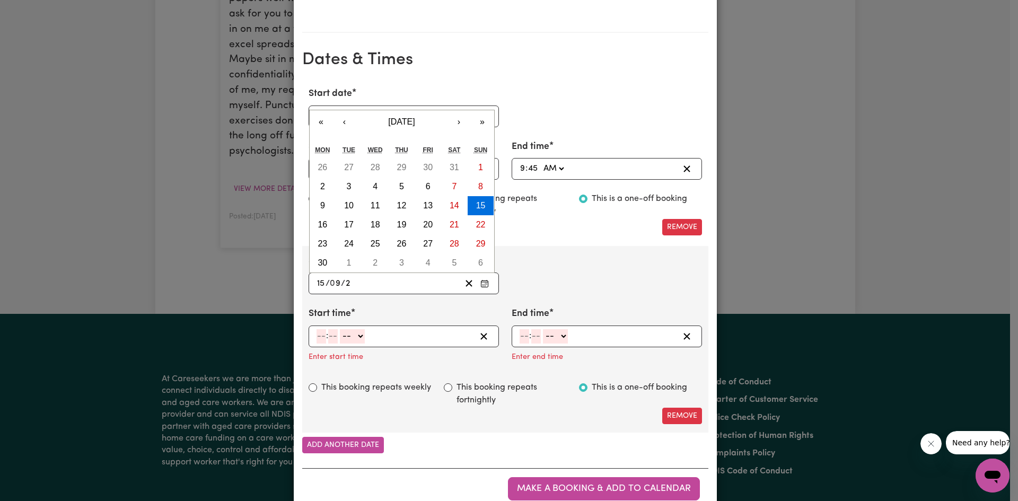
type input "0020-09-15"
type input "20"
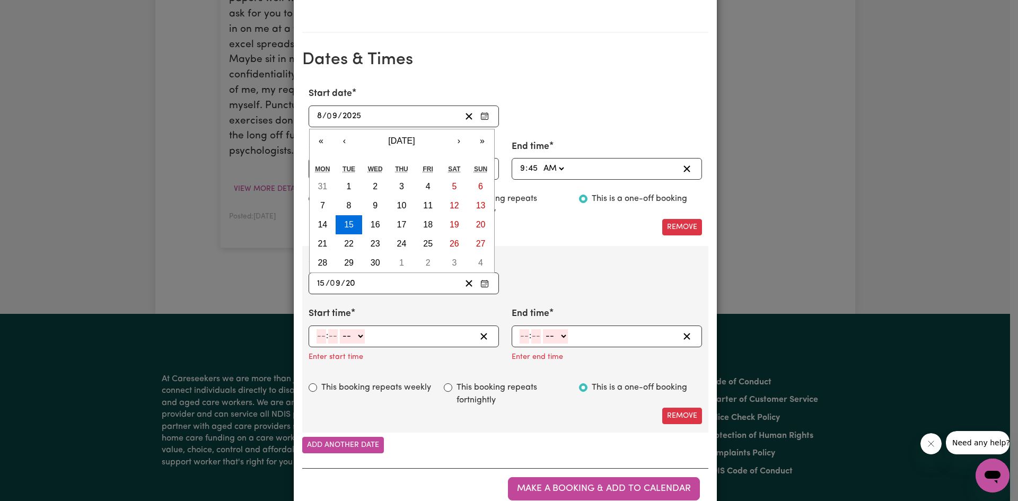
type input "0202-09-15"
type input "202"
type input "[DATE]"
type input "2025"
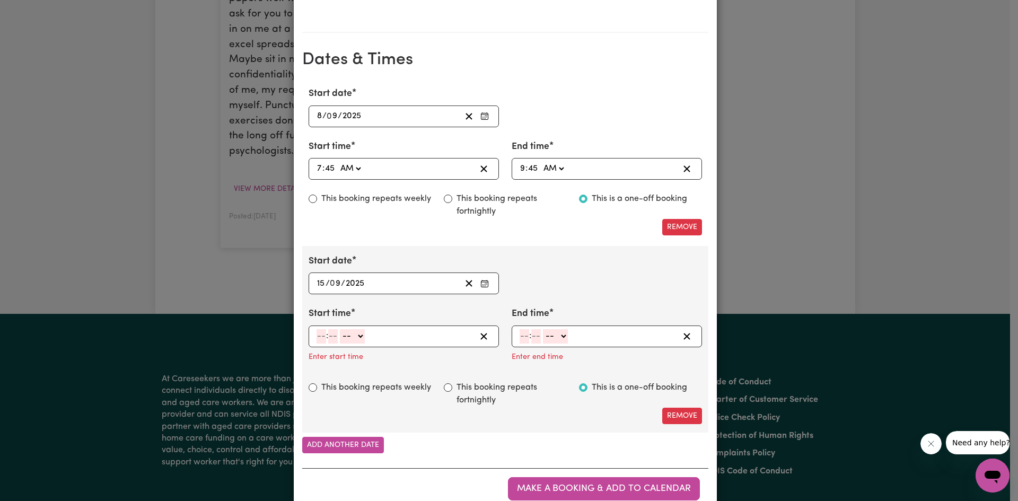
click at [317, 335] on input "number" at bounding box center [322, 336] width 10 height 14
type input "12"
type input "7"
click at [316, 335] on div "12 : -- AM PM" at bounding box center [396, 336] width 160 height 14
type input "7"
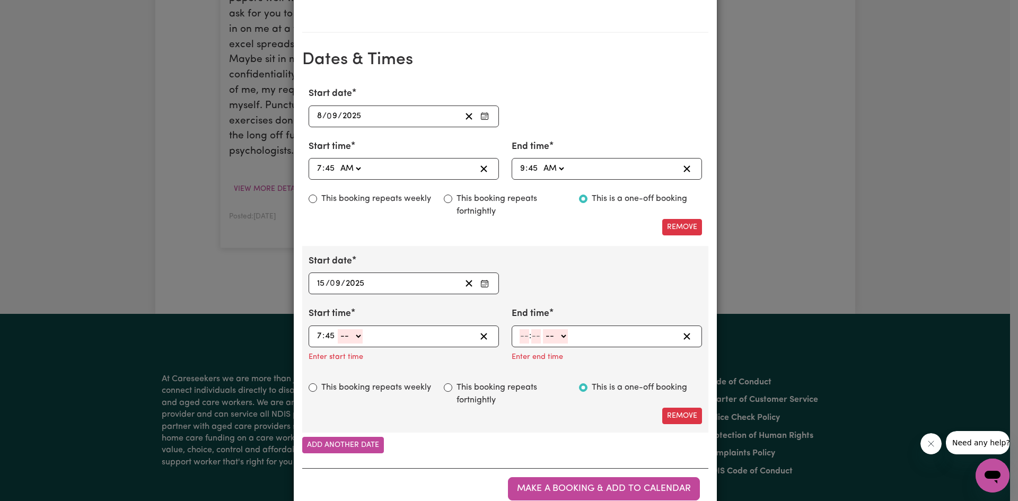
type input "45"
select select "am"
type input "07:45"
type input "9"
click at [484, 337] on input "number" at bounding box center [533, 336] width 10 height 14
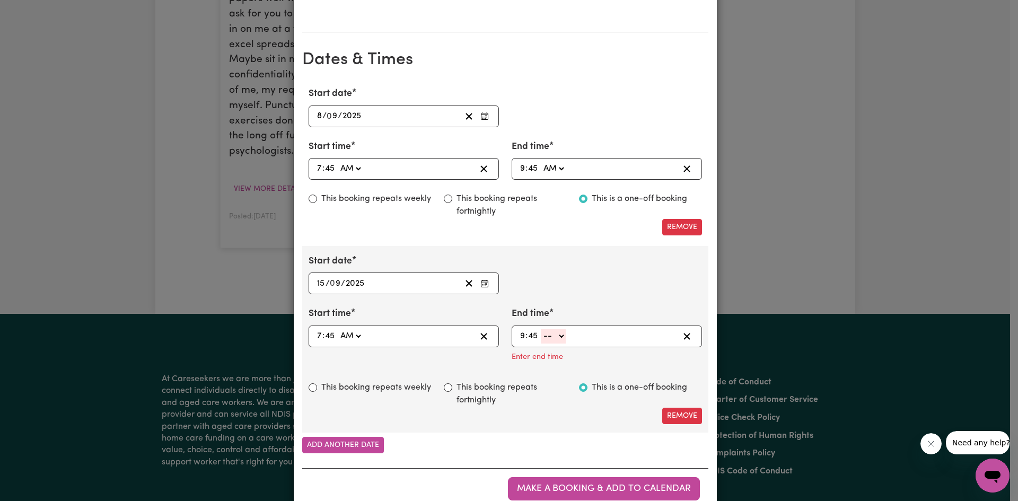
type input "45"
select select "am"
type input "09:45"
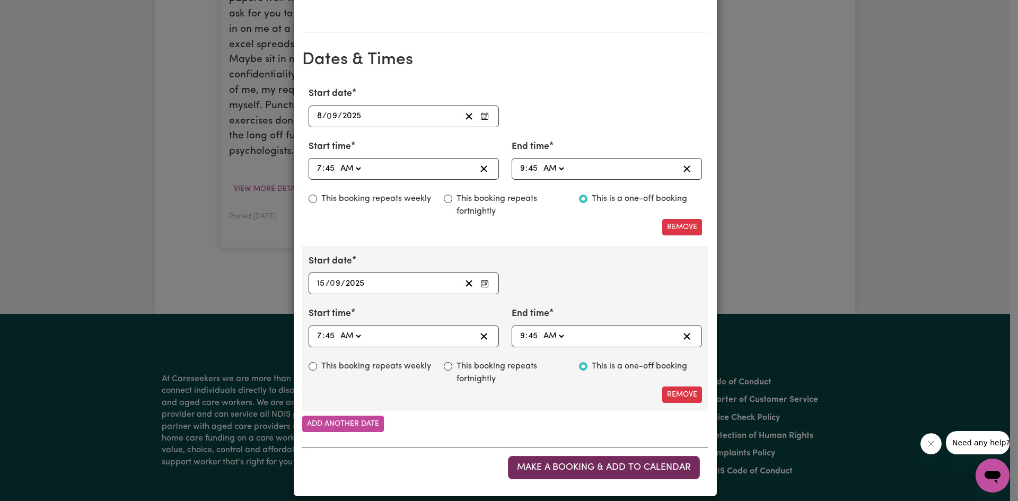
click at [484, 467] on span "Make a booking & add to calendar" at bounding box center [604, 467] width 174 height 9
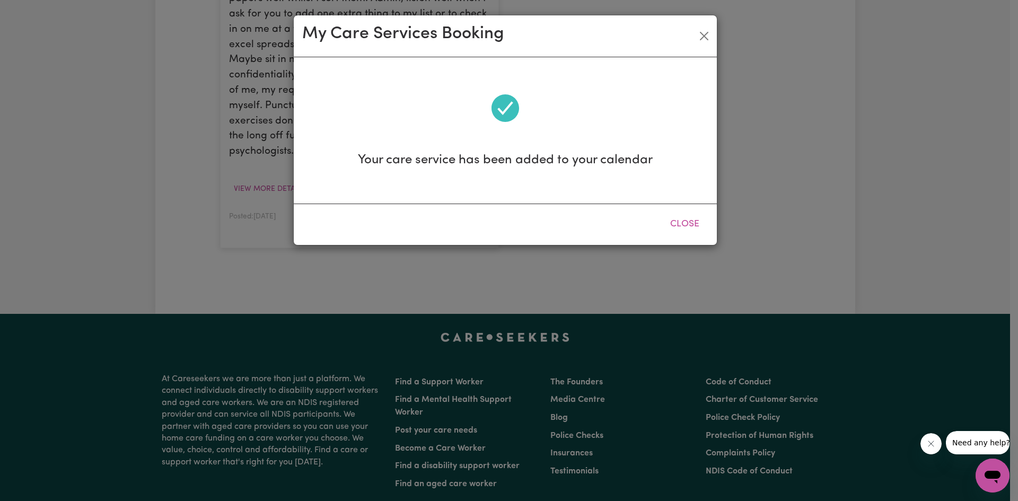
scroll to position [0, 0]
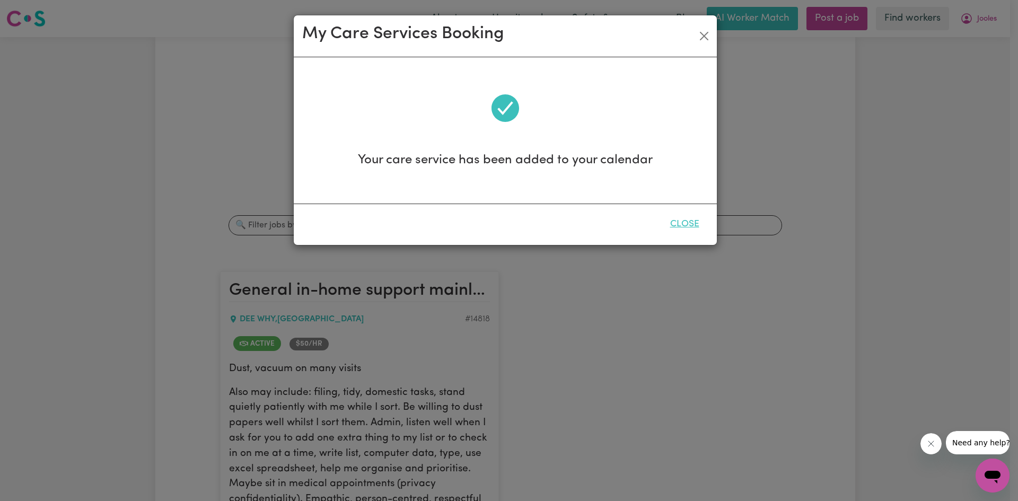
click at [484, 224] on button "Close" at bounding box center [684, 224] width 47 height 23
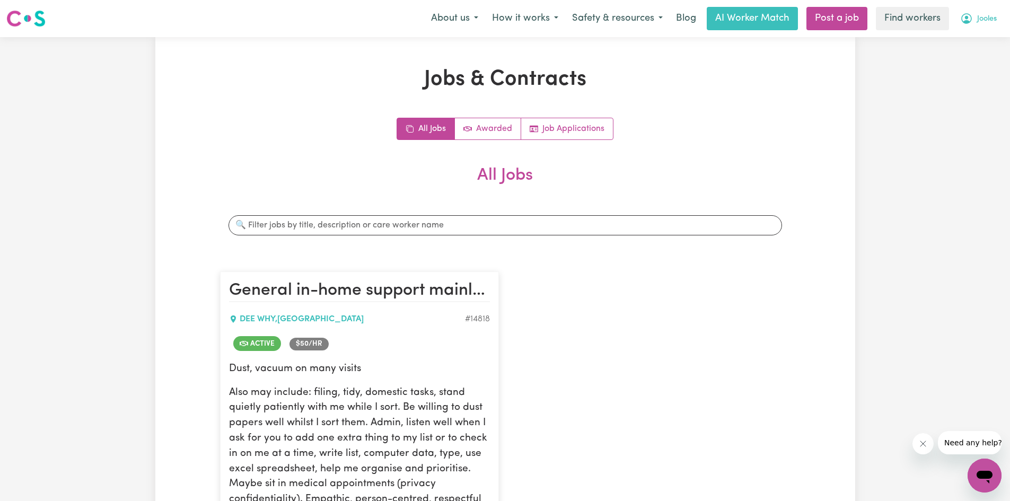
click at [484, 21] on span "Jooles" at bounding box center [987, 19] width 20 height 12
click at [484, 35] on link "My Dashboard" at bounding box center [961, 41] width 84 height 20
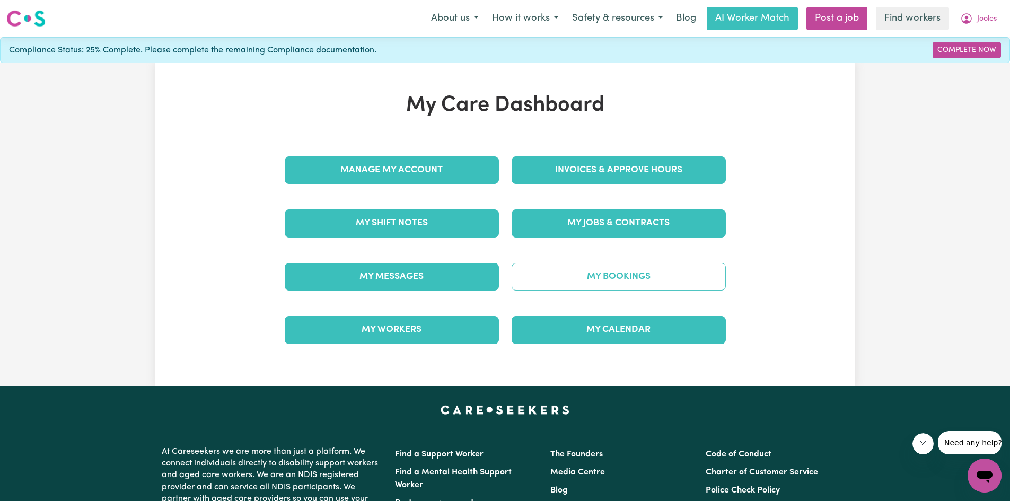
click at [484, 274] on link "My Bookings" at bounding box center [619, 277] width 214 height 28
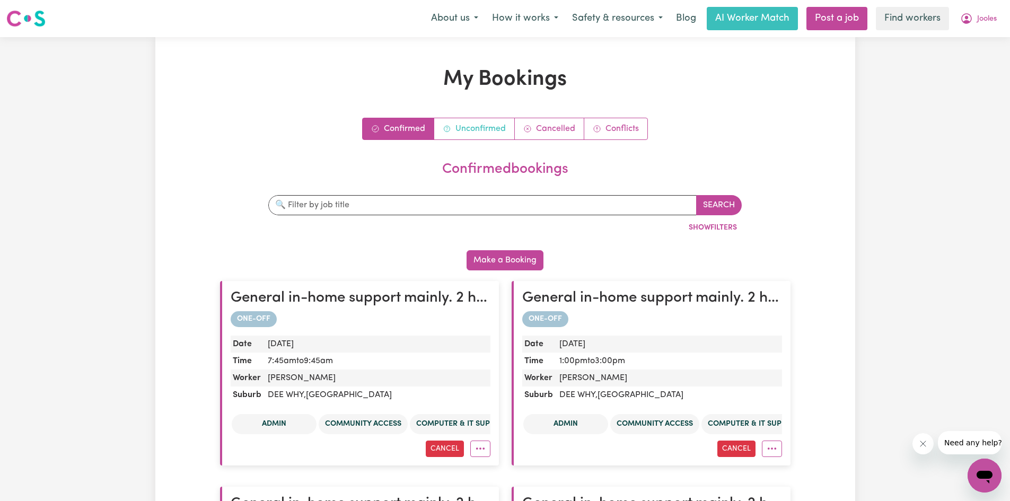
click at [459, 127] on link "Unconfirmed" at bounding box center [474, 128] width 81 height 21
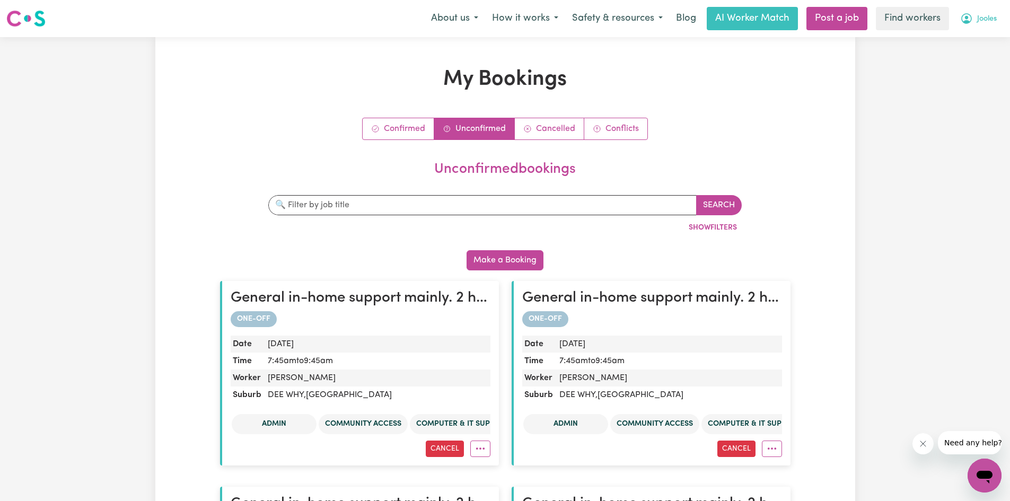
click at [484, 21] on span "Jooles" at bounding box center [987, 19] width 20 height 12
click at [484, 58] on link "Logout" at bounding box center [961, 61] width 84 height 20
